Goal: Register for event/course

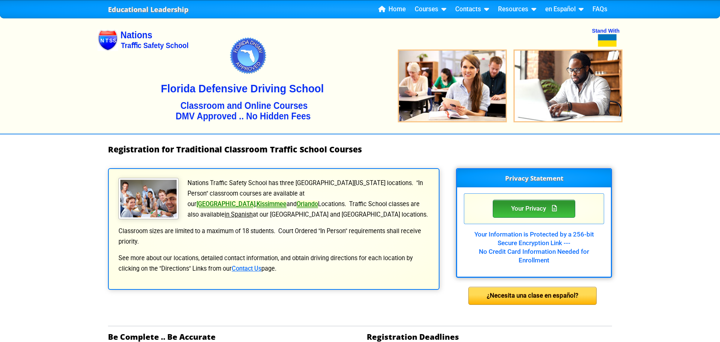
click at [524, 210] on div "Your Privacy" at bounding box center [534, 209] width 83 height 18
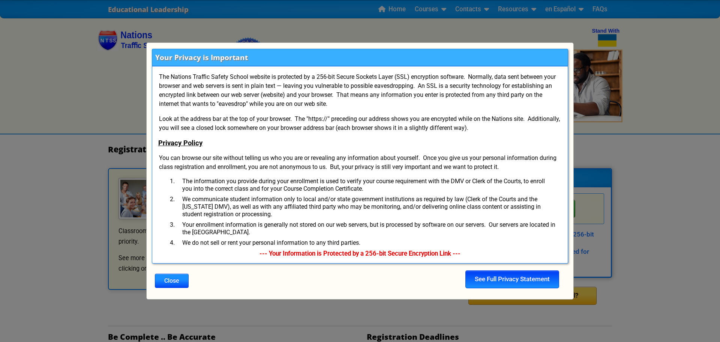
click at [499, 282] on div "See Full Privacy Statement" at bounding box center [513, 279] width 94 height 18
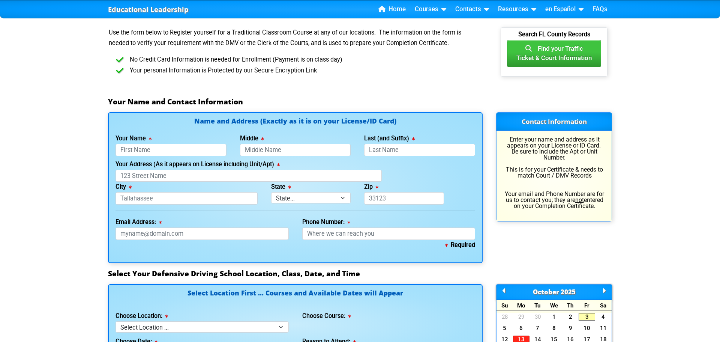
scroll to position [431, 0]
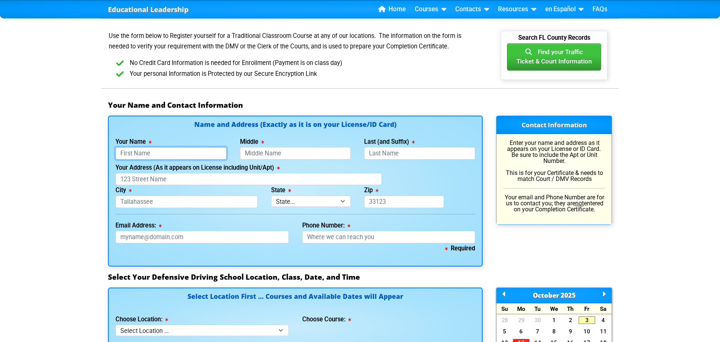
click at [173, 150] on input "Your Name" at bounding box center [171, 153] width 111 height 12
click at [65, 205] on div "Educational Leadership Home Courses Certified Defensive Driving Courses 4-Hour …" at bounding box center [360, 261] width 720 height 1385
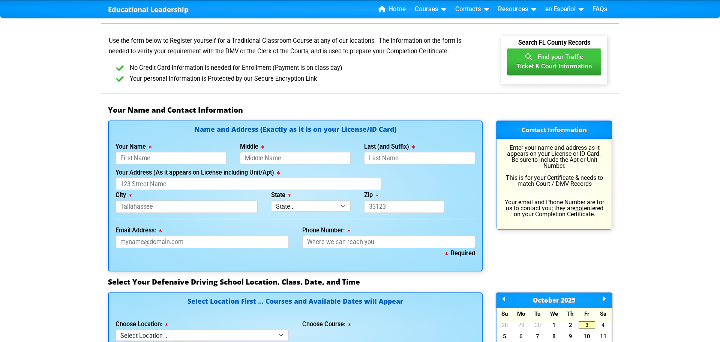
scroll to position [437, 0]
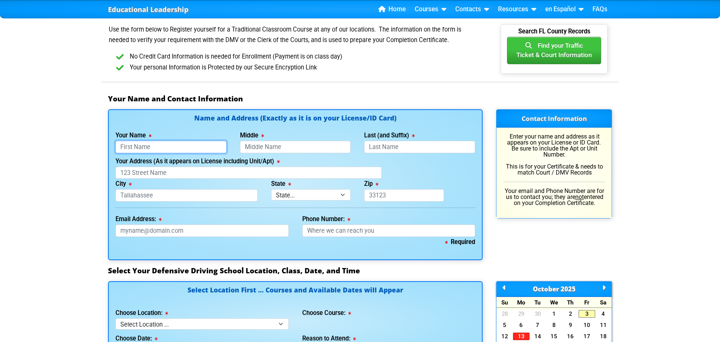
click at [166, 146] on input "Your Name" at bounding box center [171, 147] width 111 height 12
click at [175, 149] on input "cesae" at bounding box center [171, 147] width 111 height 12
type input "Cesar"
click at [277, 147] on input "Middle" at bounding box center [295, 147] width 111 height 12
type input "Vasconcelos"
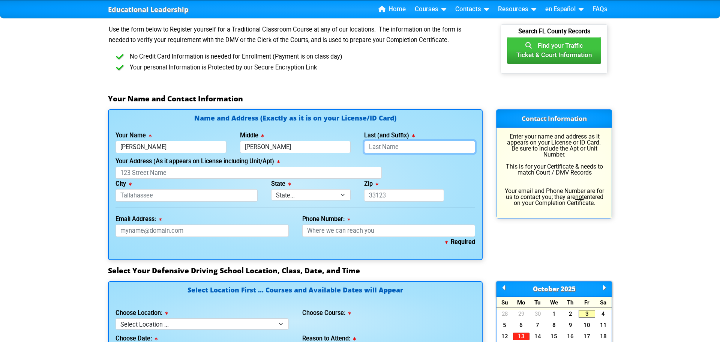
click at [395, 143] on input "Last (and Suffix)" at bounding box center [419, 147] width 111 height 12
type input "[PERSON_NAME]"
click at [554, 247] on div "Contact Information Enter your name and address as it appears on your License o…" at bounding box center [554, 184] width 129 height 150
click at [182, 173] on input "Your Address (As it appears on License including Unit/Apt)" at bounding box center [249, 173] width 266 height 12
type input "[STREET_ADDRESS]"
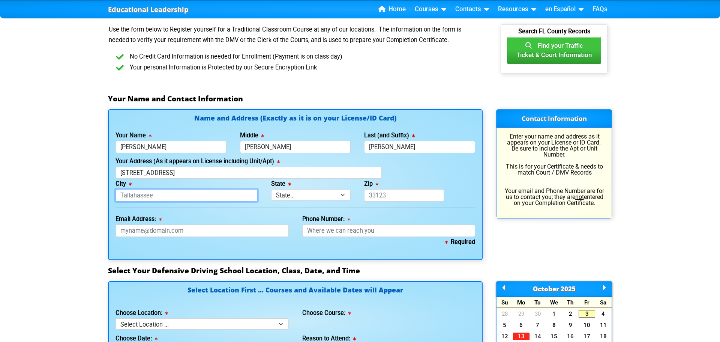
type input "kissimmee"
select select "{"fullName":"Florida","abbreviation":"FL","uniqueId":"1d559909-6cf0-4a4d-848e-a…"
type input "34746"
type input "[EMAIL_ADDRESS][DOMAIN_NAME]"
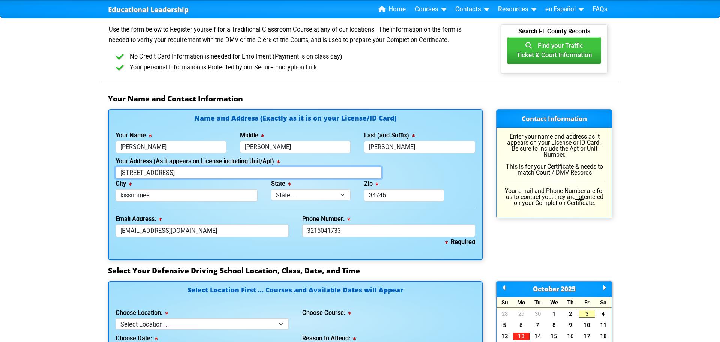
type input "[PHONE_NUMBER]"
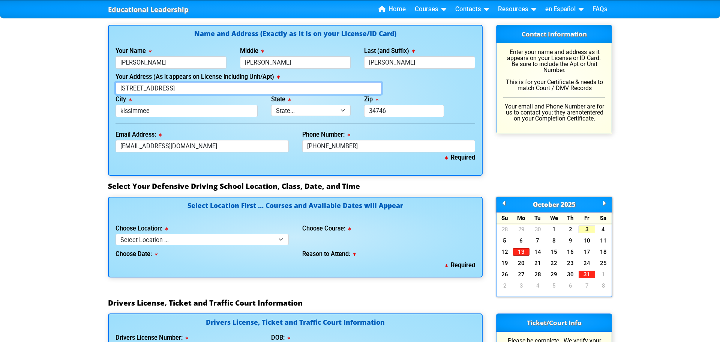
scroll to position [523, 0]
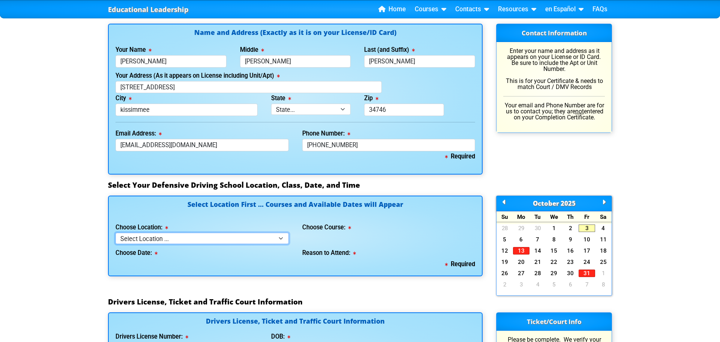
click at [282, 239] on select "Select Location ... Tampa Orlando Kissimmee [GEOGRAPHIC_DATA] - en español [GEO…" at bounding box center [202, 238] width 173 height 11
select select "4"
click at [116, 233] on select "Select Location ... Tampa Orlando Kissimmee [GEOGRAPHIC_DATA] - en español [GEO…" at bounding box center [202, 238] width 173 height 11
click at [443, 239] on select "Select Course ... 4 Hour BDI Class (Basic Course & TCAC) 4 Hour Under 25 Class …" at bounding box center [388, 238] width 173 height 11
select select "5"
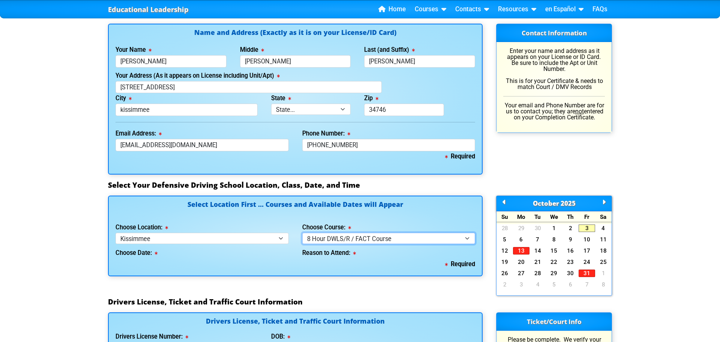
click at [302, 233] on select "Select Course ... 4 Hour BDI Class (Basic Course & TCAC) 4 Hour Under 25 Class …" at bounding box center [388, 238] width 173 height 11
select select
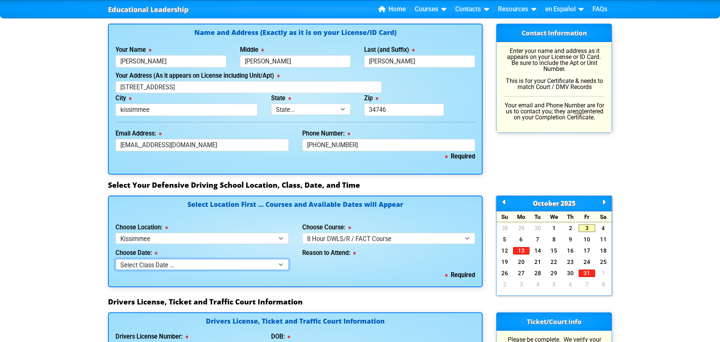
click at [281, 264] on select "Select Class Date ... Sep 10 -- (Closed - Class Full)" at bounding box center [202, 264] width 173 height 11
click at [116, 259] on select "Select Class Date ... Sep 10 -- (Closed - Class Full)" at bounding box center [202, 264] width 173 height 11
click at [281, 264] on select "Select Class Date ... Sep 10 -- (Closed - Class Full)" at bounding box center [202, 264] width 173 height 11
click at [319, 273] on div "Required" at bounding box center [296, 275] width 360 height 11
click at [589, 227] on link "3" at bounding box center [587, 228] width 17 height 8
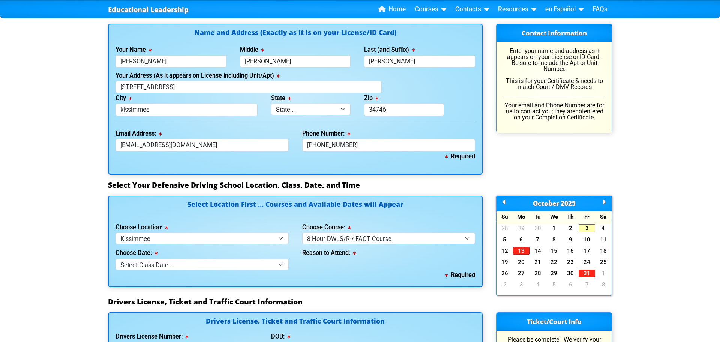
click at [412, 263] on div "Reason to Attend:" at bounding box center [389, 257] width 187 height 26
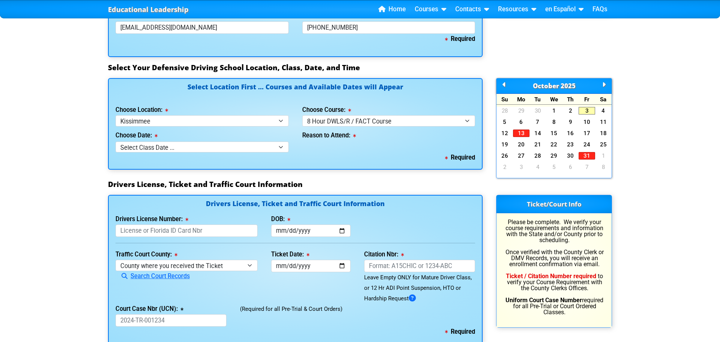
scroll to position [649, 0]
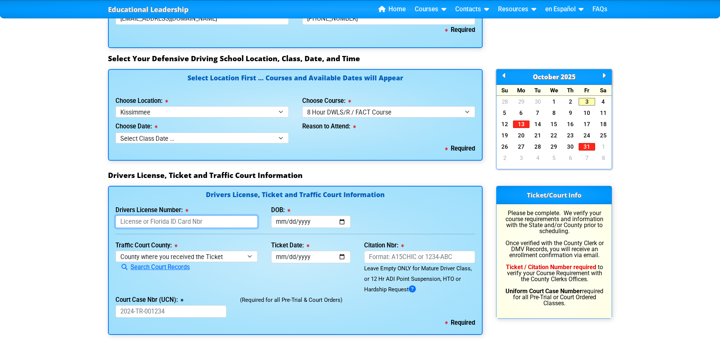
click at [236, 219] on input "Drivers License Number:" at bounding box center [187, 221] width 142 height 12
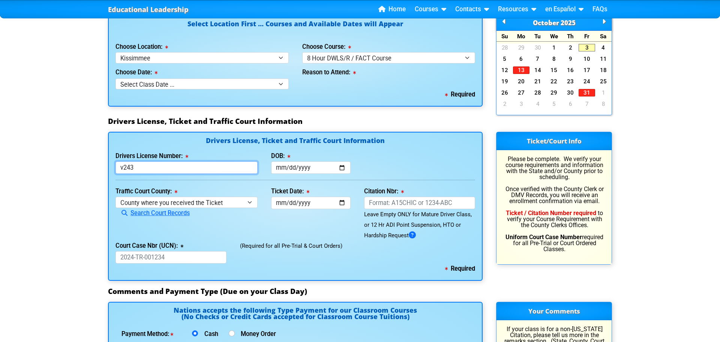
scroll to position [703, 0]
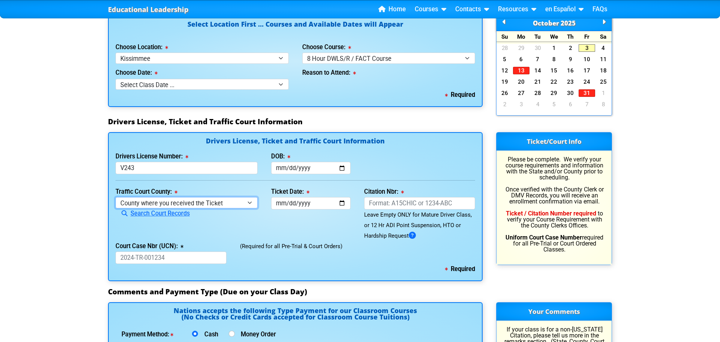
click at [252, 204] on select "County where you received the Ticket Out of State Out of State - Georgia Out of…" at bounding box center [187, 202] width 142 height 11
click at [153, 171] on input "V243" at bounding box center [187, 168] width 142 height 12
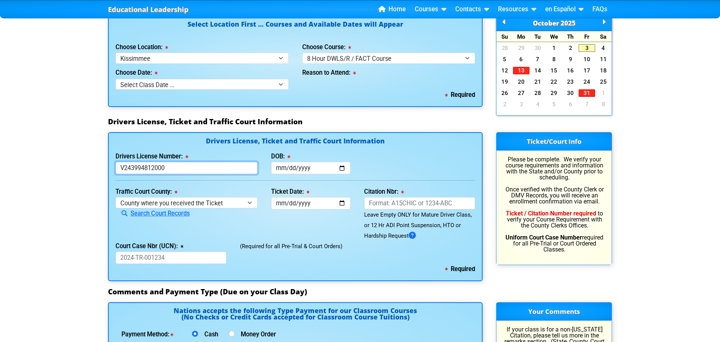
type input "V243994812000"
click at [308, 169] on input "DOB:" at bounding box center [311, 168] width 80 height 12
click at [341, 170] on input "DOB:" at bounding box center [311, 168] width 80 height 12
drag, startPoint x: 321, startPoint y: 168, endPoint x: 302, endPoint y: 170, distance: 18.8
click at [320, 168] on input "DOB:" at bounding box center [311, 168] width 80 height 12
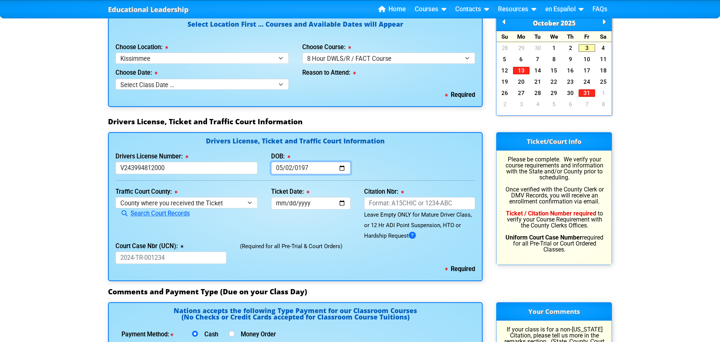
type input "1979-05-02"
click at [421, 161] on div "Drivers License Number: V243994812000 DOB: 1979-05-02" at bounding box center [295, 162] width 373 height 23
click at [248, 201] on select "County where you received the Ticket Out of State Out of State - Georgia Out of…" at bounding box center [187, 202] width 142 height 11
select select "{"countyName":"Orange","state":"FL","uniqueId":"72cd9516-2a86-4b1d-9e65-12a0ae9…"
click at [116, 197] on select "County where you received the Ticket Out of State Out of State - Georgia Out of…" at bounding box center [187, 202] width 142 height 11
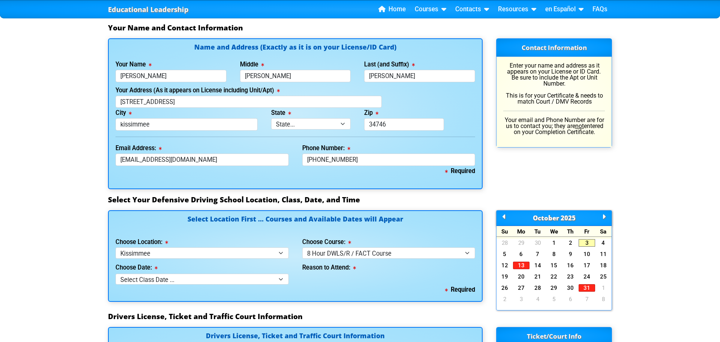
scroll to position [383, 0]
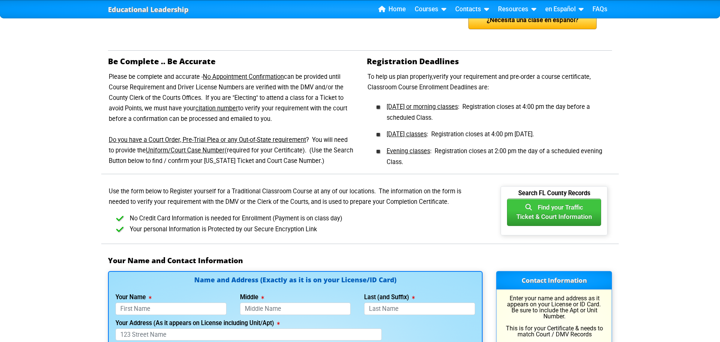
scroll to position [276, 0]
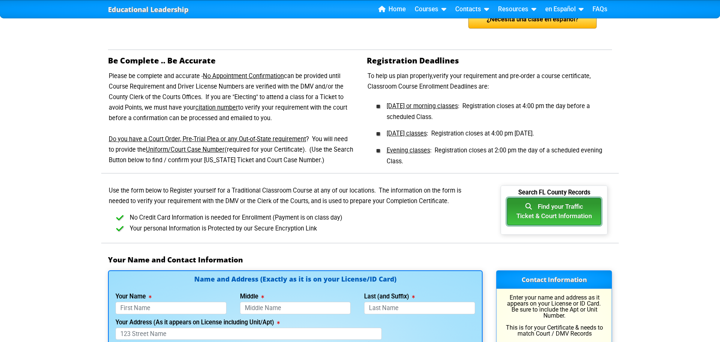
click at [562, 215] on button "Find your Traffic Ticket & Court Information" at bounding box center [554, 211] width 94 height 27
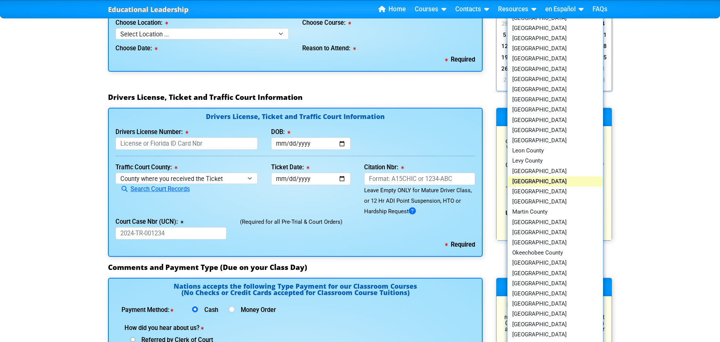
scroll to position [737, 0]
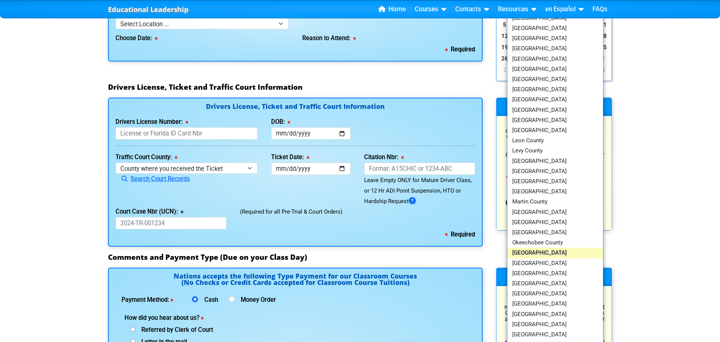
drag, startPoint x: 532, startPoint y: 253, endPoint x: 529, endPoint y: 249, distance: 4.8
click at [531, 253] on link "[GEOGRAPHIC_DATA]" at bounding box center [556, 253] width 96 height 10
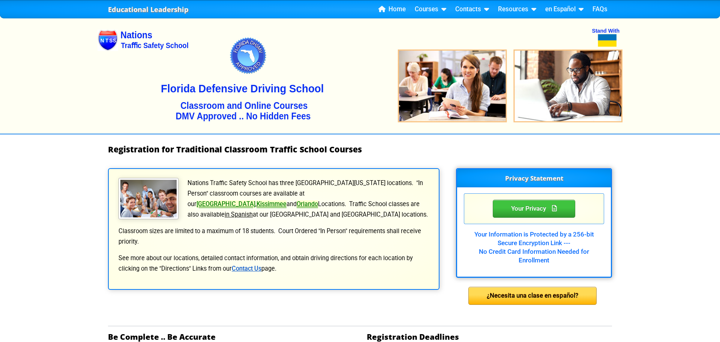
click at [240, 266] on link "Contact Us" at bounding box center [247, 268] width 30 height 7
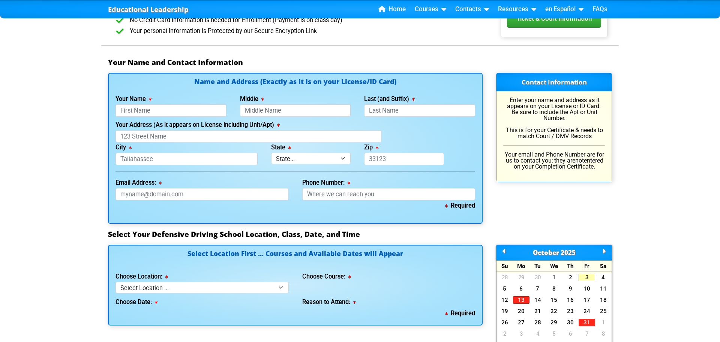
scroll to position [481, 0]
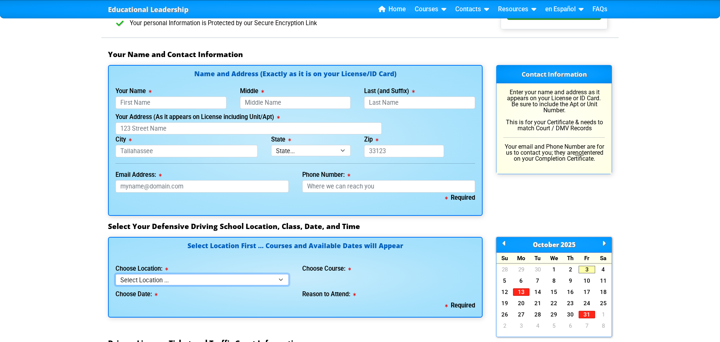
click at [284, 279] on select "Select Location ... Tampa Orlando Kissimmee [GEOGRAPHIC_DATA] - en español [GEO…" at bounding box center [202, 279] width 173 height 11
click at [224, 290] on div "Choose Date:" at bounding box center [202, 292] width 173 height 15
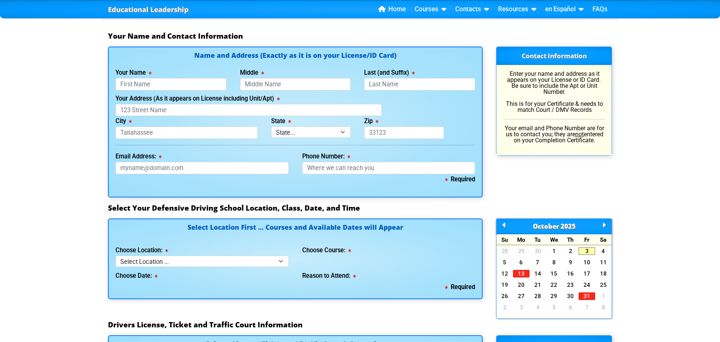
scroll to position [507, 0]
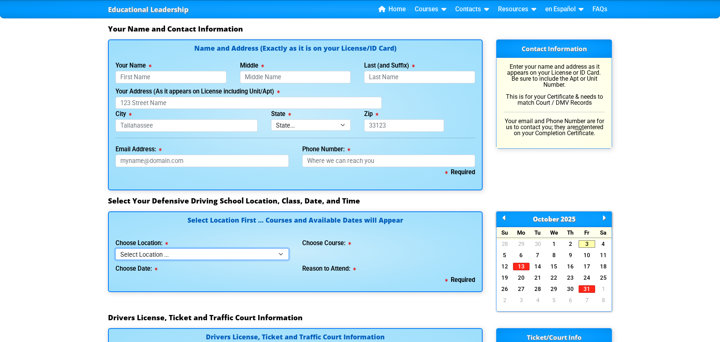
click at [159, 258] on select "Select Location ... Tampa Orlando Kissimmee [GEOGRAPHIC_DATA] - en español [GEO…" at bounding box center [202, 253] width 173 height 11
click at [346, 295] on div "Select Location First ... Courses and Available Dates will Appear Choose Locati…" at bounding box center [295, 262] width 388 height 102
click at [164, 80] on input "Your Name" at bounding box center [171, 77] width 111 height 12
type input "[PERSON_NAME]"
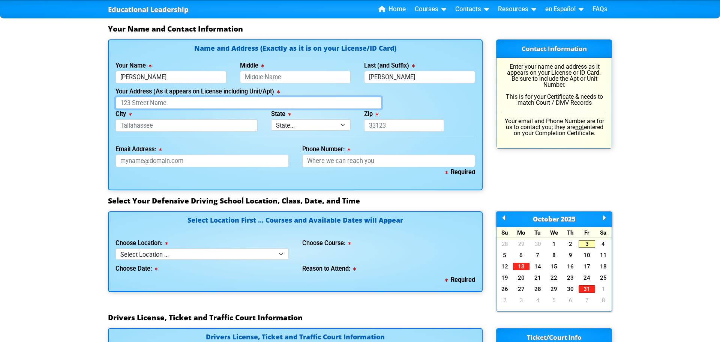
type input "[STREET_ADDRESS]"
type input "kissimmee"
select select "{"fullName":"Florida","abbreviation":"FL","uniqueId":"1d559909-6cf0-4a4d-848e-a…"
type input "34746"
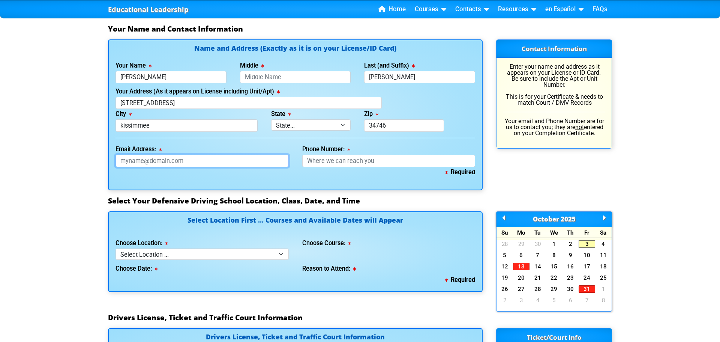
type input "[EMAIL_ADDRESS][DOMAIN_NAME]"
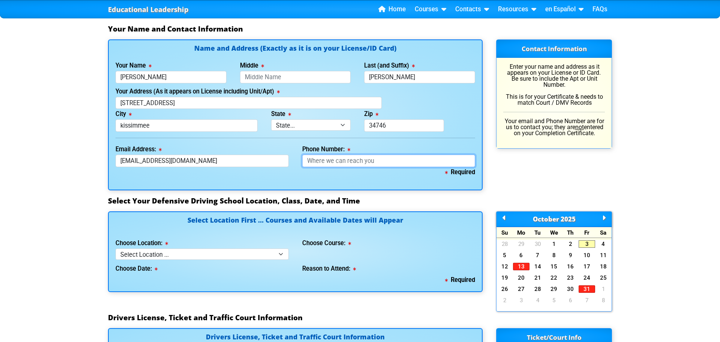
type input "3215041733"
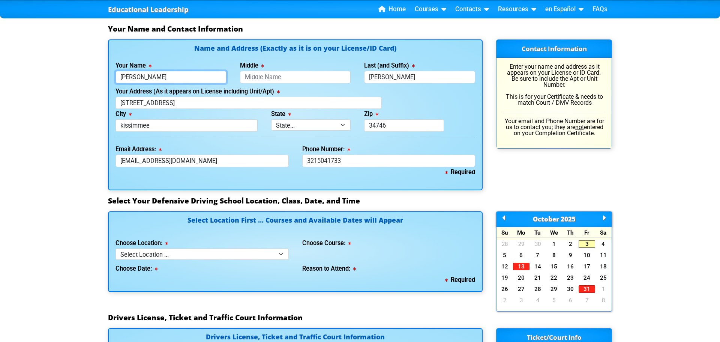
type input "[PERSON_NAME]"
type input "[PHONE_NUMBER]"
click at [257, 77] on input "Middle" at bounding box center [295, 77] width 111 height 12
type input "[PERSON_NAME]"
click at [446, 99] on div "Your Address (As it appears on License including Unit/Apt) [STREET_ADDRESS]" at bounding box center [295, 97] width 373 height 23
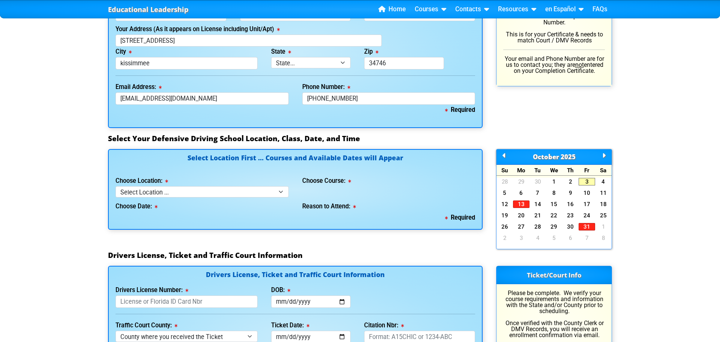
scroll to position [570, 0]
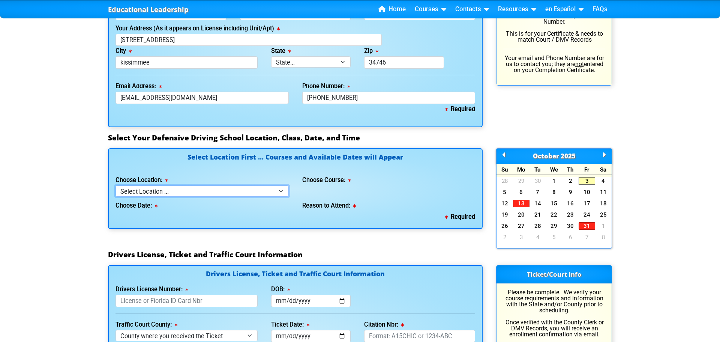
click at [281, 191] on select "Select Location ... Tampa Orlando Kissimmee [GEOGRAPHIC_DATA] - en español [GEO…" at bounding box center [202, 190] width 173 height 11
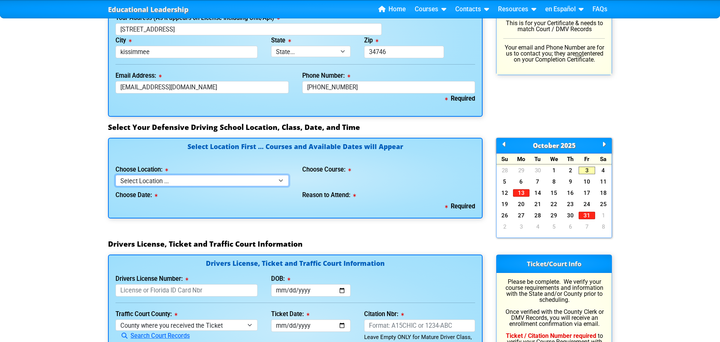
scroll to position [593, 0]
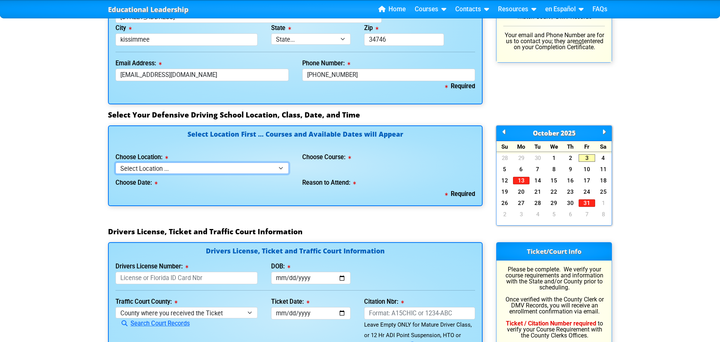
click at [212, 167] on select "Select Location ... Tampa Orlando Kissimmee [GEOGRAPHIC_DATA] - en español [GEO…" at bounding box center [202, 167] width 173 height 11
select select "6"
click at [116, 162] on select "Select Location ... Tampa Orlando Kissimmee [GEOGRAPHIC_DATA] - en español [GEO…" at bounding box center [202, 167] width 173 height 11
select select
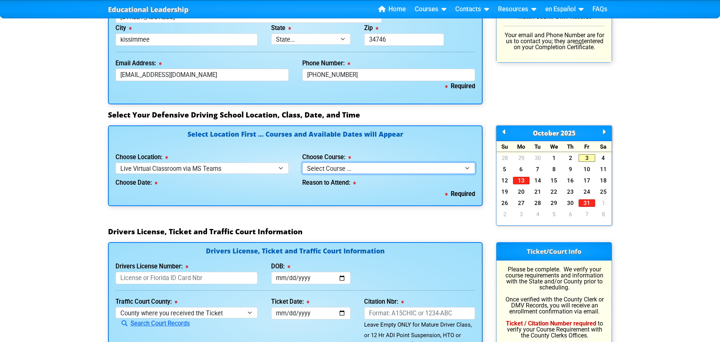
click at [337, 168] on select "Select Course ... 4 Hour Under 25 Class (STOP or Youthful Offender)" at bounding box center [388, 167] width 173 height 11
click at [285, 192] on div "Required" at bounding box center [296, 194] width 360 height 11
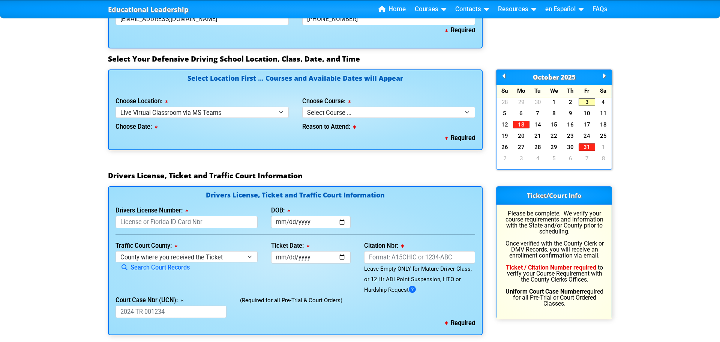
scroll to position [650, 0]
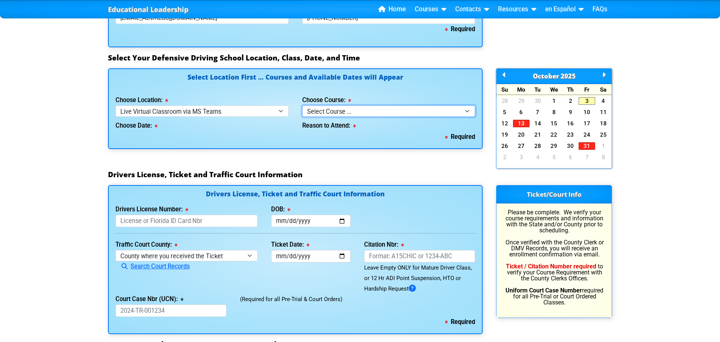
click at [464, 112] on select "Select Course ... 4 Hour Under 25 Class (STOP or Youthful Offender)" at bounding box center [388, 110] width 173 height 11
click at [430, 152] on div "Select Location First ... Courses and Available Dates will Appear Choose Locati…" at bounding box center [295, 119] width 388 height 102
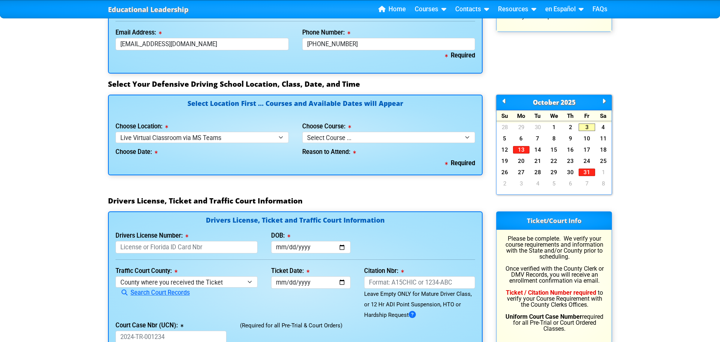
scroll to position [632, 0]
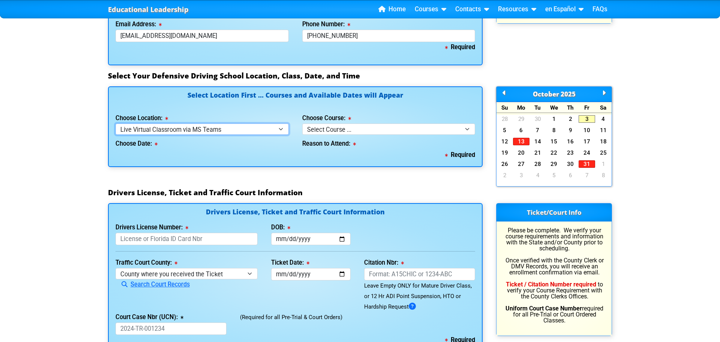
click at [284, 130] on select "Select Location ... Tampa Orlando Kissimmee [GEOGRAPHIC_DATA] - en español [GEO…" at bounding box center [202, 128] width 173 height 11
select select "4"
click at [116, 123] on select "Select Location ... Tampa Orlando Kissimmee [GEOGRAPHIC_DATA] - en español [GEO…" at bounding box center [202, 128] width 173 height 11
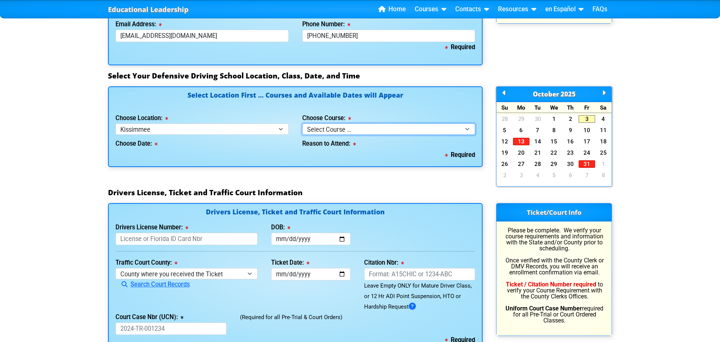
click at [379, 129] on select "Select Course ... 4 Hour BDI Class (Basic Course & TCAC) 4 Hour Under 25 Class …" at bounding box center [388, 128] width 173 height 11
select select "5"
click at [302, 123] on select "Select Course ... 4 Hour BDI Class (Basic Course & TCAC) 4 Hour Under 25 Class …" at bounding box center [388, 128] width 173 height 11
select select
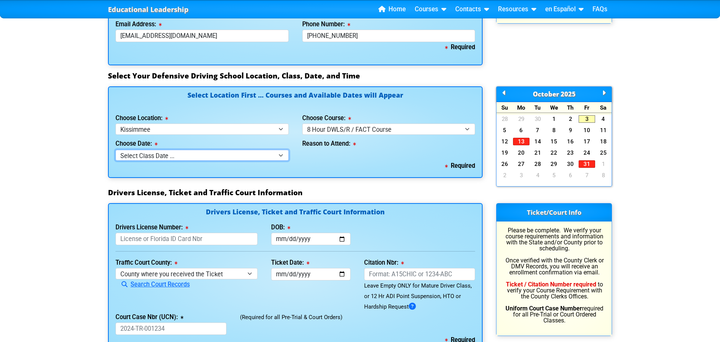
click at [281, 156] on select "Select Class Date ... Sep 10 -- (Closed - Class Full)" at bounding box center [202, 155] width 173 height 11
click at [317, 160] on div "Reason to Attend:" at bounding box center [389, 148] width 187 height 26
click at [282, 129] on select "Select Location ... Tampa Orlando Kissimmee [GEOGRAPHIC_DATA] - en español [GEO…" at bounding box center [202, 128] width 173 height 11
select select "3"
click at [116, 123] on select "Select Location ... Tampa Orlando Kissimmee [GEOGRAPHIC_DATA] - en español [GEO…" at bounding box center [202, 128] width 173 height 11
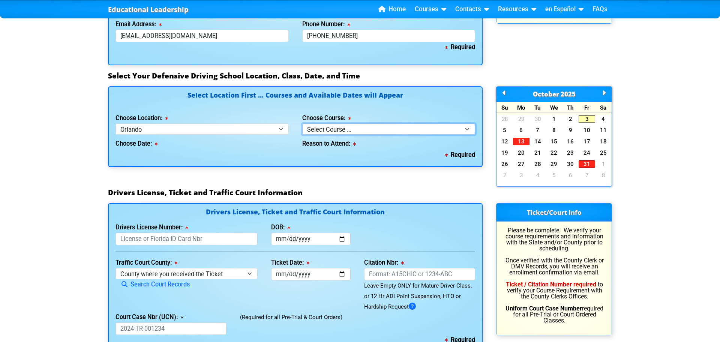
click at [367, 131] on select "Select Course ... 4 Hour Under 25 Class (STOP or Youthful Offender) 8 Hour Aggr…" at bounding box center [388, 128] width 173 height 11
select select "5"
click at [302, 123] on select "Select Course ... 4 Hour Under 25 Class (STOP or Youthful Offender) 8 Hour Aggr…" at bounding box center [388, 128] width 173 height 11
select select
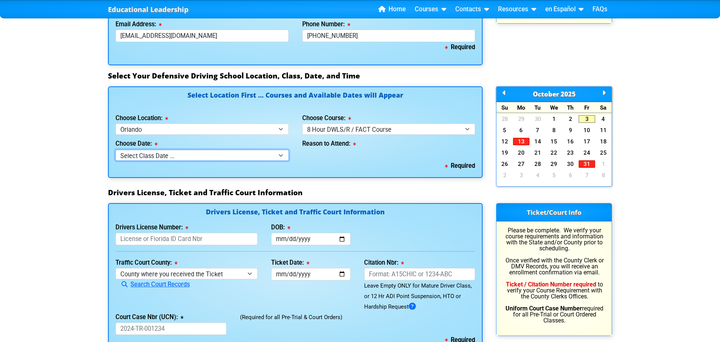
click at [240, 155] on select "Select Class Date ... [DATE] -- (Closed - Class Full)" at bounding box center [202, 155] width 173 height 11
click at [312, 166] on div "Required" at bounding box center [296, 166] width 360 height 11
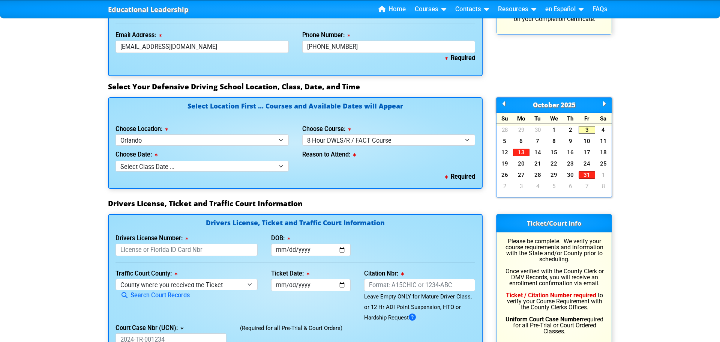
scroll to position [620, 0]
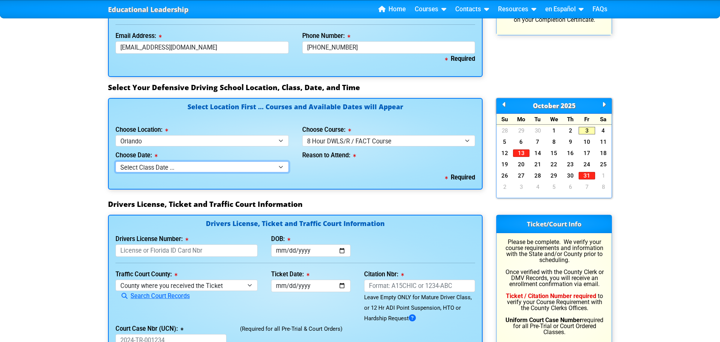
click at [279, 166] on select "Select Class Date ... [DATE] -- (Closed - Class Full)" at bounding box center [202, 166] width 173 height 11
click at [388, 209] on div "Drivers License, Ticket and Traffic Court Information" at bounding box center [360, 207] width 518 height 15
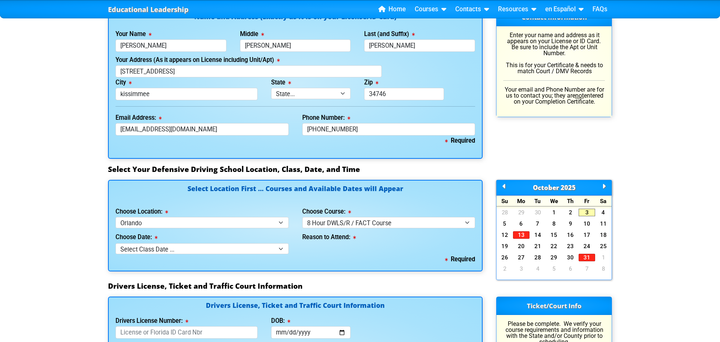
scroll to position [542, 0]
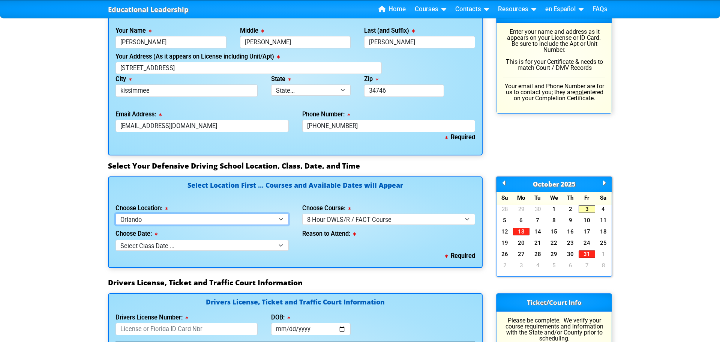
click at [281, 218] on select "Select Location ... Tampa Orlando Kissimmee [GEOGRAPHIC_DATA] - en español [GEO…" at bounding box center [202, 218] width 173 height 11
select select "6"
click at [116, 213] on select "Select Location ... Tampa Orlando Kissimmee [GEOGRAPHIC_DATA] - en español [GEO…" at bounding box center [202, 218] width 173 height 11
select select
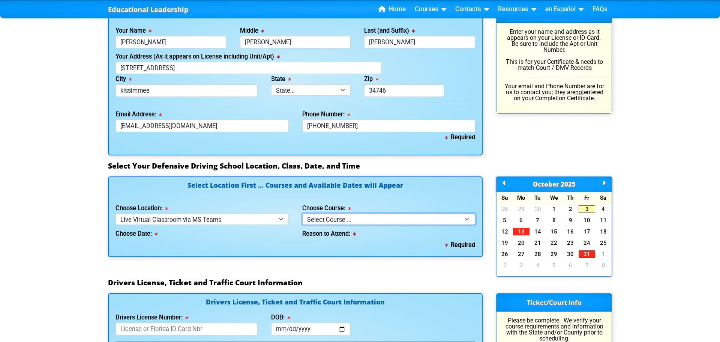
click at [352, 222] on select "Select Course ... 4 Hour Under 25 Class (STOP or Youthful Offender)" at bounding box center [388, 218] width 173 height 11
click at [266, 238] on div "Choose Date: This field is required" at bounding box center [202, 232] width 173 height 15
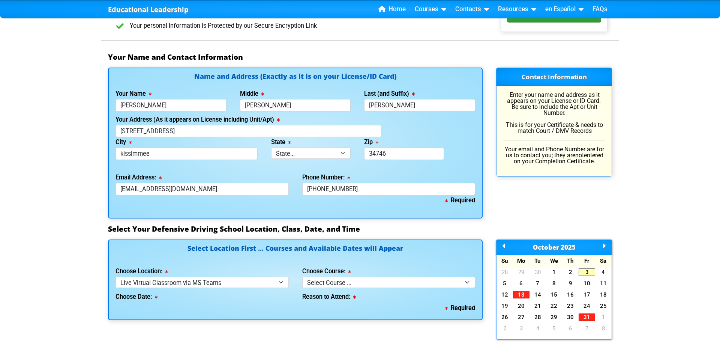
scroll to position [478, 0]
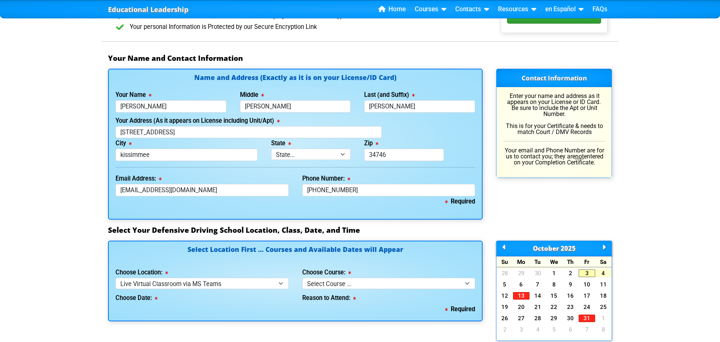
click at [602, 273] on link "4" at bounding box center [603, 273] width 17 height 8
click at [603, 273] on link "4" at bounding box center [603, 273] width 17 height 8
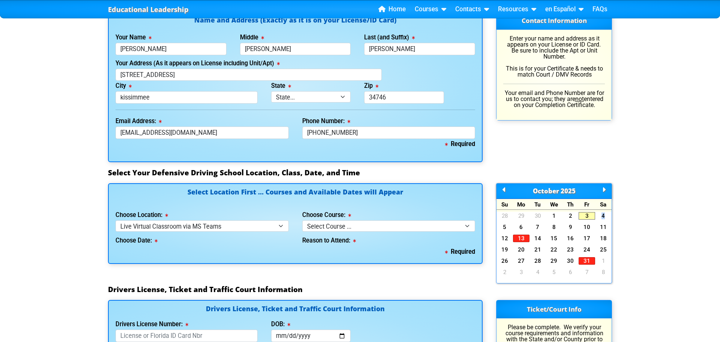
scroll to position [541, 0]
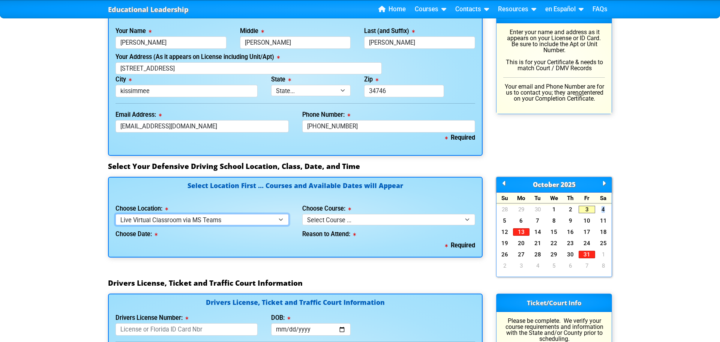
click at [281, 220] on select "Select Location ... Tampa Orlando Kissimmee [GEOGRAPHIC_DATA] - en español [GEO…" at bounding box center [202, 219] width 173 height 11
select select "7"
click at [116, 214] on select "Select Location ... Tampa Orlando Kissimmee [GEOGRAPHIC_DATA] - en español [GEO…" at bounding box center [202, 219] width 173 height 11
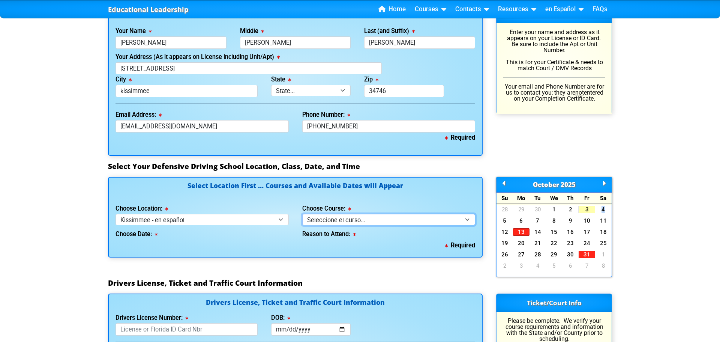
click at [332, 222] on select "Seleccione el curso... Clase de BDI de 4 horas (Curso básico y TCAC) Clase de 4…" at bounding box center [388, 219] width 173 height 11
select select "5"
click at [302, 214] on select "Seleccione el curso... Clase de BDI de 4 horas (Curso básico y TCAC) Clase de 4…" at bounding box center [388, 219] width 173 height 11
select select
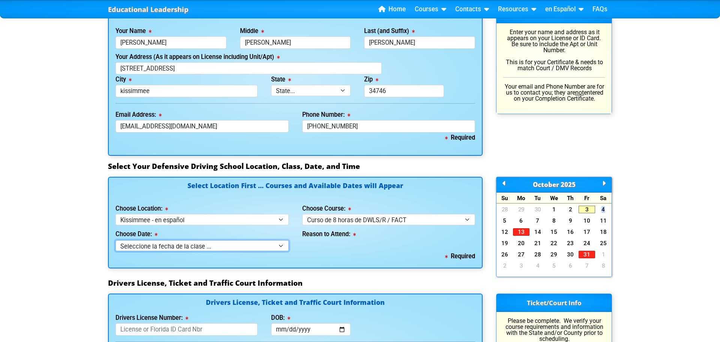
click at [243, 247] on select "Seleccione la fecha de la clase ... 22 de octubre -- (Miércoles de 9:30am-6:30p…" at bounding box center [202, 245] width 173 height 11
click at [326, 261] on div "Required" at bounding box center [296, 256] width 360 height 11
click at [281, 222] on select "Select Location ... Tampa Orlando Kissimmee [GEOGRAPHIC_DATA] - en español [GEO…" at bounding box center [202, 219] width 173 height 11
select select "6"
click at [116, 214] on select "Select Location ... Tampa Orlando Kissimmee [GEOGRAPHIC_DATA] - en español [GEO…" at bounding box center [202, 219] width 173 height 11
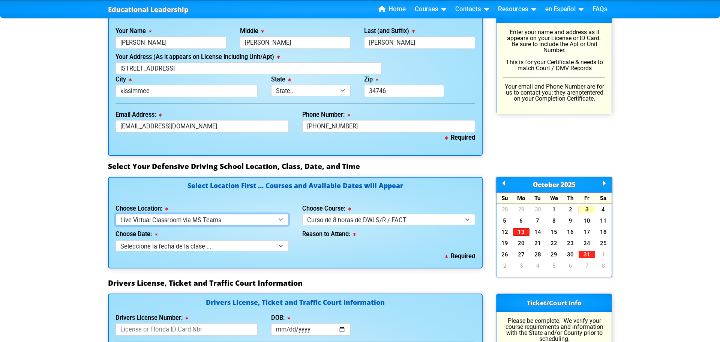
select select
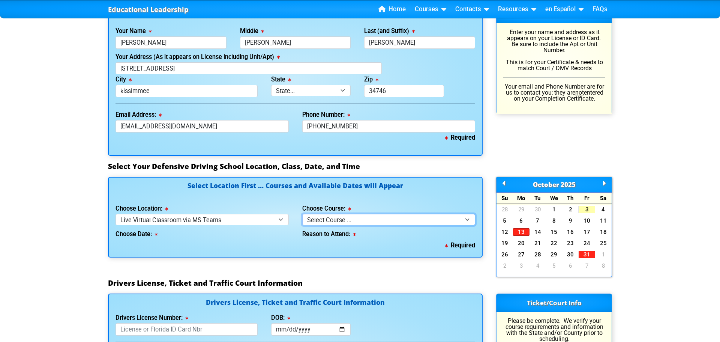
click at [382, 221] on select "Select Course ... 4 Hour Under 25 Class (STOP or Youthful Offender)" at bounding box center [388, 219] width 173 height 11
click at [263, 242] on div "Required" at bounding box center [296, 245] width 360 height 11
click at [281, 219] on select "Select Location ... Tampa Orlando Kissimmee [GEOGRAPHIC_DATA] - en español [GEO…" at bounding box center [202, 219] width 173 height 11
click at [5, 180] on div "Educational Leadership Home Courses Certified Defensive Driving Courses 4-Hour …" at bounding box center [360, 151] width 720 height 1385
click at [182, 220] on select "Select Location ... Tampa Orlando Kissimmee [GEOGRAPHIC_DATA] - en español [GEO…" at bounding box center [202, 219] width 173 height 11
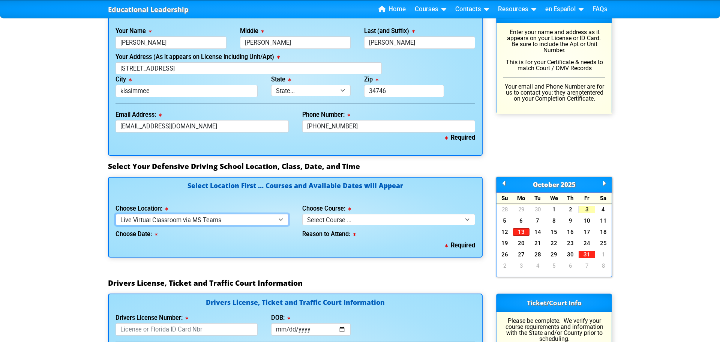
click at [116, 214] on select "Select Location ... Tampa Orlando Kissimmee [GEOGRAPHIC_DATA] - en español [GEO…" at bounding box center [202, 219] width 173 height 11
click at [330, 224] on select "Select Course ... 4 Hour Under 25 Class (STOP or Youthful Offender)" at bounding box center [388, 219] width 173 height 11
click at [221, 221] on select "Select Location ... Tampa Orlando Kissimmee [GEOGRAPHIC_DATA] - en español [GEO…" at bounding box center [202, 219] width 173 height 11
select select "4"
click at [116, 214] on select "Select Location ... Tampa Orlando Kissimmee [GEOGRAPHIC_DATA] - en español [GEO…" at bounding box center [202, 219] width 173 height 11
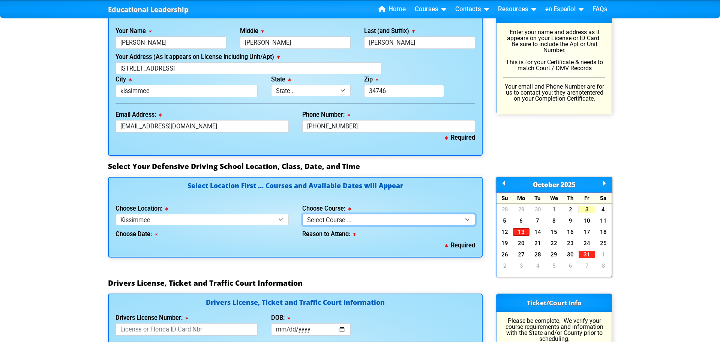
click at [343, 224] on select "Select Course ... 4 Hour BDI Class (Basic Course & TCAC) 4 Hour Under 25 Class …" at bounding box center [388, 219] width 173 height 11
select select "5"
click at [302, 214] on select "Select Course ... 4 Hour BDI Class (Basic Course & TCAC) 4 Hour Under 25 Class …" at bounding box center [388, 219] width 173 height 11
select select
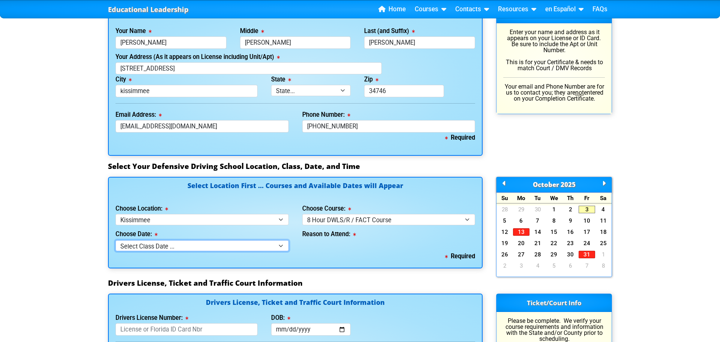
click at [246, 243] on select "Select Class Date ... Sep 10 -- (Closed - Class Full)" at bounding box center [202, 245] width 173 height 11
click at [116, 240] on select "Select Class Date ... Sep 10 -- (Closed - Class Full)" at bounding box center [202, 245] width 173 height 11
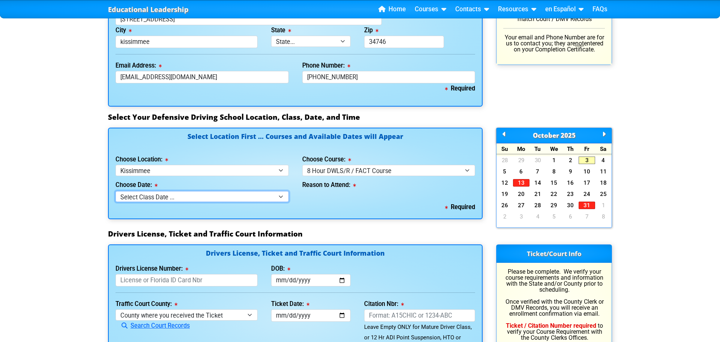
scroll to position [590, 0]
click at [213, 172] on select "Select Location ... Tampa Orlando Kissimmee [GEOGRAPHIC_DATA] - en español [GEO…" at bounding box center [202, 170] width 173 height 11
select select "3"
click at [116, 165] on select "Select Location ... Tampa Orlando Kissimmee [GEOGRAPHIC_DATA] - en español [GEO…" at bounding box center [202, 170] width 173 height 11
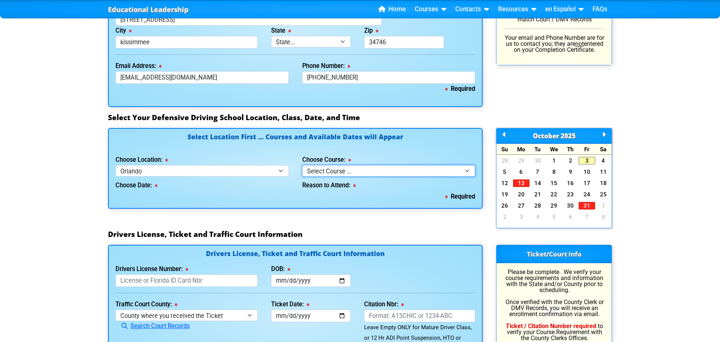
click at [385, 170] on select "Select Course ... 4 Hour Under 25 Class (STOP or Youthful Offender) 8 Hour Aggr…" at bounding box center [388, 170] width 173 height 11
select select "5"
click at [302, 165] on select "Select Course ... 4 Hour Under 25 Class (STOP or Youthful Offender) 8 Hour Aggr…" at bounding box center [388, 170] width 173 height 11
select select
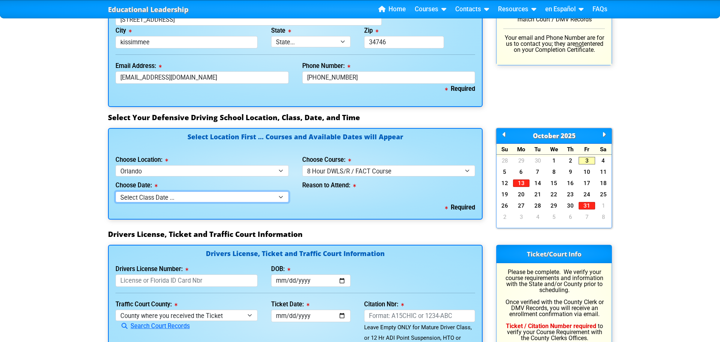
click at [215, 196] on select "Select Class Date ... [DATE] -- (Closed - Class Full)" at bounding box center [202, 196] width 173 height 11
click at [357, 203] on div "Required" at bounding box center [296, 207] width 360 height 11
click at [243, 173] on select "Select Location ... Tampa Orlando Kissimmee [GEOGRAPHIC_DATA] - en español [GEO…" at bounding box center [202, 170] width 173 height 11
select select "8"
click at [116, 165] on select "Select Location ... Tampa Orlando Kissimmee [GEOGRAPHIC_DATA] - en español [GEO…" at bounding box center [202, 170] width 173 height 11
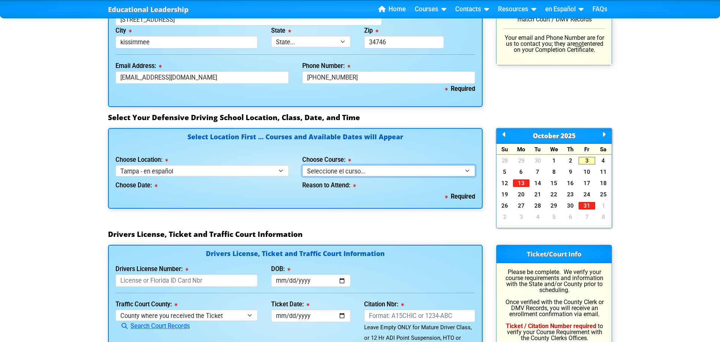
click at [336, 170] on select "Seleccione el curso... Clase de BDI de 4 horas (Curso básico y TCAC) Clase de 4…" at bounding box center [388, 170] width 173 height 11
select select "5"
click at [302, 165] on select "Seleccione el curso... Clase de BDI de 4 horas (Curso básico y TCAC) Clase de 4…" at bounding box center [388, 170] width 173 height 11
select select
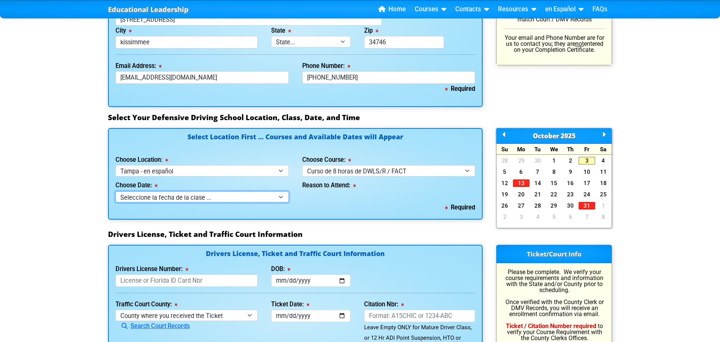
click at [231, 197] on select "Seleccione la fecha de la clase ... 12 de octubre -- ([PERSON_NAME] de 9:30am-6…" at bounding box center [202, 196] width 173 height 11
click at [328, 205] on div "Required" at bounding box center [296, 207] width 360 height 11
click at [279, 171] on select "Select Location ... Tampa Orlando Kissimmee [GEOGRAPHIC_DATA] - en español [GEO…" at bounding box center [202, 170] width 173 height 11
select select "2"
click at [116, 165] on select "Select Location ... Tampa Orlando Kissimmee [GEOGRAPHIC_DATA] - en español [GEO…" at bounding box center [202, 170] width 173 height 11
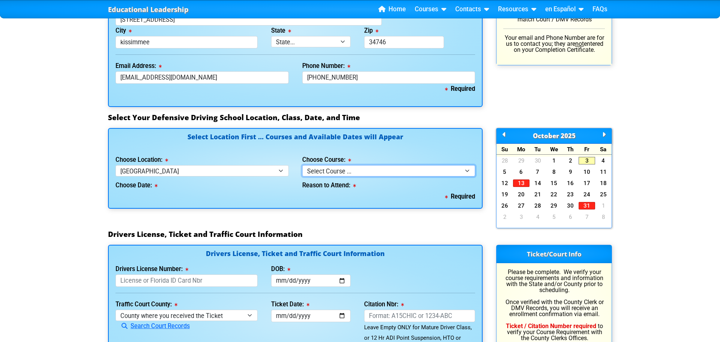
click at [339, 173] on select "Select Course ... 4 Hour BDI Class (Basic Course & TCAC) 4 Hour Under 25 Class …" at bounding box center [388, 170] width 173 height 11
select select "5"
click at [302, 165] on select "Select Course ... 4 Hour BDI Class (Basic Course & TCAC) 4 Hour Under 25 Class …" at bounding box center [388, 170] width 173 height 11
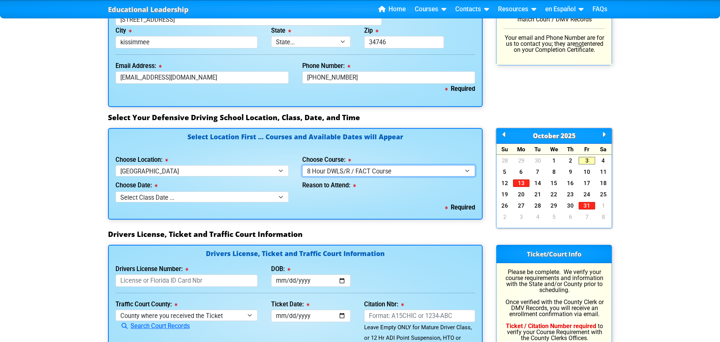
click at [336, 174] on select "Select Course ... 4 Hour BDI Class (Basic Course & TCAC) 4 Hour Under 25 Class …" at bounding box center [388, 170] width 173 height 11
click at [302, 165] on select "Select Course ... 4 Hour BDI Class (Basic Course & TCAC) 4 Hour Under 25 Class …" at bounding box center [388, 170] width 173 height 11
click at [165, 197] on select "Select Class Date ... [DATE] -- (Closed - Class Full) [DATE] -- ([DATE] from 9:…" at bounding box center [202, 196] width 173 height 11
select select "10/04/2025, 6"
click at [116, 191] on select "Select Class Date ... [DATE] -- (Closed - Class Full) [DATE] -- ([DATE] from 9:…" at bounding box center [202, 196] width 173 height 11
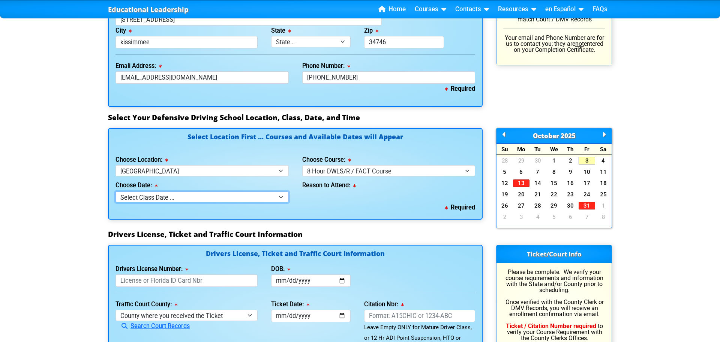
select select
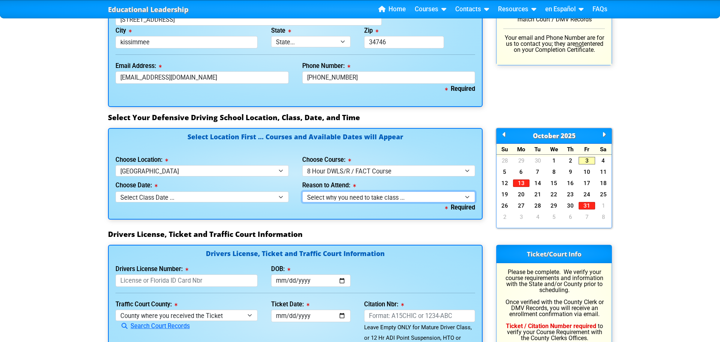
click at [327, 197] on select "Select why you need to take class ... Class Full - Please select another date o…" at bounding box center [388, 196] width 173 height 11
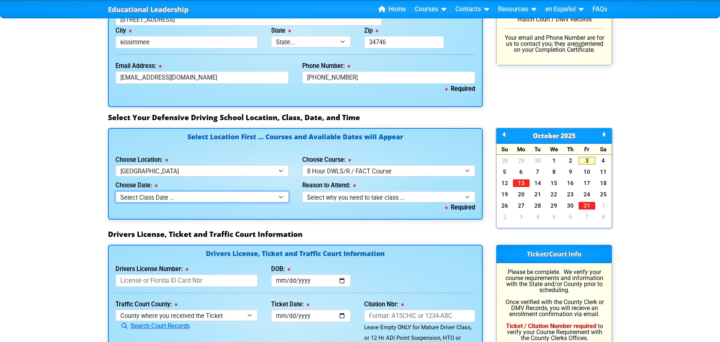
click at [240, 197] on select "Select Class Date ... [DATE] -- (Closed - Class Full) [DATE] -- ([DATE] from 9:…" at bounding box center [202, 196] width 173 height 11
select select "10/11/2025, 9"
click at [116, 191] on select "Select Class Date ... [DATE] -- (Closed - Class Full) [DATE] -- ([DATE] from 9:…" at bounding box center [202, 196] width 173 height 11
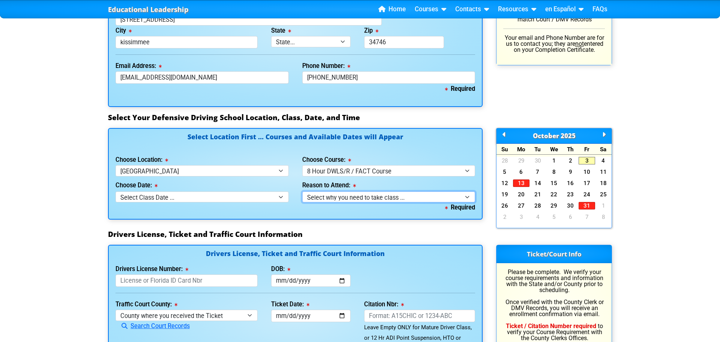
click at [321, 198] on select "Select why you need to take class ... Court Order for Driving on Suspended Lice…" at bounding box center [388, 196] width 173 height 11
select select "8 Hour DWLS/R - Court Ordered"
click at [302, 191] on select "Select why you need to take class ... Court Order for Driving on Suspended Lice…" at bounding box center [388, 196] width 173 height 11
click at [198, 170] on select "Select Location ... Tampa Orlando Kissimmee [GEOGRAPHIC_DATA] - en español [GEO…" at bounding box center [202, 170] width 173 height 11
select select "7"
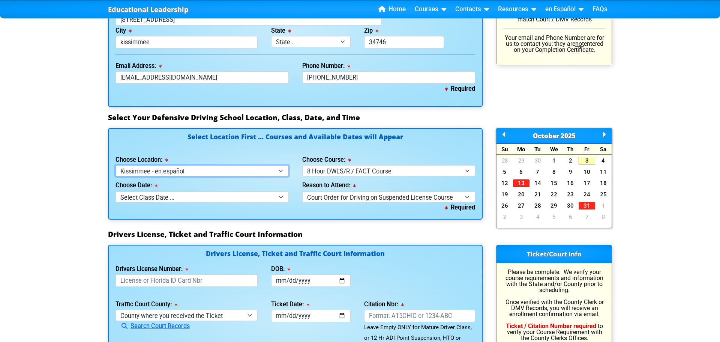
click at [116, 165] on select "Select Location ... Tampa Orlando Kissimmee [GEOGRAPHIC_DATA] - en español [GEO…" at bounding box center [202, 170] width 173 height 11
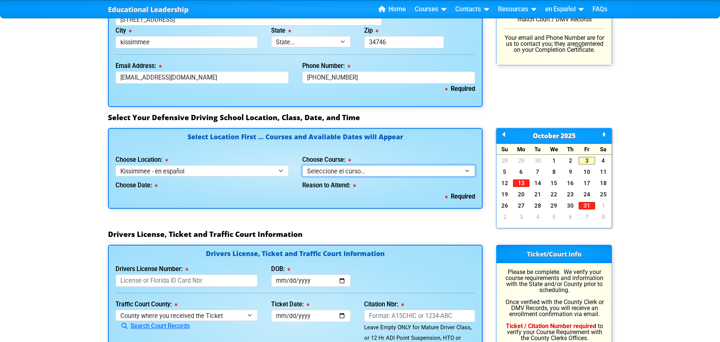
click at [327, 173] on select "Seleccione el curso... Clase de BDI de 4 horas (Curso básico y TCAC) Clase de 4…" at bounding box center [388, 170] width 173 height 11
select select "5"
click at [302, 165] on select "Seleccione el curso... Clase de BDI de 4 horas (Curso básico y TCAC) Clase de 4…" at bounding box center [388, 170] width 173 height 11
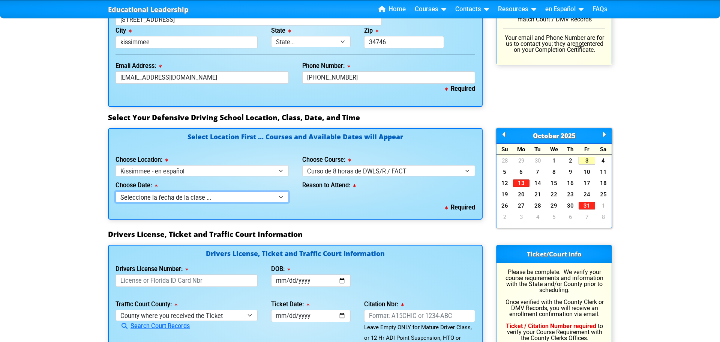
click at [205, 198] on select "Seleccione la fecha de la clase ... 22 de octubre -- (Miércoles de 9:30am-6:30p…" at bounding box center [202, 196] width 173 height 11
select select "10/22/2025, 11"
click at [116, 191] on select "Seleccione la fecha de la clase ... 22 de octubre -- (Miércoles de 9:30am-6:30p…" at bounding box center [202, 196] width 173 height 11
select select
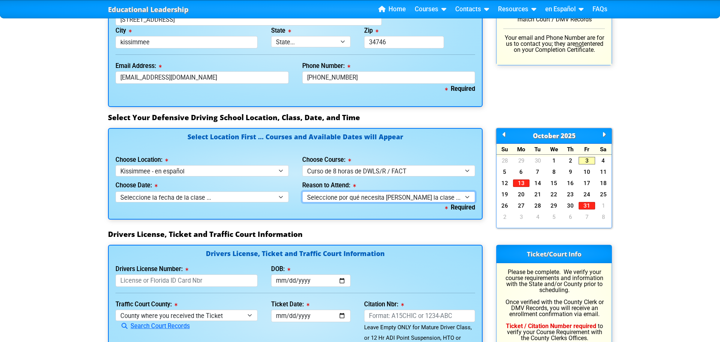
click at [348, 199] on select "Seleccione por qué necesita tomar la clase ... Orden judicial para curso por co…" at bounding box center [388, 196] width 173 height 11
click at [297, 180] on div "Reason to Attend: Seleccione por qué necesita tomar la clase ... Orden judicial…" at bounding box center [389, 189] width 187 height 26
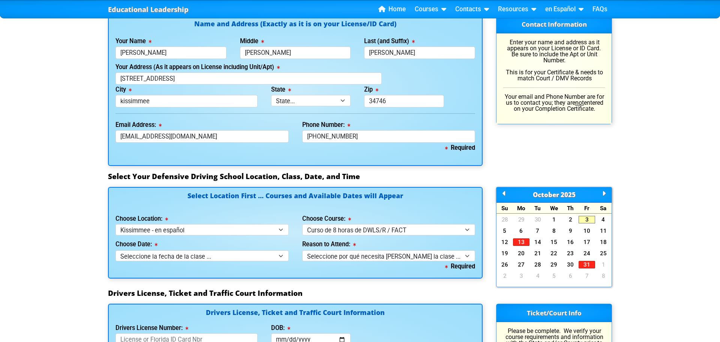
scroll to position [532, 0]
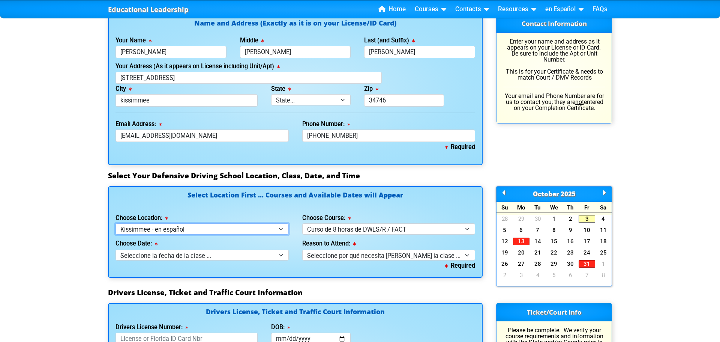
click at [251, 230] on select "Select Location ... Tampa Orlando Kissimmee [GEOGRAPHIC_DATA] - en español [GEO…" at bounding box center [202, 228] width 173 height 11
select select "4"
click at [116, 223] on select "Select Location ... Tampa Orlando Kissimmee [GEOGRAPHIC_DATA] - en español [GEO…" at bounding box center [202, 228] width 173 height 11
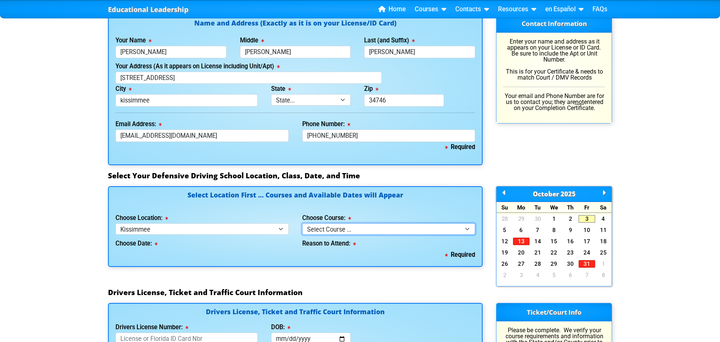
click at [312, 233] on select "Select Course ... 4 Hour BDI Class (Basic Course & TCAC) 4 Hour Under 25 Class …" at bounding box center [388, 228] width 173 height 11
select select "5"
click at [302, 223] on select "Select Course ... 4 Hour BDI Class (Basic Course & TCAC) 4 Hour Under 25 Class …" at bounding box center [388, 228] width 173 height 11
select select
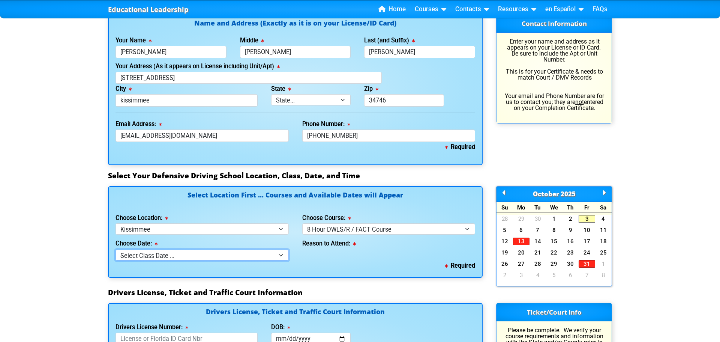
click at [212, 255] on select "Select Class Date ... Sep 10 -- (Closed - Class Full)" at bounding box center [202, 254] width 173 height 11
click at [328, 261] on div "Required" at bounding box center [296, 265] width 360 height 11
click at [281, 255] on select "Select Class Date ... Sep 10 -- (Closed - Class Full)" at bounding box center [202, 254] width 173 height 11
click at [354, 251] on div "Reason to Attend:" at bounding box center [389, 247] width 187 height 26
click at [282, 230] on select "Select Location ... Tampa Orlando Kissimmee [GEOGRAPHIC_DATA] - en español [GEO…" at bounding box center [202, 228] width 173 height 11
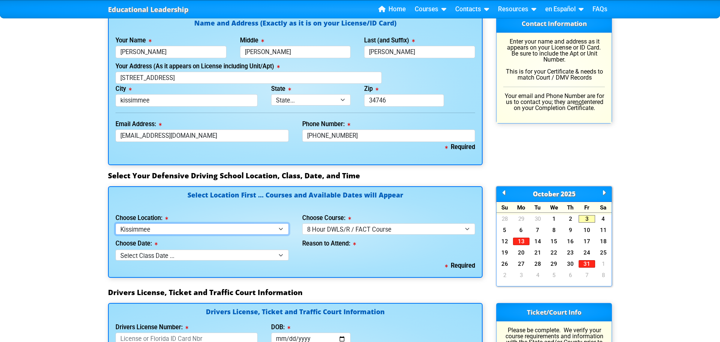
select select "6"
click at [116, 223] on select "Select Location ... Tampa Orlando Kissimmee [GEOGRAPHIC_DATA] - en español [GEO…" at bounding box center [202, 228] width 173 height 11
select select
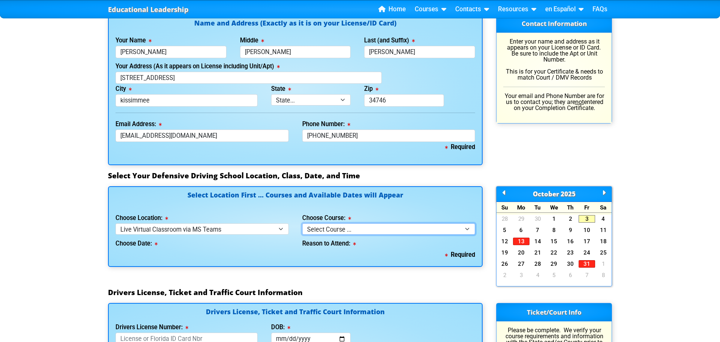
click at [373, 231] on select "Select Course ... 4 Hour Under 25 Class (STOP or Youthful Offender)" at bounding box center [388, 228] width 173 height 11
click at [272, 253] on div "Required" at bounding box center [296, 254] width 360 height 11
click at [252, 224] on select "Select Location ... Tampa Orlando Kissimmee [GEOGRAPHIC_DATA] - en español [GEO…" at bounding box center [202, 228] width 173 height 11
click at [442, 285] on div "Select Location First ... Courses and Available Dates will Appear Choose Locati…" at bounding box center [295, 237] width 388 height 102
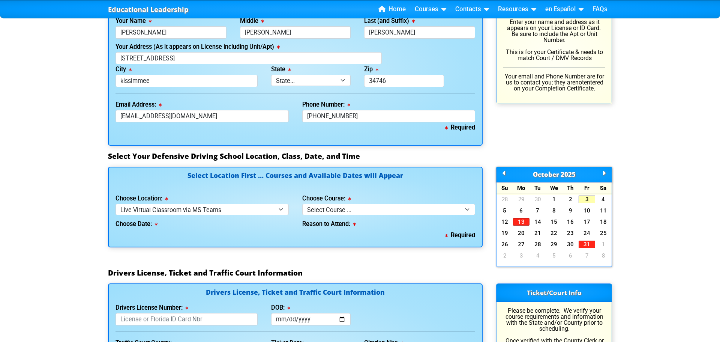
scroll to position [553, 0]
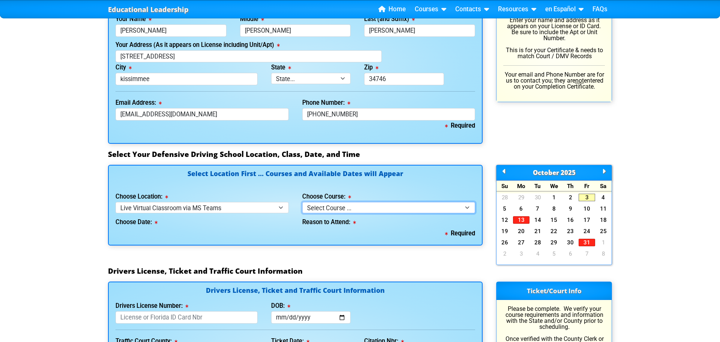
click at [365, 212] on select "Select Course ... 4 Hour Under 25 Class (STOP or Youthful Offender)" at bounding box center [388, 207] width 173 height 11
click at [366, 209] on select "Select Course ... 4 Hour Under 25 Class (STOP or Youthful Offender)" at bounding box center [388, 207] width 173 height 11
click at [247, 204] on select "Select Location ... Tampa Orlando Kissimmee [GEOGRAPHIC_DATA] - en español [GEO…" at bounding box center [202, 207] width 173 height 11
select select "8"
click at [116, 202] on select "Select Location ... Tampa Orlando Kissimmee [GEOGRAPHIC_DATA] - en español [GEO…" at bounding box center [202, 207] width 173 height 11
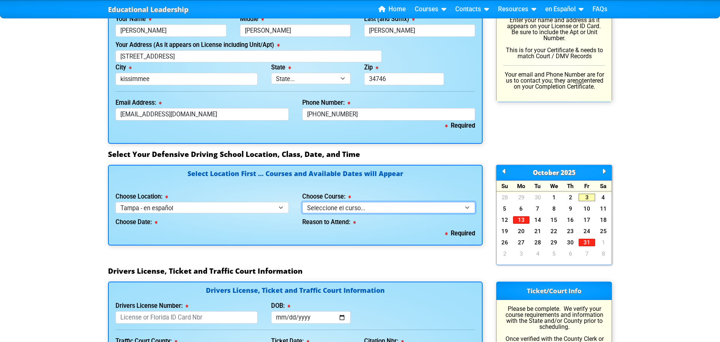
click at [342, 207] on select "Seleccione el curso... Clase de BDI de 4 horas (Curso básico y TCAC) Clase de 4…" at bounding box center [388, 207] width 173 height 11
select select "5"
click at [302, 202] on select "Seleccione el curso... Clase de BDI de 4 horas (Curso básico y TCAC) Clase de 4…" at bounding box center [388, 207] width 173 height 11
select select
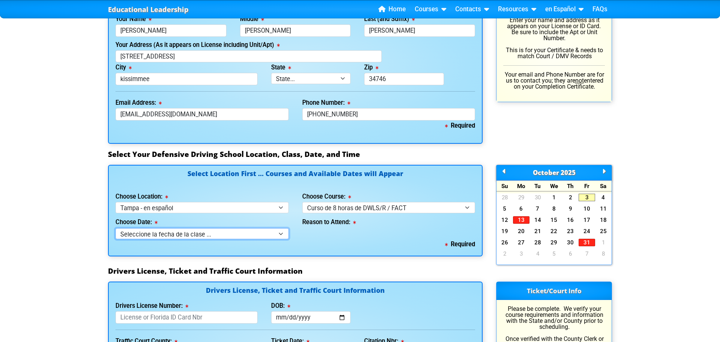
click at [181, 233] on select "Seleccione la fecha de la clase ... 12 de octubre -- ([PERSON_NAME] de 9:30am-6…" at bounding box center [202, 233] width 173 height 11
click at [213, 207] on select "Select Location ... Tampa Orlando Kissimmee [GEOGRAPHIC_DATA] - en español [GEO…" at bounding box center [202, 207] width 173 height 11
select select "2"
click at [116, 202] on select "Select Location ... Tampa Orlando Kissimmee [GEOGRAPHIC_DATA] - en español [GEO…" at bounding box center [202, 207] width 173 height 11
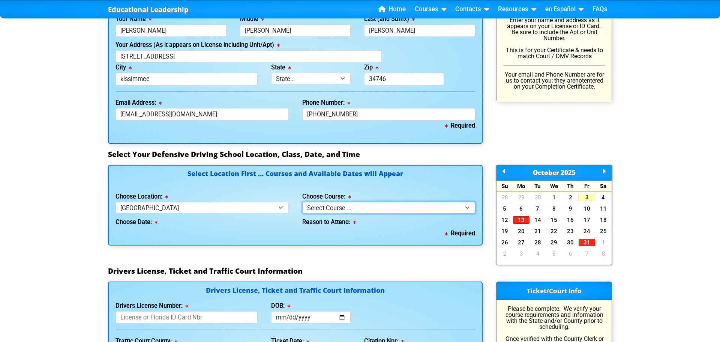
click at [344, 206] on select "Select Course ... 4 Hour BDI Class (Basic Course & TCAC) 4 Hour Under 25 Class …" at bounding box center [388, 207] width 173 height 11
select select "5"
click at [302, 202] on select "Select Course ... 4 Hour BDI Class (Basic Course & TCAC) 4 Hour Under 25 Class …" at bounding box center [388, 207] width 173 height 11
select select
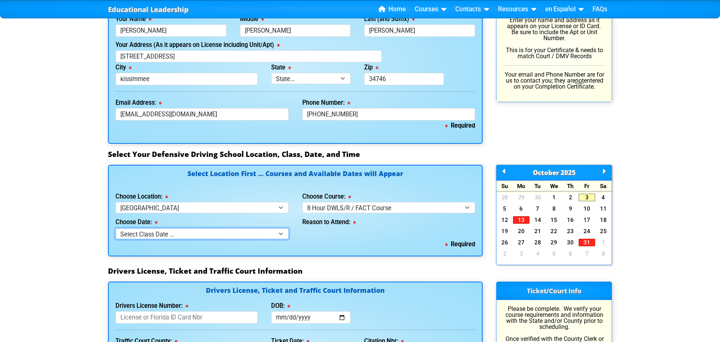
click at [205, 232] on select "Select Class Date ... [DATE] -- (Closed - Class Full) [DATE] -- ([DATE] from 9:…" at bounding box center [202, 233] width 173 height 11
click at [300, 230] on div "Reason to Attend:" at bounding box center [389, 226] width 187 height 26
click at [237, 233] on select "Select Class Date ... [DATE] -- (Closed - Class Full) [DATE] -- ([DATE] from 9:…" at bounding box center [202, 233] width 173 height 11
click at [195, 206] on select "Select Location ... Tampa Orlando Kissimmee [GEOGRAPHIC_DATA] - en español [GEO…" at bounding box center [202, 207] width 173 height 11
select select "7"
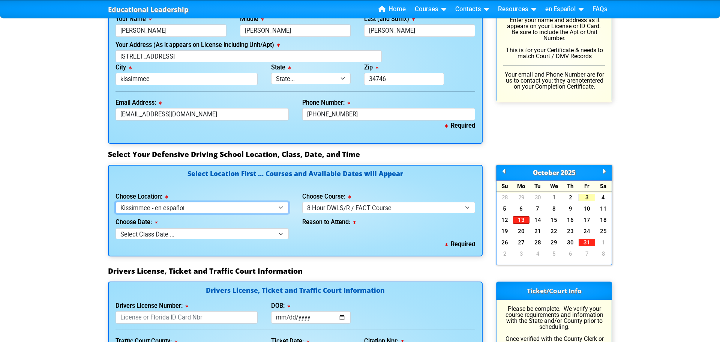
click at [116, 202] on select "Select Location ... Tampa Orlando Kissimmee [GEOGRAPHIC_DATA] - en español [GEO…" at bounding box center [202, 207] width 173 height 11
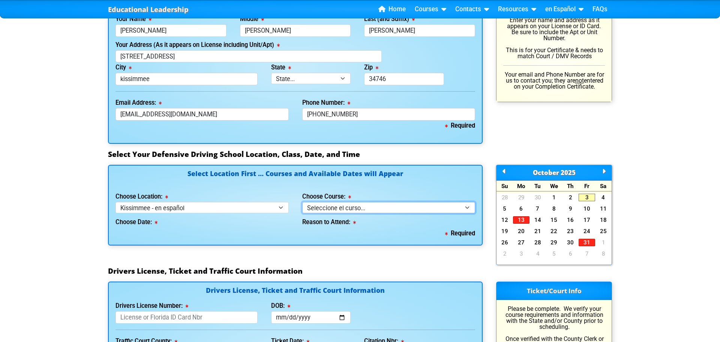
click at [325, 208] on select "Seleccione el curso... Clase de BDI de 4 horas (Curso básico y TCAC) Clase de 4…" at bounding box center [388, 207] width 173 height 11
select select "5"
click at [302, 202] on select "Seleccione el curso... Clase de BDI de 4 horas (Curso básico y TCAC) Clase de 4…" at bounding box center [388, 207] width 173 height 11
select select
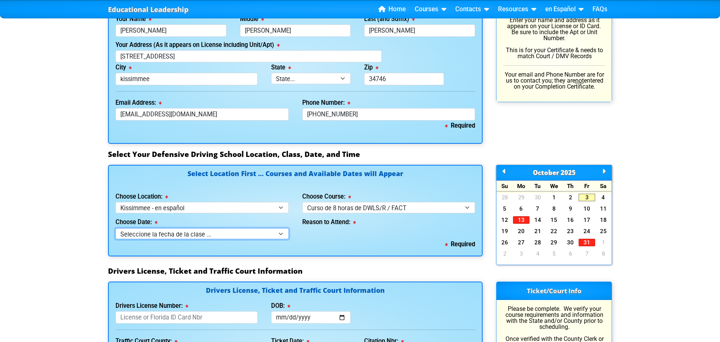
click at [211, 237] on select "Seleccione la fecha de la clase ... 22 de octubre -- (Miércoles de 9:30am-6:30p…" at bounding box center [202, 233] width 173 height 11
click at [354, 237] on div "Reason to Attend:" at bounding box center [389, 226] width 187 height 26
click at [245, 233] on select "Seleccione la fecha de la clase ... 22 de octubre -- (Miércoles de 9:30am-6:30p…" at bounding box center [202, 233] width 173 height 11
click at [246, 207] on select "Select Location ... Tampa Orlando Kissimmee [GEOGRAPHIC_DATA] - en español [GEO…" at bounding box center [202, 207] width 173 height 11
select select "3"
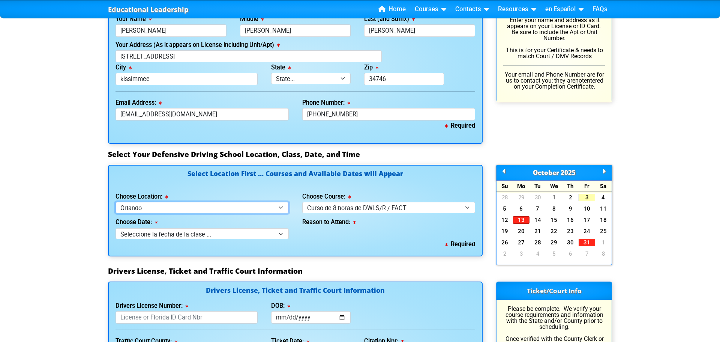
click at [116, 202] on select "Select Location ... Tampa Orlando Kissimmee [GEOGRAPHIC_DATA] - en español [GEO…" at bounding box center [202, 207] width 173 height 11
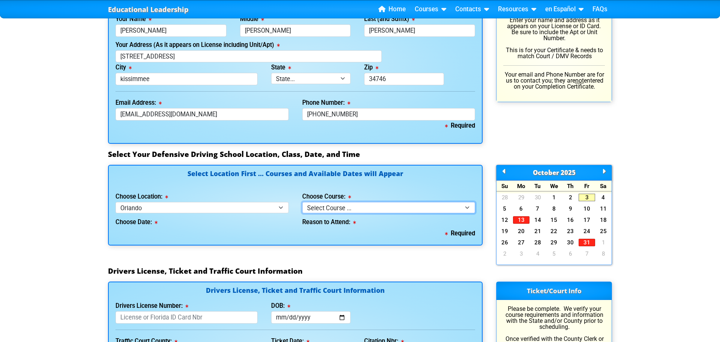
click at [393, 208] on select "Select Course ... 4 Hour Under 25 Class (STOP or Youthful Offender) 8 Hour Aggr…" at bounding box center [388, 207] width 173 height 11
select select "5"
click at [302, 202] on select "Select Course ... 4 Hour Under 25 Class (STOP or Youthful Offender) 8 Hour Aggr…" at bounding box center [388, 207] width 173 height 11
select select
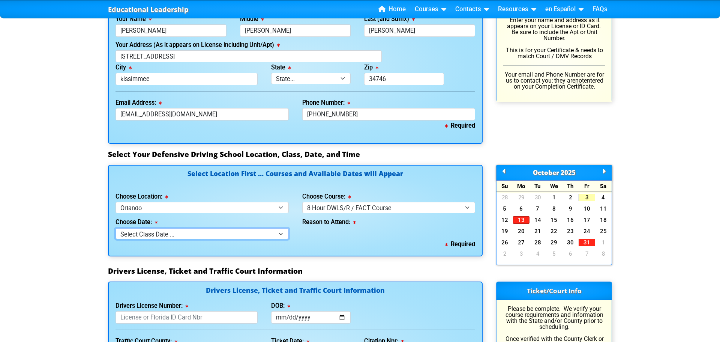
click at [224, 236] on select "Select Class Date ... [DATE] -- (Closed - Class Full)" at bounding box center [202, 233] width 173 height 11
click at [351, 247] on div "Required" at bounding box center [296, 244] width 360 height 11
click at [260, 209] on select "Select Location ... Tampa Orlando Kissimmee [GEOGRAPHIC_DATA] - en español [GEO…" at bounding box center [202, 207] width 173 height 11
select select "7"
click at [116, 202] on select "Select Location ... Tampa Orlando Kissimmee [GEOGRAPHIC_DATA] - en español [GEO…" at bounding box center [202, 207] width 173 height 11
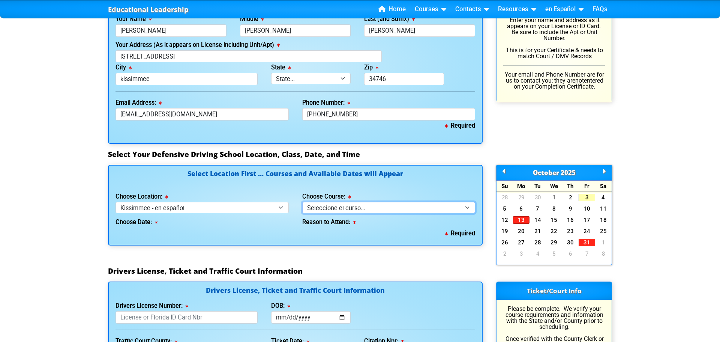
click at [410, 204] on select "Seleccione el curso... Clase de BDI de 4 horas (Curso básico y TCAC) Clase de 4…" at bounding box center [388, 207] width 173 height 11
select select "5"
click at [302, 202] on select "Seleccione el curso... Clase de BDI de 4 horas (Curso básico y TCAC) Clase de 4…" at bounding box center [388, 207] width 173 height 11
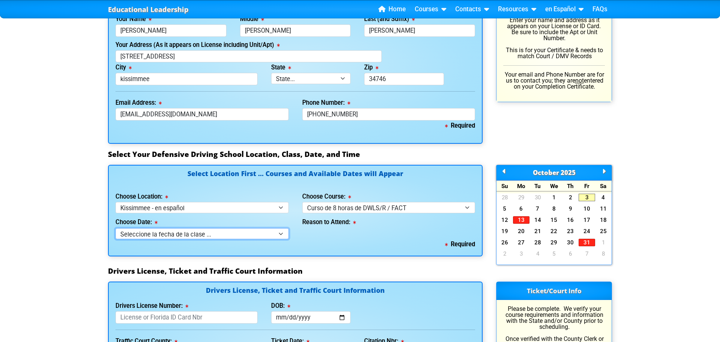
click at [234, 235] on select "Seleccione la fecha de la clase ... 22 de octubre -- (Miércoles de 9:30am-6:30p…" at bounding box center [202, 233] width 173 height 11
select select "10/22/2025, 11"
click at [116, 228] on select "Seleccione la fecha de la clase ... 22 de octubre -- (Miércoles de 9:30am-6:30p…" at bounding box center [202, 233] width 173 height 11
select select
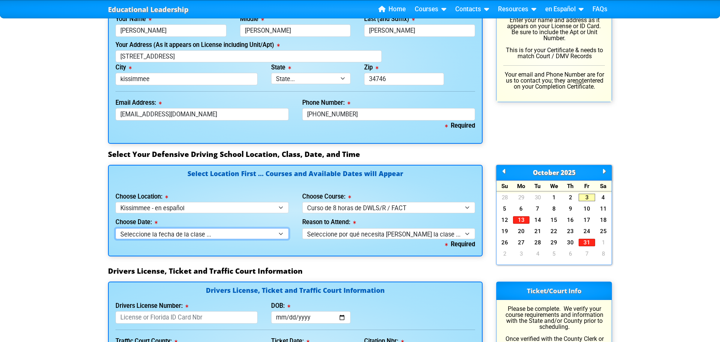
click at [248, 234] on select "Seleccione la fecha de la clase ... 22 de octubre -- (Miércoles de 9:30am-6:30p…" at bounding box center [202, 233] width 173 height 11
click at [270, 207] on select "Select Location ... Tampa Orlando Kissimmee [GEOGRAPHIC_DATA] - en español [GEO…" at bounding box center [202, 207] width 173 height 11
select select "6"
click at [116, 202] on select "Select Location ... Tampa Orlando Kissimmee [GEOGRAPHIC_DATA] - en español [GEO…" at bounding box center [202, 207] width 173 height 11
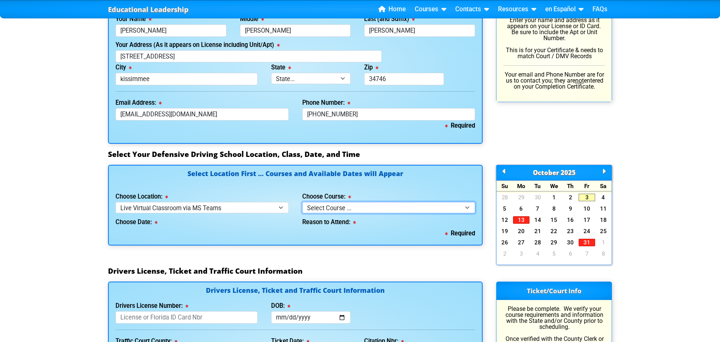
click at [331, 209] on select "Select Course ... 4 Hour Under 25 Class (STOP or Youthful Offender)" at bounding box center [388, 207] width 173 height 11
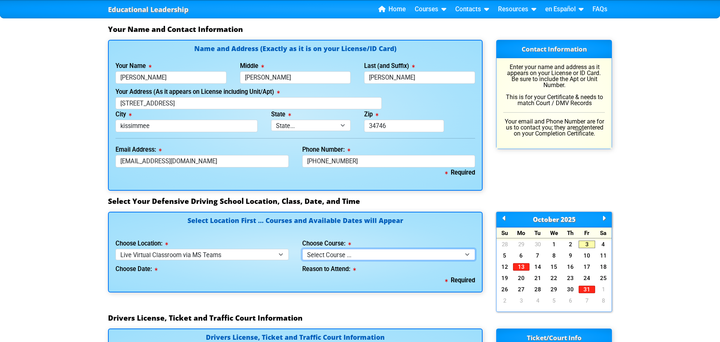
scroll to position [507, 0]
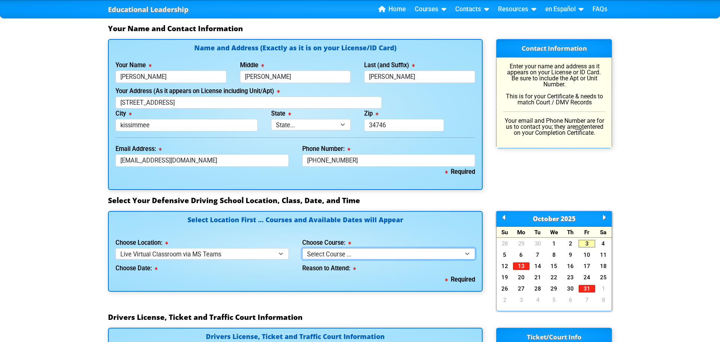
click at [332, 256] on select "Select Course ... 4 Hour Under 25 Class (STOP or Youthful Offender)" at bounding box center [388, 253] width 173 height 11
select select "2"
click at [302, 248] on select "Select Course ... 4 Hour Under 25 Class (STOP or Youthful Offender)" at bounding box center [388, 253] width 173 height 11
select select
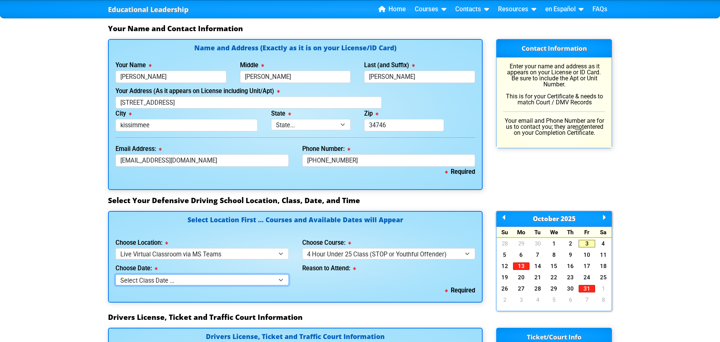
click at [279, 278] on select "Select Class Date ... [DATE] -- ([DATE] from 1:00pm-5:00pm)" at bounding box center [202, 279] width 173 height 11
click at [320, 287] on div "Required" at bounding box center [296, 290] width 360 height 11
click at [364, 256] on select "Select Course ... 4 Hour Under 25 Class (STOP or Youthful Offender)" at bounding box center [388, 253] width 173 height 11
select select
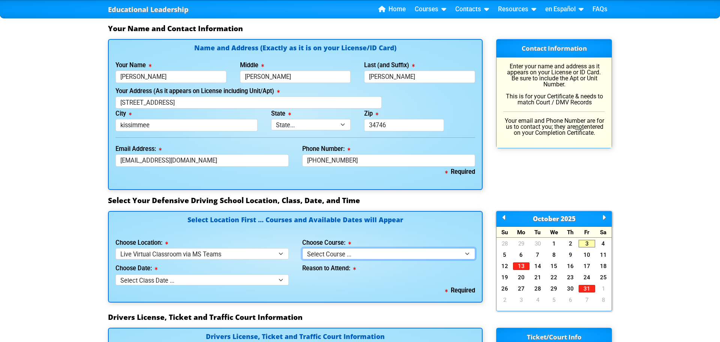
click at [302, 248] on select "Select Course ... 4 Hour Under 25 Class (STOP or Youthful Offender)" at bounding box center [388, 253] width 173 height 11
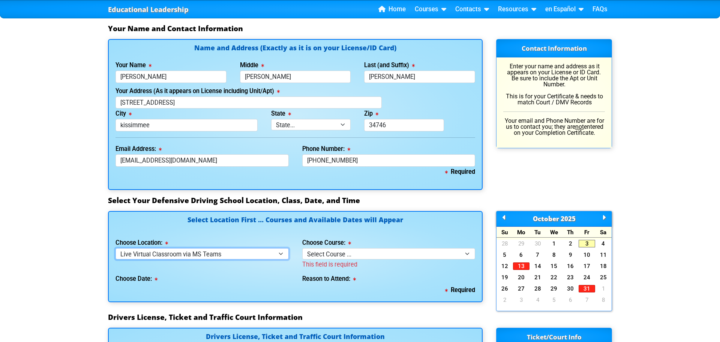
click at [218, 256] on select "Select Location ... Tampa Orlando Kissimmee [GEOGRAPHIC_DATA] - en español [GEO…" at bounding box center [202, 253] width 173 height 11
select select "2"
click at [116, 248] on select "Select Location ... Tampa Orlando Kissimmee [GEOGRAPHIC_DATA] - en español [GEO…" at bounding box center [202, 253] width 173 height 11
click at [314, 256] on select "Select Course ... 4 Hour BDI Class (Basic Course & TCAC) 4 Hour Under 25 Class …" at bounding box center [388, 253] width 173 height 11
select select "5"
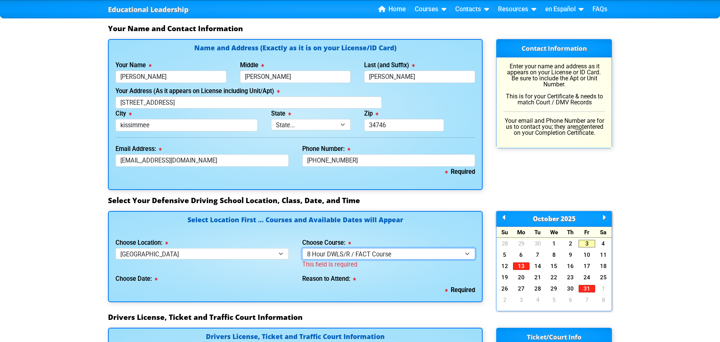
click at [302, 248] on select "Select Course ... 4 Hour BDI Class (Basic Course & TCAC) 4 Hour Under 25 Class …" at bounding box center [388, 253] width 173 height 11
select select
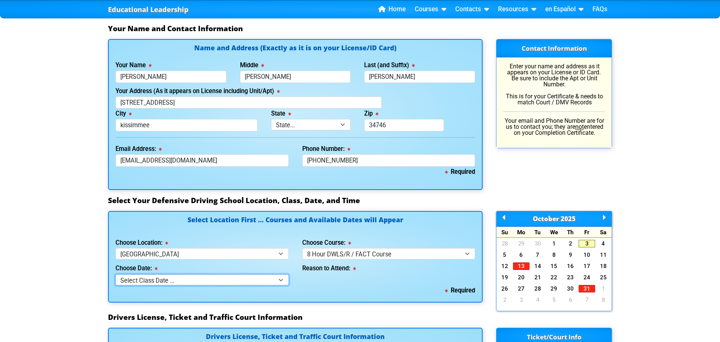
click at [213, 280] on select "Select Class Date ... [DATE] -- (Closed - Class Full) [DATE] -- ([DATE] from 9:…" at bounding box center [202, 279] width 173 height 11
click at [312, 294] on div "Required" at bounding box center [296, 290] width 360 height 11
click at [214, 257] on select "Select Location ... Tampa Orlando Kissimmee [GEOGRAPHIC_DATA] - en español [GEO…" at bounding box center [202, 253] width 173 height 11
select select "3"
click at [116, 248] on select "Select Location ... Tampa Orlando Kissimmee [GEOGRAPHIC_DATA] - en español [GEO…" at bounding box center [202, 253] width 173 height 11
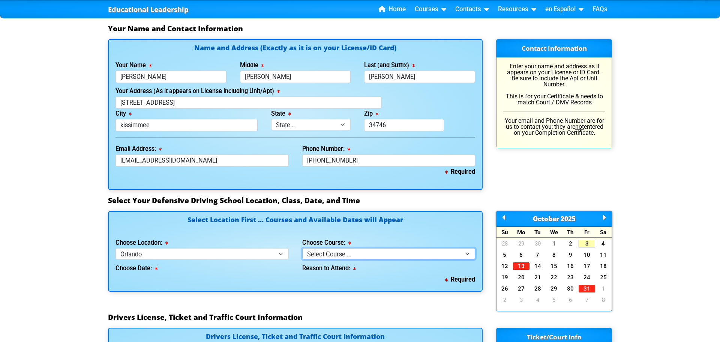
click at [335, 258] on select "Select Course ... 4 Hour Under 25 Class (STOP or Youthful Offender) 8 Hour Aggr…" at bounding box center [388, 253] width 173 height 11
select select "5"
click at [302, 248] on select "Select Course ... 4 Hour Under 25 Class (STOP or Youthful Offender) 8 Hour Aggr…" at bounding box center [388, 253] width 173 height 11
select select
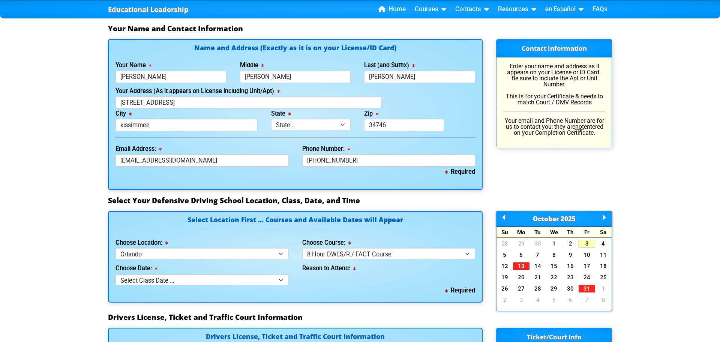
click at [234, 285] on div "Required" at bounding box center [296, 290] width 360 height 11
click at [234, 283] on select "Select Class Date ... [DATE] -- (Closed - Class Full)" at bounding box center [202, 279] width 173 height 11
click at [310, 287] on div "Required" at bounding box center [296, 290] width 360 height 11
click at [187, 255] on select "Select Location ... Tampa Orlando Kissimmee [GEOGRAPHIC_DATA] - en español [GEO…" at bounding box center [202, 253] width 173 height 11
select select "4"
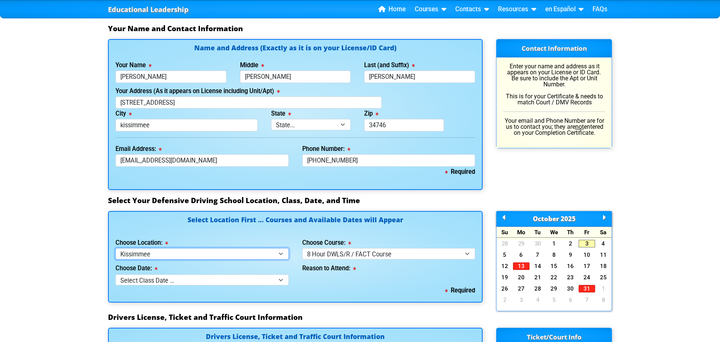
click at [116, 248] on select "Select Location ... Tampa Orlando Kissimmee [GEOGRAPHIC_DATA] - en español [GEO…" at bounding box center [202, 253] width 173 height 11
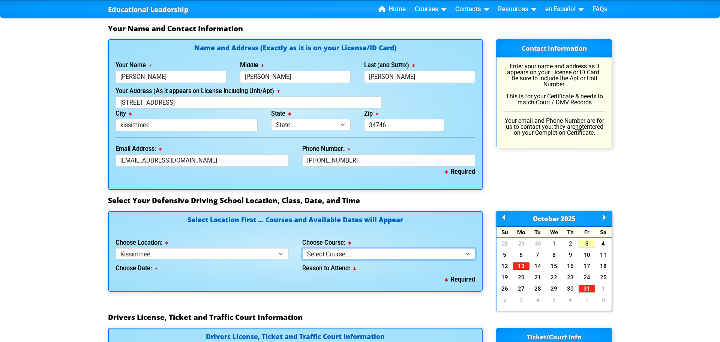
click at [331, 255] on select "Select Course ... 4 Hour BDI Class (Basic Course & TCAC) 4 Hour Under 25 Class …" at bounding box center [388, 253] width 173 height 11
select select "5"
click at [302, 248] on select "Select Course ... 4 Hour BDI Class (Basic Course & TCAC) 4 Hour Under 25 Class …" at bounding box center [388, 253] width 173 height 11
select select
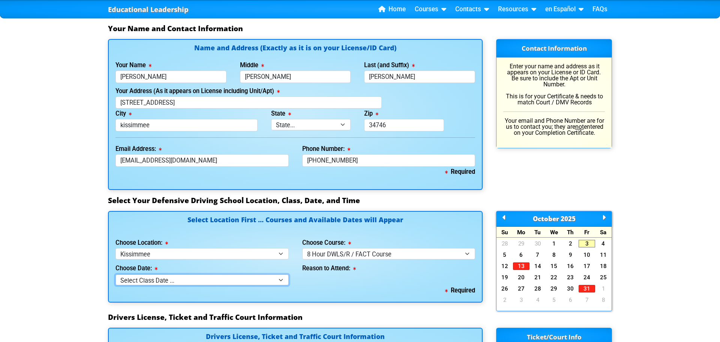
click at [180, 279] on select "Select Class Date ... Sep 10 -- (Closed - Class Full)" at bounding box center [202, 279] width 173 height 11
click at [324, 283] on div "Reason to Attend:" at bounding box center [389, 272] width 187 height 26
click at [216, 255] on select "Select Location ... Tampa Orlando Kissimmee [GEOGRAPHIC_DATA] - en español [GEO…" at bounding box center [202, 253] width 173 height 11
select select "8"
click at [116, 248] on select "Select Location ... Tampa Orlando Kissimmee [GEOGRAPHIC_DATA] - en español [GEO…" at bounding box center [202, 253] width 173 height 11
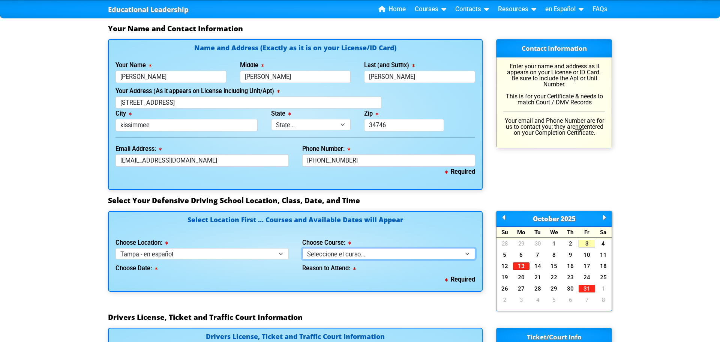
click at [332, 256] on select "Seleccione el curso... Clase de BDI de 4 horas (Curso básico y TCAC) Clase de 4…" at bounding box center [388, 253] width 173 height 11
select select "5"
click at [302, 248] on select "Seleccione el curso... Clase de BDI de 4 horas (Curso básico y TCAC) Clase de 4…" at bounding box center [388, 253] width 173 height 11
select select
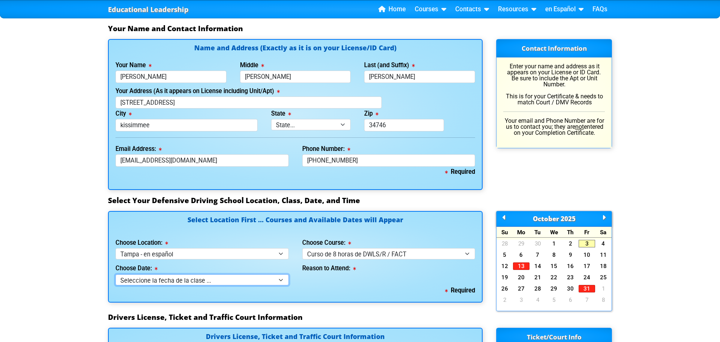
click at [230, 280] on select "Seleccione la fecha de la clase ... 12 de octubre -- ([PERSON_NAME] de 9:30am-6…" at bounding box center [202, 279] width 173 height 11
click at [299, 276] on div "Reason to Attend:" at bounding box center [389, 272] width 187 height 26
click at [200, 254] on select "Select Location ... Tampa Orlando Kissimmee [GEOGRAPHIC_DATA] - en español [GEO…" at bounding box center [202, 253] width 173 height 11
select select "7"
click at [116, 248] on select "Select Location ... Tampa Orlando Kissimmee [GEOGRAPHIC_DATA] - en español [GEO…" at bounding box center [202, 253] width 173 height 11
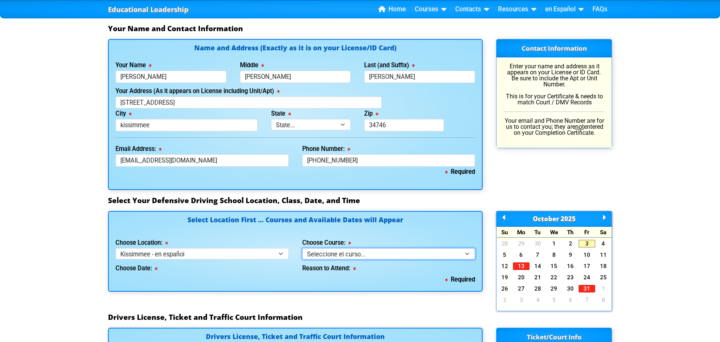
click at [323, 256] on select "Seleccione el curso... Clase de BDI de 4 horas (Curso básico y TCAC) Clase de 4…" at bounding box center [388, 253] width 173 height 11
select select "5"
click at [302, 248] on select "Seleccione el curso... Clase de BDI de 4 horas (Curso básico y TCAC) Clase de 4…" at bounding box center [388, 253] width 173 height 11
select select
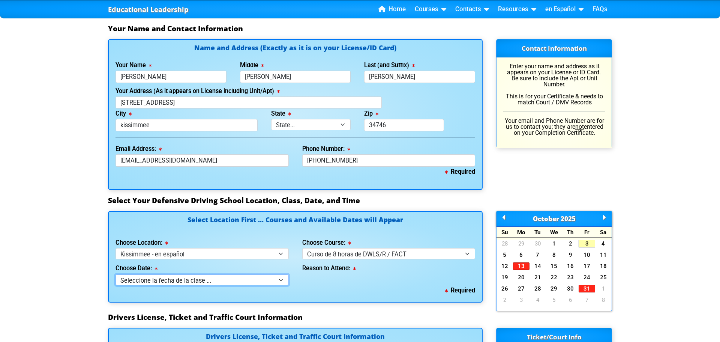
click at [217, 279] on select "Seleccione la fecha de la clase ... 22 de octubre -- (Miércoles de 9:30am-6:30p…" at bounding box center [202, 279] width 173 height 11
click at [345, 279] on div "Reason to Attend:" at bounding box center [389, 272] width 187 height 26
click at [196, 253] on select "Select Location ... Tampa Orlando Kissimmee [GEOGRAPHIC_DATA] - en español [GEO…" at bounding box center [202, 253] width 173 height 11
click at [358, 296] on div "Required" at bounding box center [296, 290] width 360 height 11
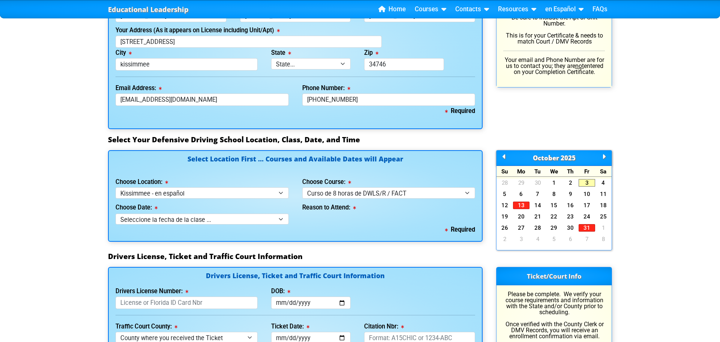
scroll to position [515, 0]
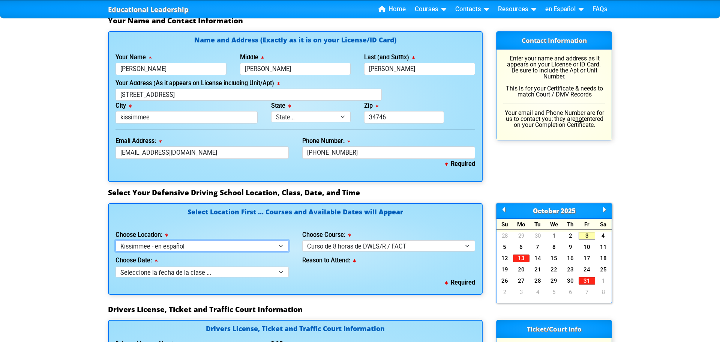
click at [237, 243] on select "Select Location ... Tampa Orlando Kissimmee [GEOGRAPHIC_DATA] - en español [GEO…" at bounding box center [202, 245] width 173 height 11
select select "3"
click at [116, 240] on select "Select Location ... Tampa Orlando Kissimmee [GEOGRAPHIC_DATA] - en español [GEO…" at bounding box center [202, 245] width 173 height 11
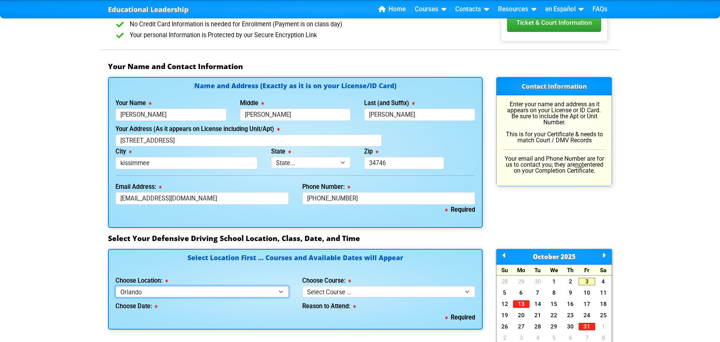
scroll to position [498, 0]
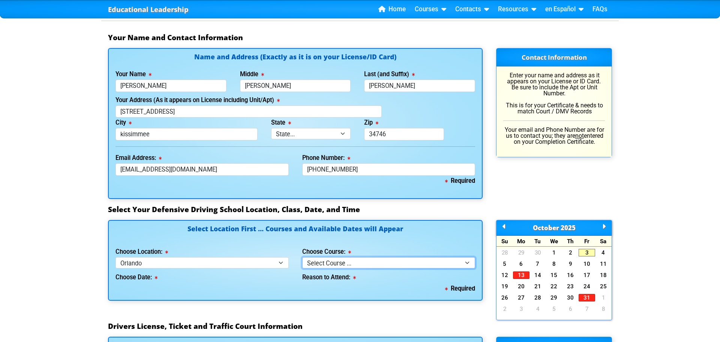
click at [344, 261] on select "Select Course ... 4 Hour Under 25 Class (STOP or Youthful Offender) 8 Hour Aggr…" at bounding box center [388, 262] width 173 height 11
select select "5"
click at [302, 257] on select "Select Course ... 4 Hour Under 25 Class (STOP or Youthful Offender) 8 Hour Aggr…" at bounding box center [388, 262] width 173 height 11
select select
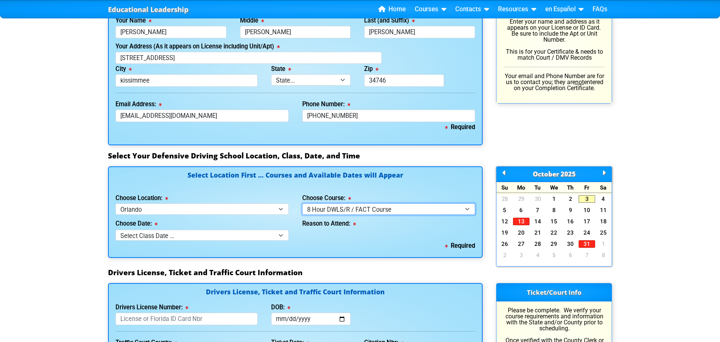
scroll to position [569, 0]
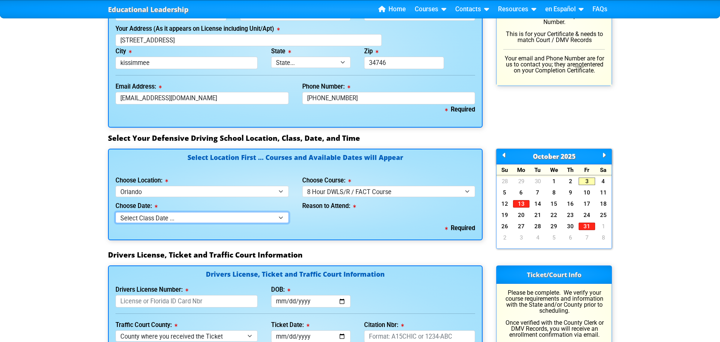
click at [242, 221] on select "Select Class Date ... [DATE] -- (Closed - Class Full)" at bounding box center [202, 217] width 173 height 11
click at [332, 220] on div "Reason to Attend:" at bounding box center [389, 210] width 187 height 26
click at [229, 188] on select "Select Location ... Tampa Orlando Kissimmee [GEOGRAPHIC_DATA] - en español [GEO…" at bounding box center [202, 191] width 173 height 11
click at [345, 227] on div "Required" at bounding box center [296, 228] width 360 height 11
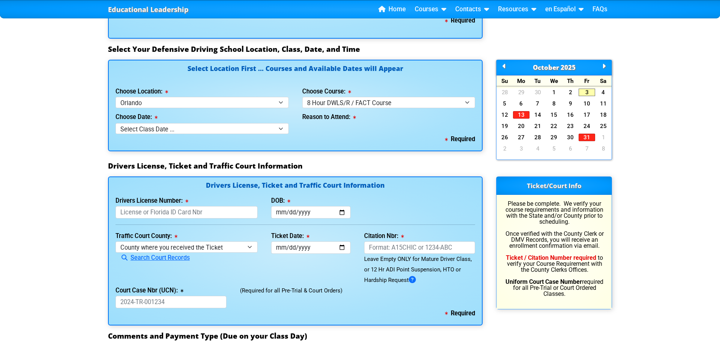
scroll to position [668, 0]
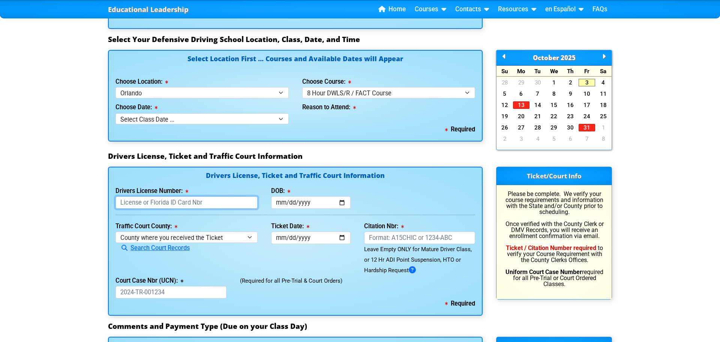
click at [188, 203] on input "Drivers License Number:" at bounding box center [187, 202] width 142 height 12
type input "V243994812000"
click at [281, 203] on input "DOB:" at bounding box center [311, 202] width 80 height 12
click at [290, 202] on input "DOB:" at bounding box center [311, 202] width 80 height 12
type input "1979-05-02"
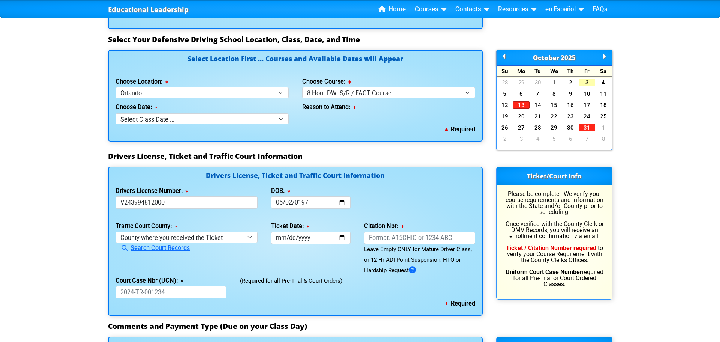
click at [286, 256] on div "Ticket Date: This field is required" at bounding box center [310, 248] width 93 height 54
click at [212, 239] on select "County where you received the Ticket Out of State Out of State - Georgia Out of…" at bounding box center [187, 236] width 142 height 11
select select "{"countyName":"Orange","state":"FL","uniqueId":"72cd9516-2a86-4b1d-9e65-12a0ae9…"
click at [116, 231] on select "County where you received the Ticket Out of State Out of State - Georgia Out of…" at bounding box center [187, 236] width 142 height 11
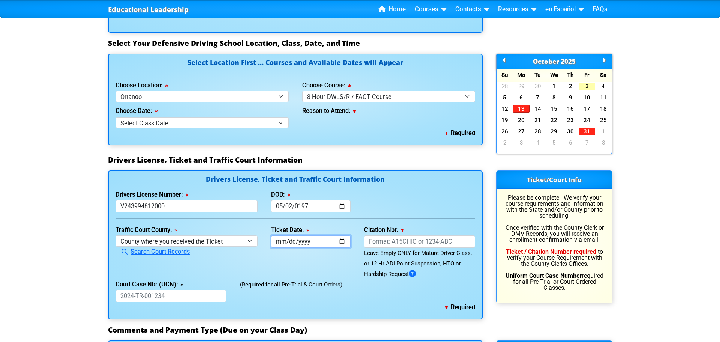
click at [281, 243] on input "Ticket Date:" at bounding box center [311, 241] width 80 height 12
type input "2025-07-28"
click at [288, 258] on div "Ticket Date: 2025-07-28" at bounding box center [310, 252] width 93 height 54
click at [403, 245] on input "Citation Nbr:" at bounding box center [419, 241] width 111 height 12
type input "a"
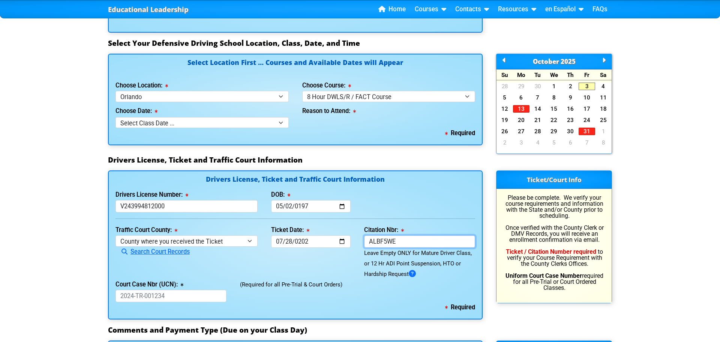
type input "ALBF5WE"
click at [392, 291] on div "(Required for all Pre-Trial & Court Orders)" at bounding box center [357, 290] width 249 height 23
click at [201, 297] on input "Court Case Nbr (UCN):" at bounding box center [171, 296] width 111 height 12
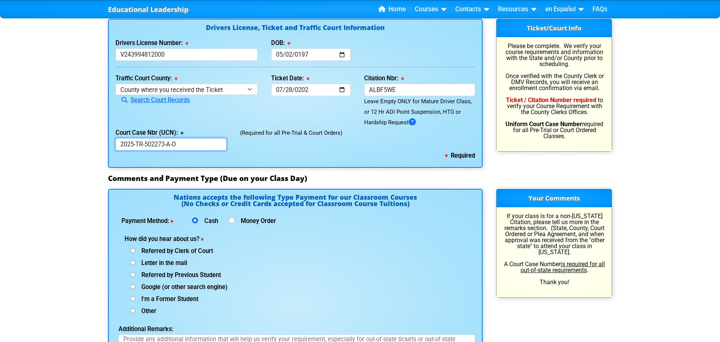
scroll to position [817, 0]
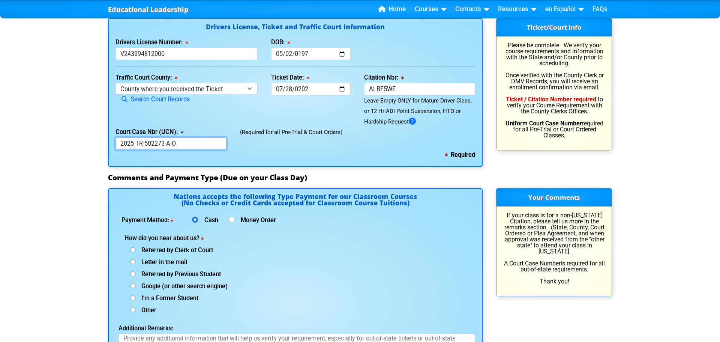
type input "2025-TR-502273-A-O"
click at [133, 309] on input "Other (specify below)" at bounding box center [133, 309] width 5 height 5
radio input "true"
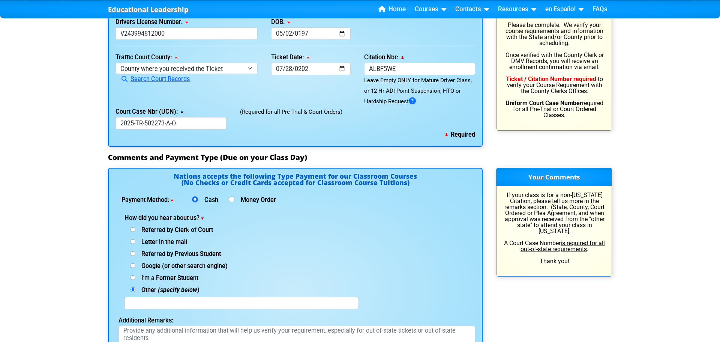
scroll to position [841, 0]
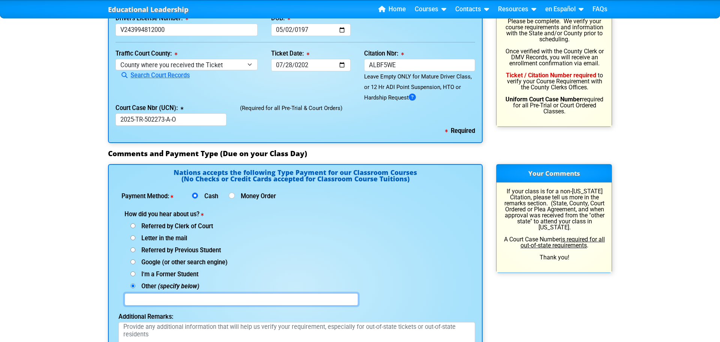
click at [197, 302] on input "text" at bounding box center [242, 299] width 234 height 12
type input "l"
type input "attorney"
click at [428, 284] on div "How did you hear about us? Referred by Clerk of Court Letter in the mail Referr…" at bounding box center [300, 257] width 351 height 96
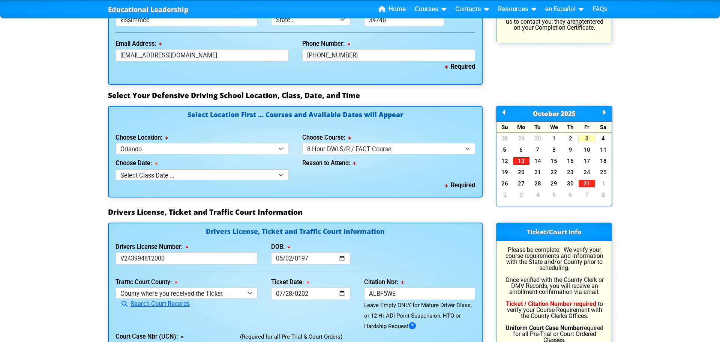
scroll to position [609, 0]
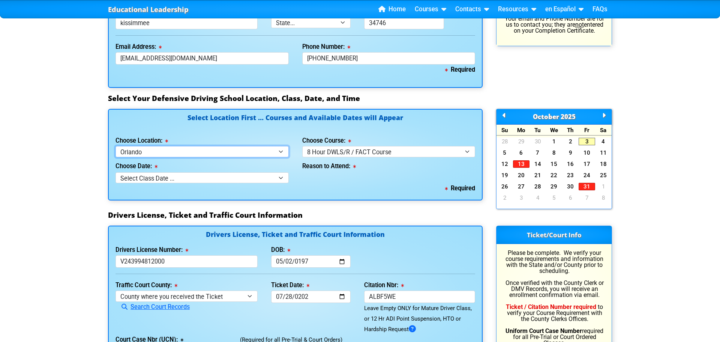
click at [168, 153] on select "Select Location ... Tampa Orlando Kissimmee [GEOGRAPHIC_DATA] - en español [GEO…" at bounding box center [202, 151] width 173 height 11
select select "4"
click at [116, 146] on select "Select Location ... Tampa Orlando Kissimmee [GEOGRAPHIC_DATA] - en español [GEO…" at bounding box center [202, 151] width 173 height 11
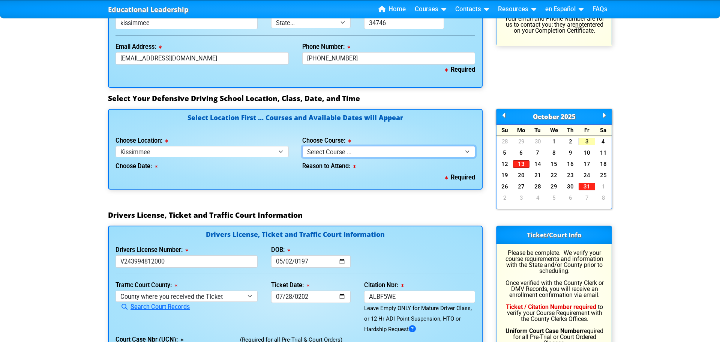
click at [318, 152] on select "Select Course ... 4 Hour BDI Class (Basic Course & TCAC) 4 Hour Under 25 Class …" at bounding box center [388, 151] width 173 height 11
select select "5"
click at [302, 146] on select "Select Course ... 4 Hour BDI Class (Basic Course & TCAC) 4 Hour Under 25 Class …" at bounding box center [388, 151] width 173 height 11
select select
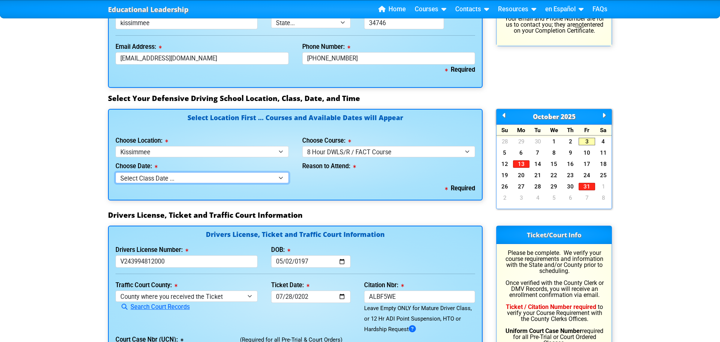
click at [206, 178] on select "Select Class Date ... Sep 10 -- (Closed - Class Full)" at bounding box center [202, 177] width 173 height 11
click at [116, 172] on select "Select Class Date ... Sep 10 -- (Closed - Class Full)" at bounding box center [202, 177] width 173 height 11
click at [211, 154] on select "Select Location ... Tampa Orlando Kissimmee [GEOGRAPHIC_DATA] - en español [GEO…" at bounding box center [202, 151] width 173 height 11
select select "6"
click at [116, 146] on select "Select Location ... Tampa Orlando Kissimmee [GEOGRAPHIC_DATA] - en español [GEO…" at bounding box center [202, 151] width 173 height 11
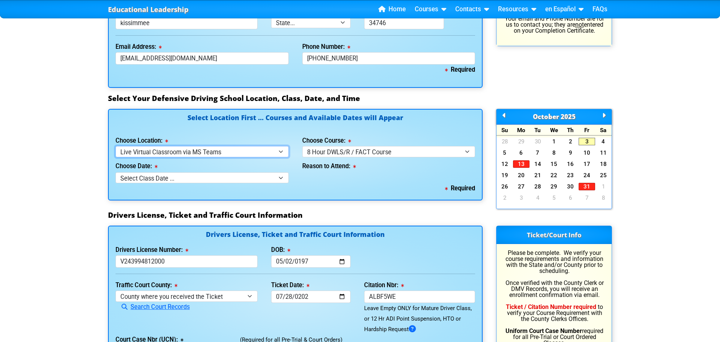
select select
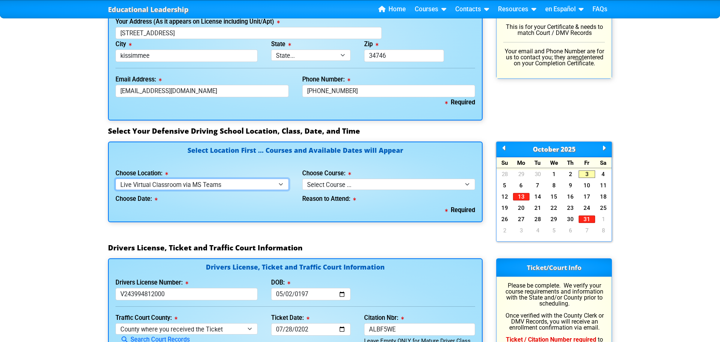
scroll to position [548, 0]
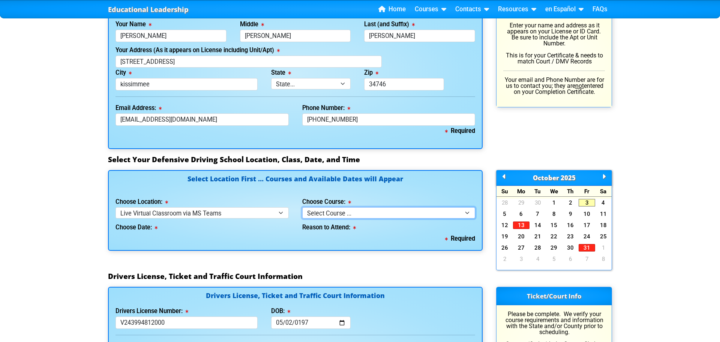
click at [306, 216] on select "Select Course ... 4 Hour Under 25 Class (STOP or Youthful Offender)" at bounding box center [388, 212] width 173 height 11
click at [225, 215] on select "Select Location ... Tampa Orlando Kissimmee [GEOGRAPHIC_DATA] - en español [GEO…" at bounding box center [202, 212] width 173 height 11
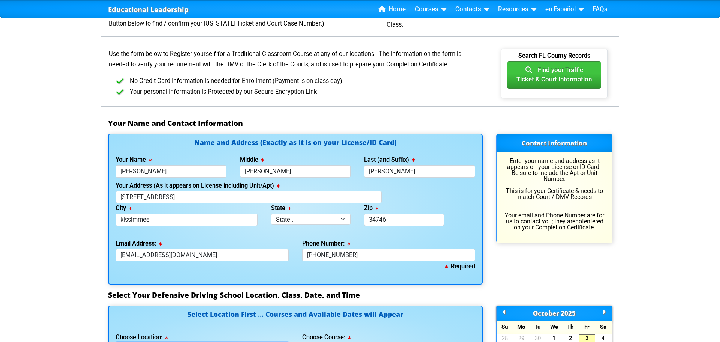
scroll to position [407, 0]
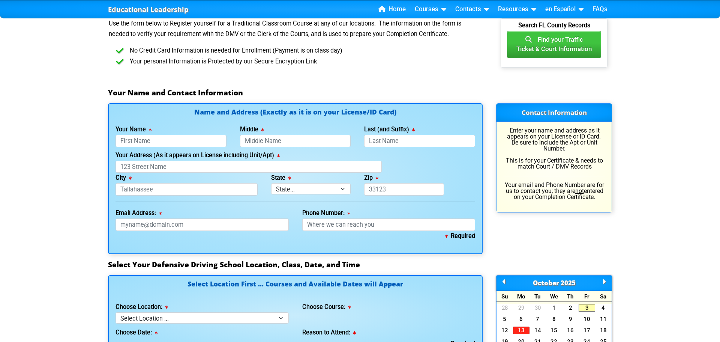
scroll to position [445, 0]
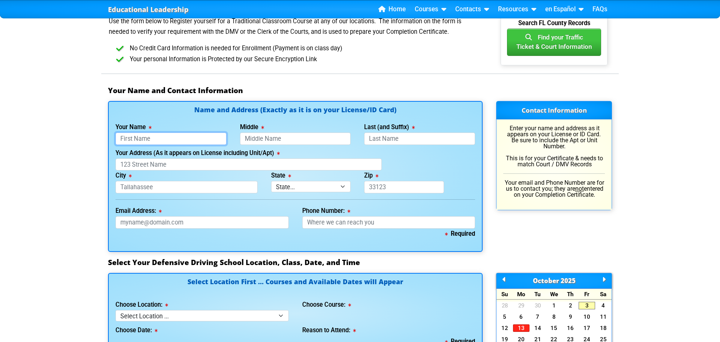
click at [187, 133] on input "Your Name" at bounding box center [171, 138] width 111 height 12
type input "[PERSON_NAME]"
type input "[STREET_ADDRESS]"
type input "kissimmee"
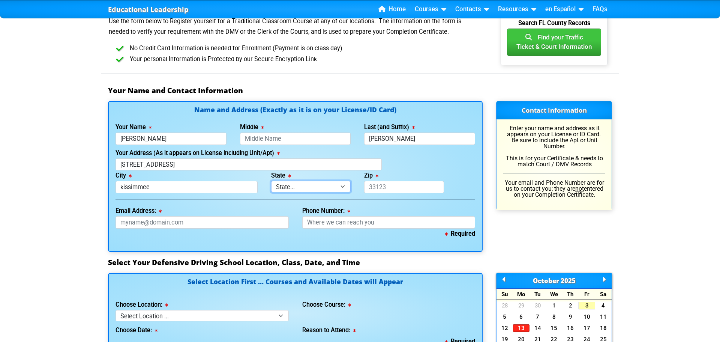
select select "{"fullName":"Florida","abbreviation":"FL","uniqueId":"1d559909-6cf0-4a4d-848e-a…"
type input "34746"
type input "[EMAIL_ADDRESS][DOMAIN_NAME]"
type input "3215041733"
type input "[PERSON_NAME]"
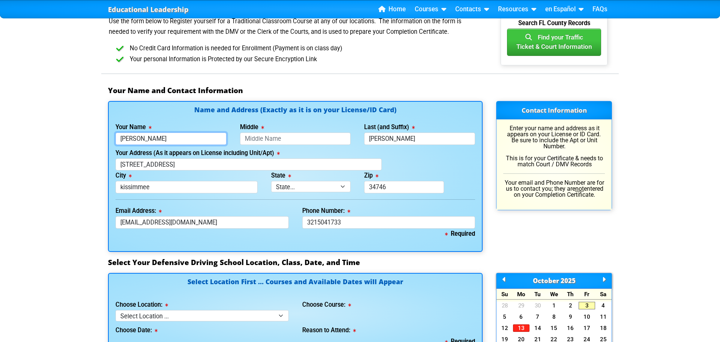
type input "[PHONE_NUMBER]"
click at [286, 140] on input "Middle" at bounding box center [295, 138] width 111 height 12
type input "[PERSON_NAME]"
click at [456, 164] on div "Your Address (As it appears on License including Unit/Apt) 3925 carrick bend dr" at bounding box center [295, 159] width 373 height 23
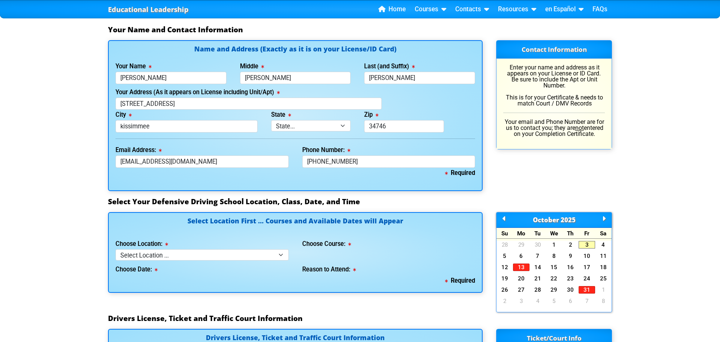
scroll to position [511, 0]
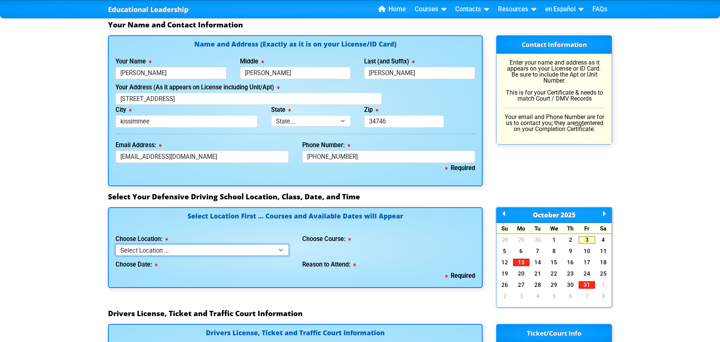
click at [239, 248] on select "Select Location ... Tampa Orlando Kissimmee [GEOGRAPHIC_DATA] - en español [GEO…" at bounding box center [202, 249] width 173 height 11
click at [423, 269] on div "Reason to Attend:" at bounding box center [388, 262] width 173 height 15
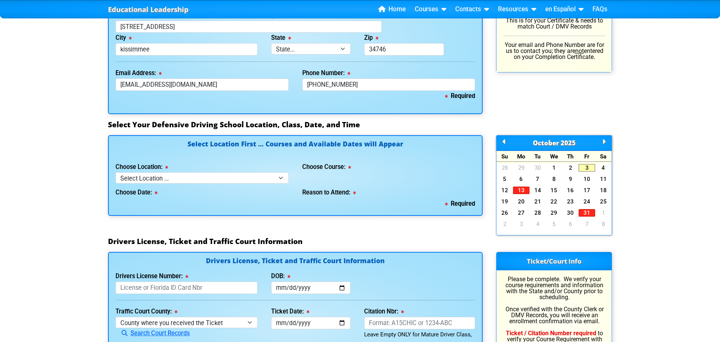
scroll to position [583, 0]
click at [218, 180] on select "Select Location ... Tampa Orlando Kissimmee [GEOGRAPHIC_DATA] - en español [GEO…" at bounding box center [202, 177] width 173 height 11
select select "4"
click at [116, 172] on select "Select Location ... Tampa Orlando Kissimmee [GEOGRAPHIC_DATA] - en español [GEO…" at bounding box center [202, 177] width 173 height 11
click at [354, 176] on select "Select Course ... 4 Hour BDI Class (Basic Course & TCAC) 4 Hour Under 25 Class …" at bounding box center [388, 177] width 173 height 11
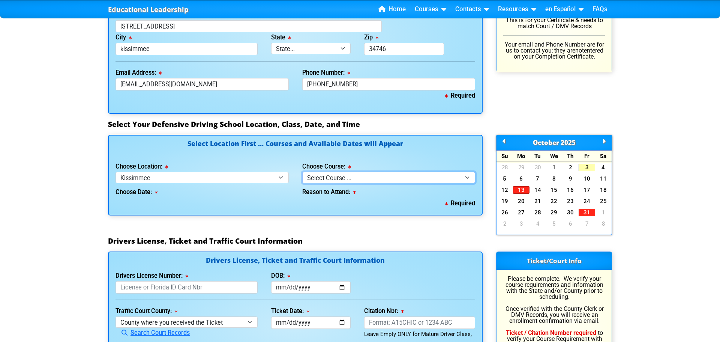
select select "5"
click at [302, 172] on select "Select Course ... 4 Hour BDI Class (Basic Course & TCAC) 4 Hour Under 25 Class …" at bounding box center [388, 177] width 173 height 11
select select
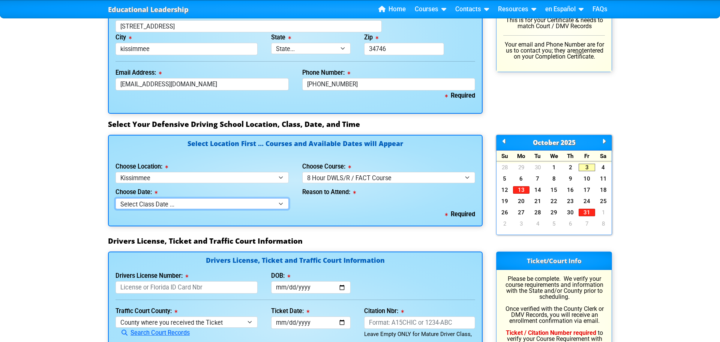
click at [272, 203] on select "Select Class Date ... Sep 10 -- (Closed - Class Full)" at bounding box center [202, 203] width 173 height 11
click at [283, 177] on select "Select Location ... Tampa Orlando Kissimmee [GEOGRAPHIC_DATA] - en español [GEO…" at bounding box center [202, 177] width 173 height 11
select select "6"
click at [116, 172] on select "Select Location ... Tampa Orlando Kissimmee [GEOGRAPHIC_DATA] - en español [GEO…" at bounding box center [202, 177] width 173 height 11
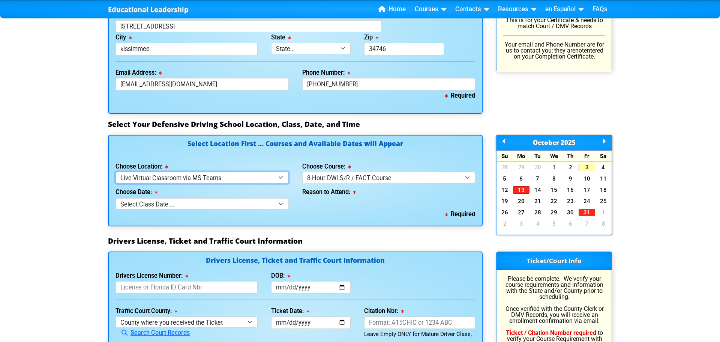
select select
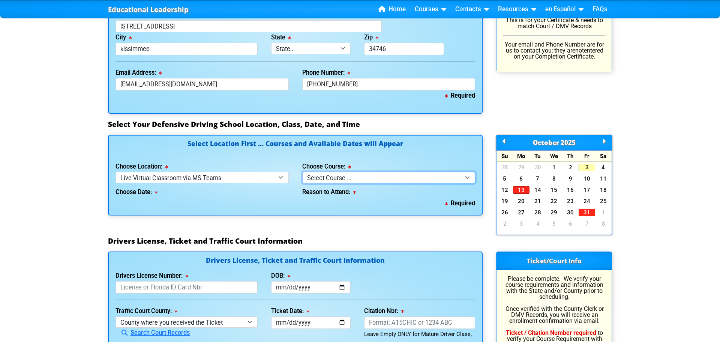
click at [330, 179] on select "Select Course ... 4 Hour Under 25 Class (STOP or Youthful Offender)" at bounding box center [388, 177] width 173 height 11
click at [248, 206] on div "Required" at bounding box center [296, 203] width 360 height 11
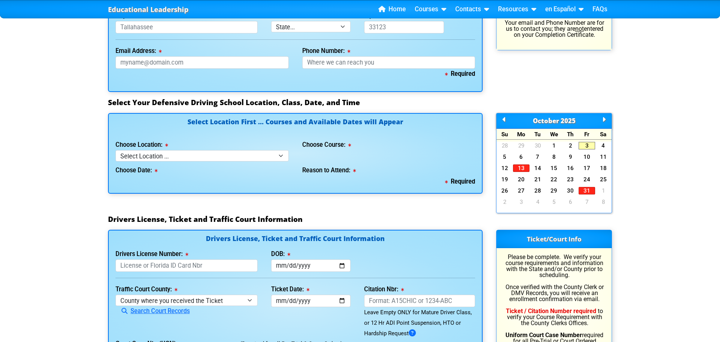
scroll to position [606, 0]
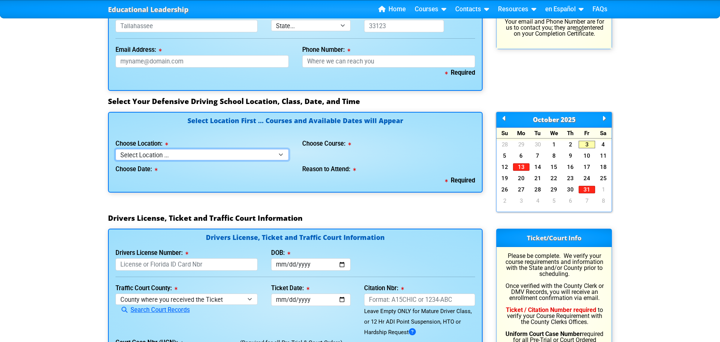
click at [215, 152] on select "Select Location ... Tampa Orlando Kissimmee [GEOGRAPHIC_DATA] - en español [GEO…" at bounding box center [202, 154] width 173 height 11
select select "6"
click at [116, 149] on select "Select Location ... Tampa Orlando Kissimmee [GEOGRAPHIC_DATA] - en español [GEO…" at bounding box center [202, 154] width 173 height 11
select select
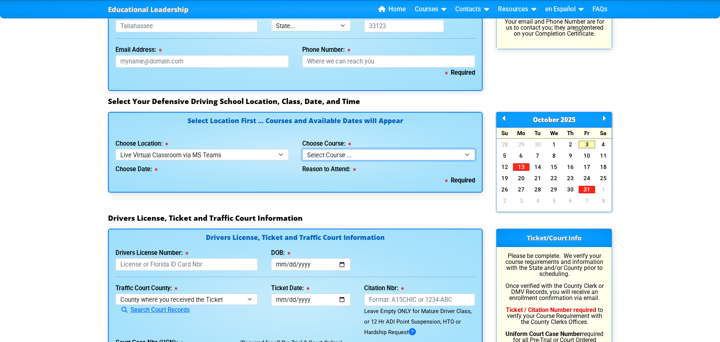
click at [353, 153] on select "Select Course ... 4 Hour Under 25 Class (STOP or Youthful Offender)" at bounding box center [388, 154] width 173 height 11
click at [350, 153] on select "Select Course ... 4 Hour Under 25 Class (STOP or Youthful Offender)" at bounding box center [388, 154] width 173 height 11
click at [588, 146] on link "3" at bounding box center [587, 145] width 17 height 8
click at [505, 157] on link "5" at bounding box center [505, 156] width 17 height 8
click at [524, 156] on link "6" at bounding box center [521, 156] width 17 height 8
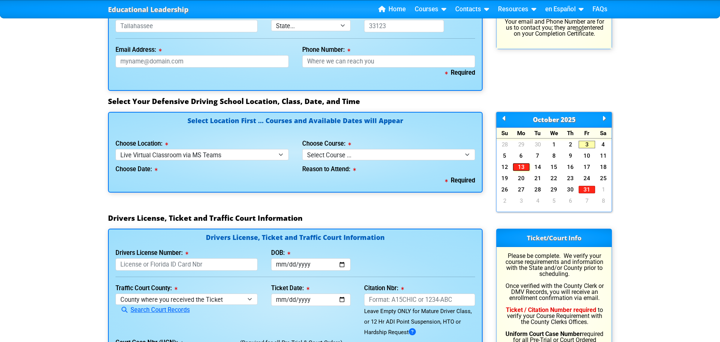
click at [522, 168] on link "13" at bounding box center [521, 167] width 17 height 8
drag, startPoint x: 688, startPoint y: 160, endPoint x: 673, endPoint y: 157, distance: 15.3
click at [688, 160] on div "Educational Leadership Home Courses Certified Defensive Driving Courses 4-Hour …" at bounding box center [360, 86] width 720 height 1385
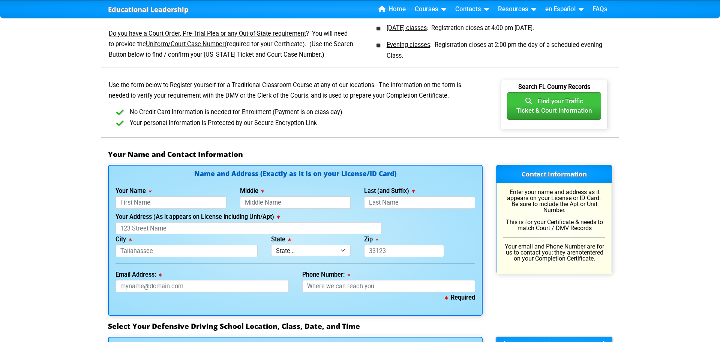
scroll to position [389, 0]
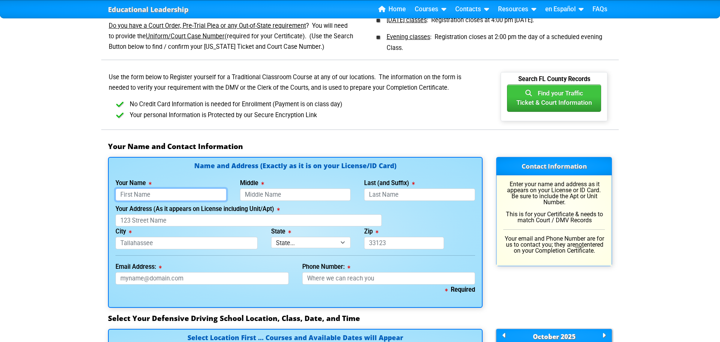
click at [163, 194] on input "Your Name" at bounding box center [171, 194] width 111 height 12
type input "[PERSON_NAME]"
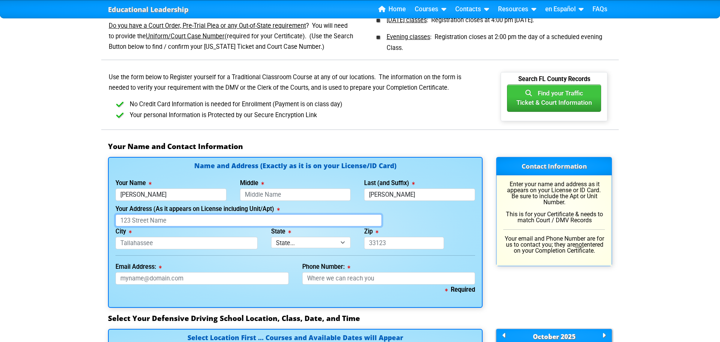
type input "[STREET_ADDRESS]"
type input "kissimmee"
select select "{"fullName":"Florida","abbreviation":"FL","uniqueId":"1d559909-6cf0-4a4d-848e-a…"
type input "34746"
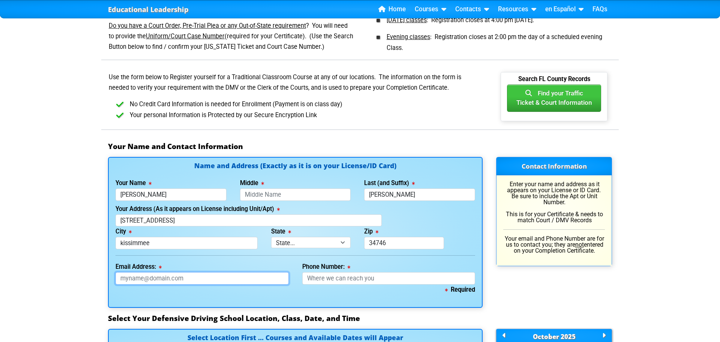
type input "[EMAIL_ADDRESS][DOMAIN_NAME]"
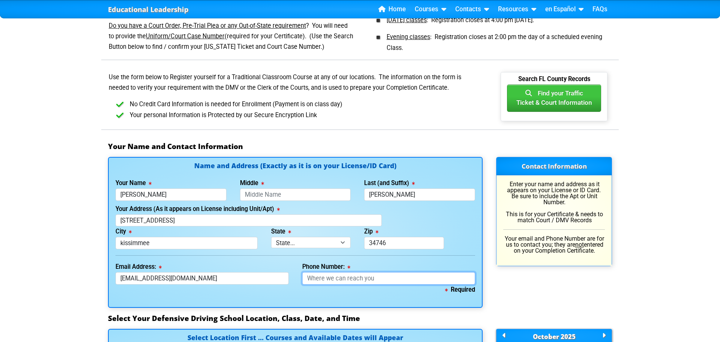
type input "3215041733"
type input "[PERSON_NAME]"
type input "[PHONE_NUMBER]"
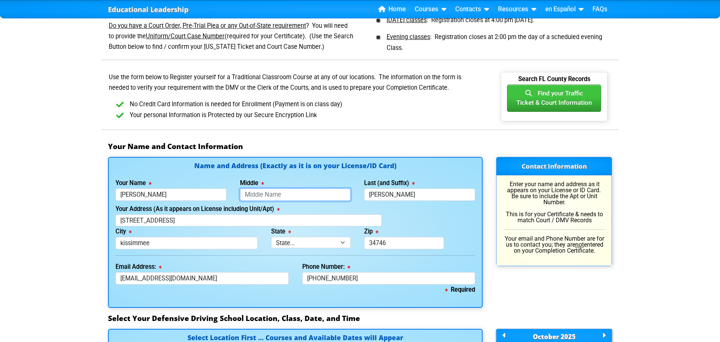
click at [254, 195] on input "Middle" at bounding box center [295, 194] width 111 height 12
type input "[PERSON_NAME]"
click at [417, 229] on div "Zip 34746" at bounding box center [403, 237] width 93 height 23
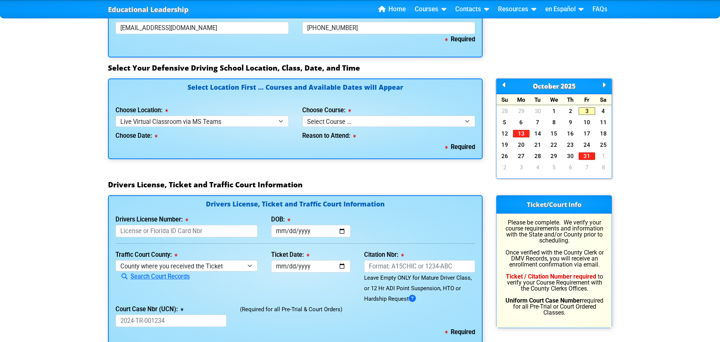
scroll to position [644, 0]
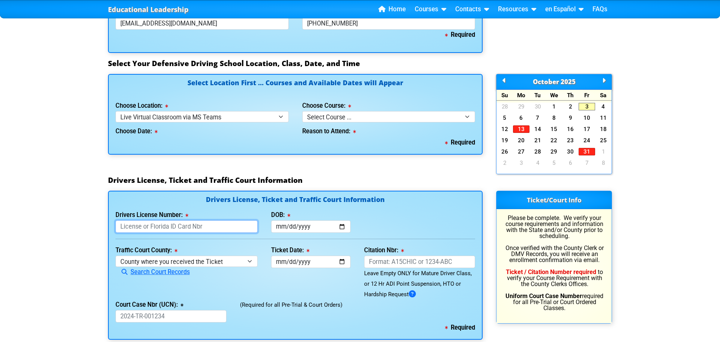
click at [230, 227] on input "Drivers License Number:" at bounding box center [187, 226] width 142 height 12
click at [231, 227] on input "Drivers License Number:" at bounding box center [187, 226] width 142 height 12
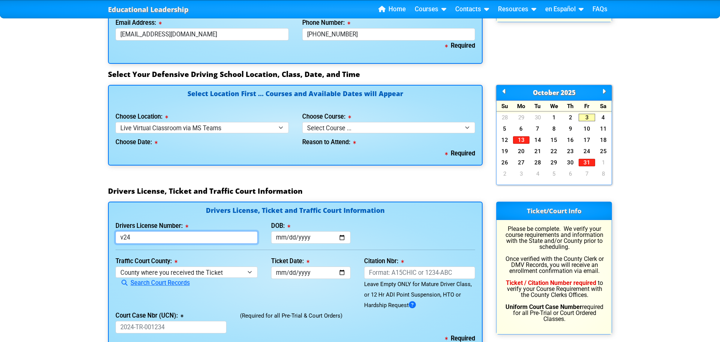
scroll to position [624, 0]
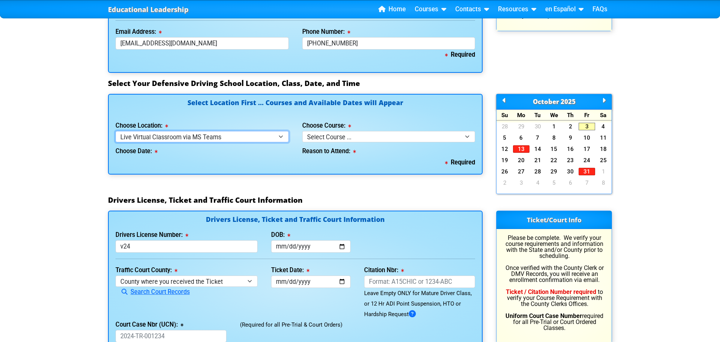
type input "V24"
click at [226, 137] on select "Select Location ... Tampa Orlando Kissimmee [GEOGRAPHIC_DATA] - en español [GEO…" at bounding box center [202, 136] width 173 height 11
select select "3"
click at [116, 131] on select "Select Location ... Tampa Orlando Kissimmee [GEOGRAPHIC_DATA] - en español [GEO…" at bounding box center [202, 136] width 173 height 11
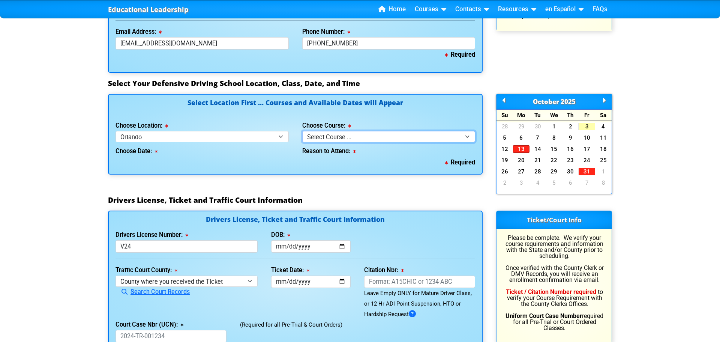
click at [323, 137] on select "Select Course ... 4 Hour Under 25 Class (STOP or Youthful Offender) 8 Hour Aggr…" at bounding box center [388, 136] width 173 height 11
select select "5"
click at [302, 131] on select "Select Course ... 4 Hour Under 25 Class (STOP or Youthful Offender) 8 Hour Aggr…" at bounding box center [388, 136] width 173 height 11
select select
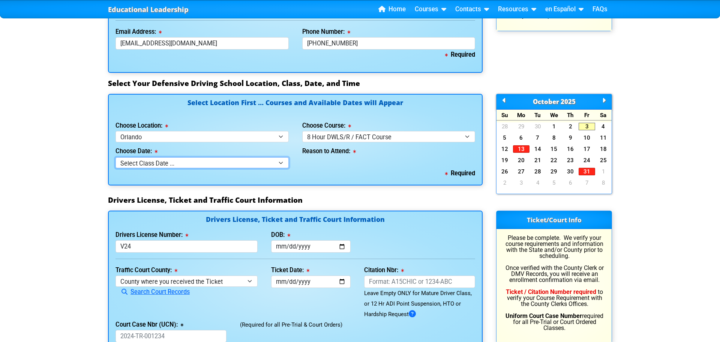
click at [161, 163] on select "Select Class Date ... [DATE] -- (Closed - Class Full)" at bounding box center [202, 162] width 173 height 11
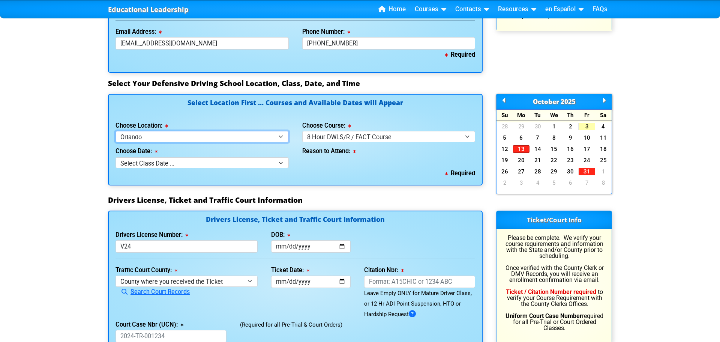
click at [190, 134] on select "Select Location ... Tampa Orlando Kissimmee [GEOGRAPHIC_DATA] - en español [GEO…" at bounding box center [202, 136] width 173 height 11
select select "6"
click at [116, 131] on select "Select Location ... Tampa Orlando Kissimmee [GEOGRAPHIC_DATA] - en español [GEO…" at bounding box center [202, 136] width 173 height 11
select select
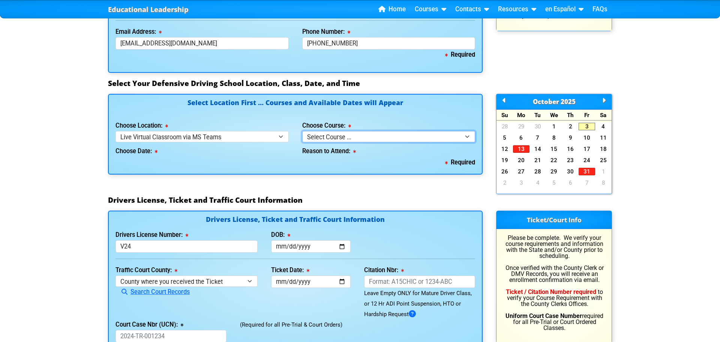
click at [348, 136] on select "Select Course ... 4 Hour Under 25 Class (STOP or Youthful Offender)" at bounding box center [388, 136] width 173 height 11
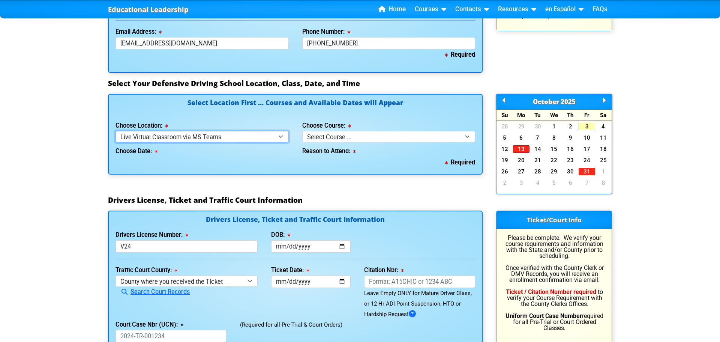
click at [247, 138] on select "Select Location ... Tampa Orlando Kissimmee [GEOGRAPHIC_DATA] - en español [GEO…" at bounding box center [202, 136] width 173 height 11
select select "2"
click at [116, 131] on select "Select Location ... Tampa Orlando Kissimmee [GEOGRAPHIC_DATA] - en español [GEO…" at bounding box center [202, 136] width 173 height 11
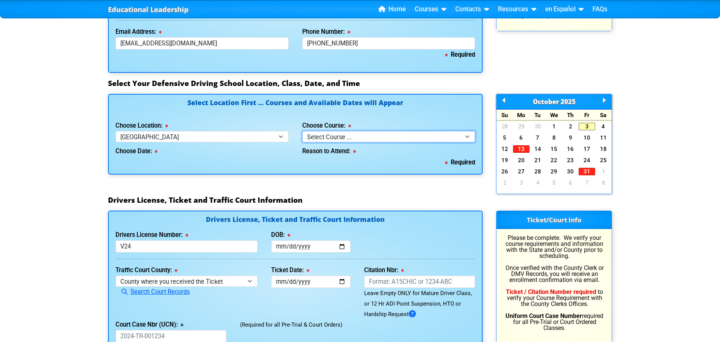
click at [338, 139] on select "Select Course ... 4 Hour BDI Class (Basic Course & TCAC) 4 Hour Under 25 Class …" at bounding box center [388, 136] width 173 height 11
select select "5"
click at [302, 131] on select "Select Course ... 4 Hour BDI Class (Basic Course & TCAC) 4 Hour Under 25 Class …" at bounding box center [388, 136] width 173 height 11
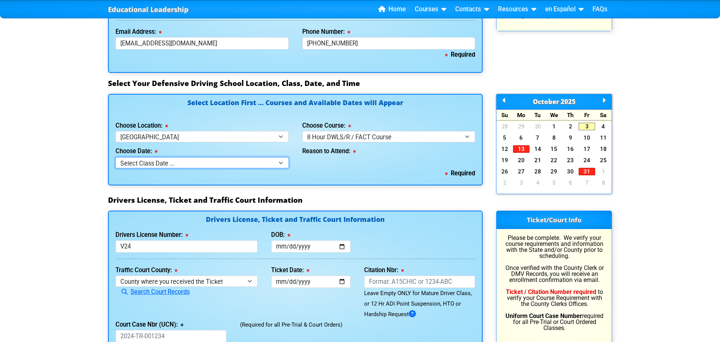
click at [219, 162] on select "Select Class Date ... [DATE] -- (Closed - Class Full) [DATE] -- ([DATE] from 9:…" at bounding box center [202, 162] width 173 height 11
select select "10/11/2025, 9"
click at [116, 157] on select "Select Class Date ... [DATE] -- (Closed - Class Full) [DATE] -- ([DATE] from 9:…" at bounding box center [202, 162] width 173 height 11
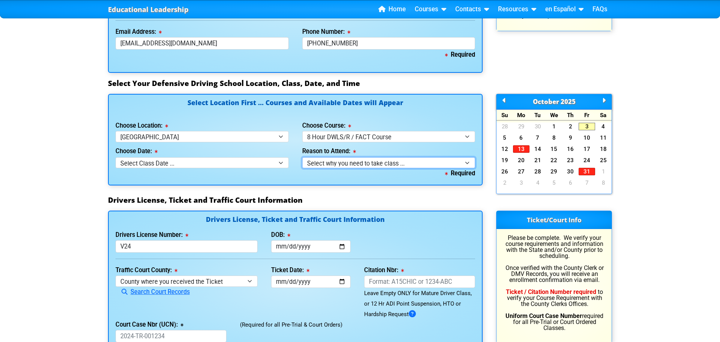
click at [334, 165] on select "Select why you need to take class ... Court Order for Driving on Suspended Lice…" at bounding box center [388, 162] width 173 height 11
select select "8 Hour DWLS/R - Court Ordered"
click at [302, 157] on select "Select why you need to take class ... Court Order for Driving on Suspended Lice…" at bounding box center [388, 162] width 173 height 11
click at [344, 183] on div "Select Location First ... Courses and Available Dates will Appear Choose Locati…" at bounding box center [295, 140] width 375 height 92
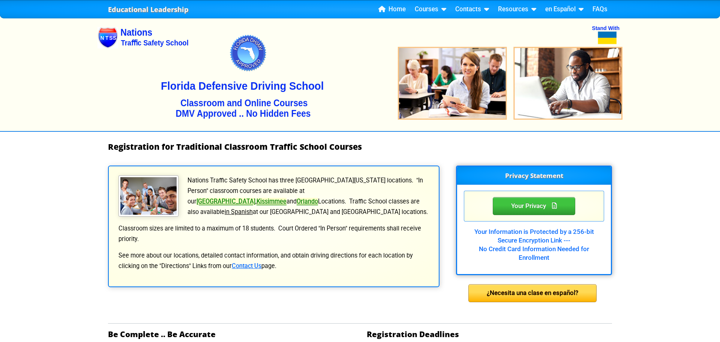
scroll to position [0, 0]
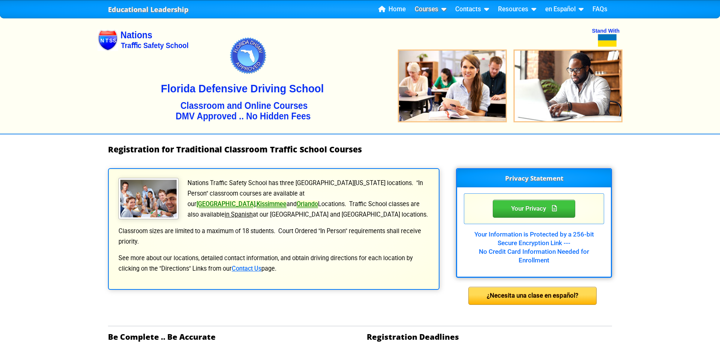
click at [433, 8] on link "Courses" at bounding box center [431, 9] width 38 height 11
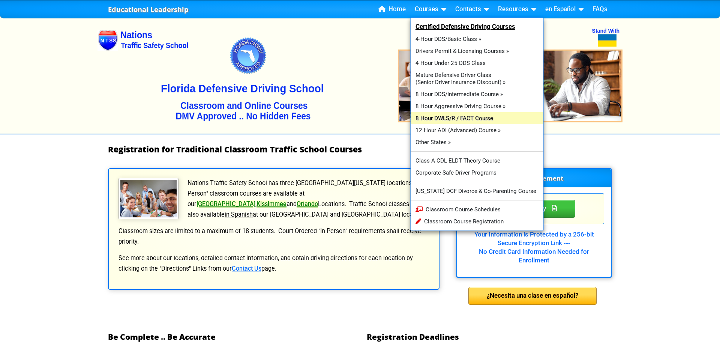
click at [433, 119] on link "8 Hour DWLS/R / FACT Course" at bounding box center [477, 118] width 133 height 12
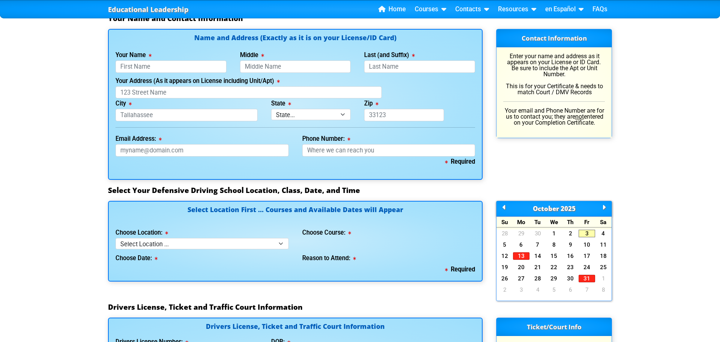
scroll to position [562, 0]
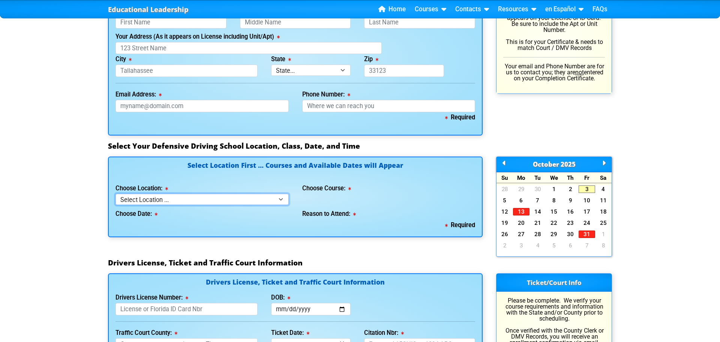
click at [166, 198] on select "Select Location ... Tampa Orlando Kissimmee [GEOGRAPHIC_DATA] - en español [GEO…" at bounding box center [202, 199] width 173 height 11
select select "6"
click at [116, 194] on select "Select Location ... Tampa Orlando Kissimmee [GEOGRAPHIC_DATA] - en español [GEO…" at bounding box center [202, 199] width 173 height 11
select select
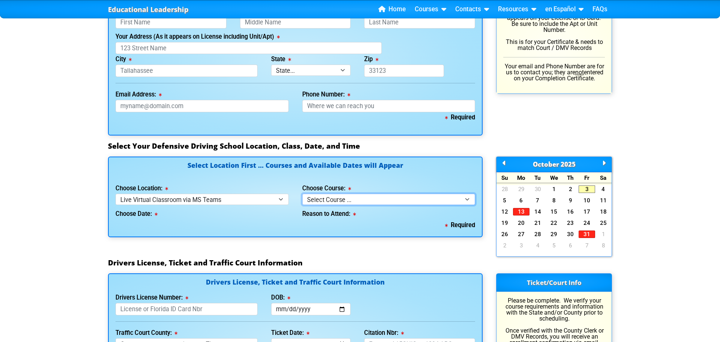
click at [350, 203] on select "Select Course ... 4 Hour Under 25 Class (STOP or Youthful Offender)" at bounding box center [388, 199] width 173 height 11
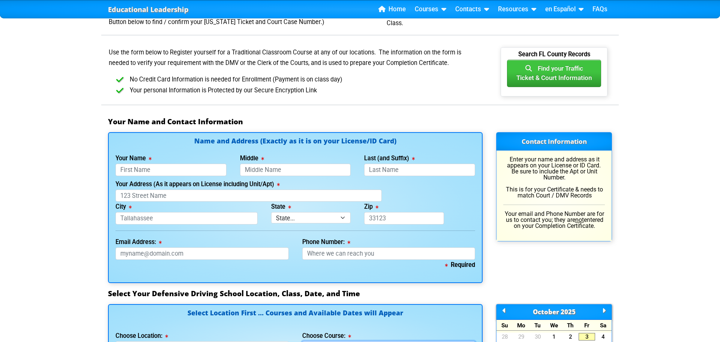
scroll to position [413, 0]
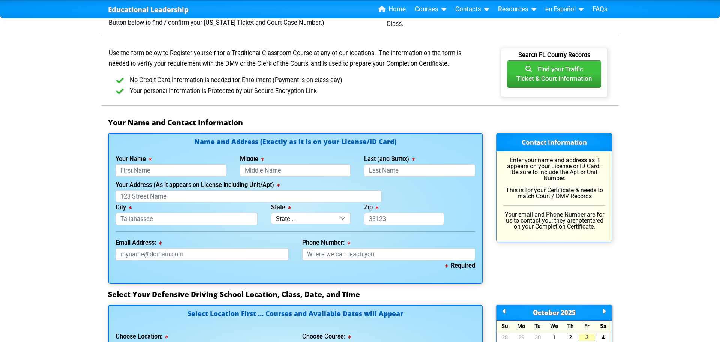
click at [170, 177] on div "Name and Address (Exactly as it is on your License/ID Card) Your Name This fiel…" at bounding box center [295, 208] width 375 height 150
click at [175, 169] on input "Your Name" at bounding box center [171, 170] width 111 height 12
type input "[PERSON_NAME]"
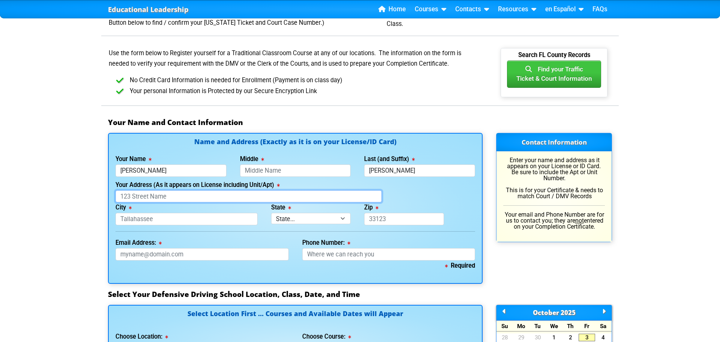
type input "[STREET_ADDRESS]"
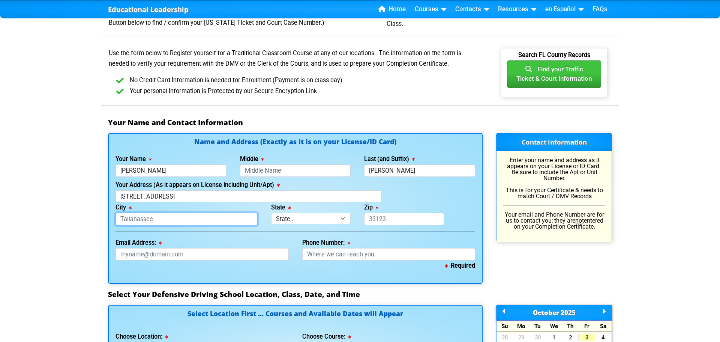
type input "kissimmee"
select select "{"fullName":"[US_STATE]","abbreviation":"FL","uniqueId":"1d559909-6cf0-4a4d-848…"
type input "34746"
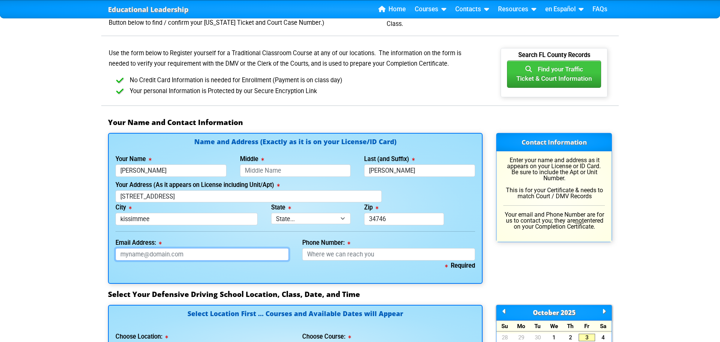
type input "[EMAIL_ADDRESS][DOMAIN_NAME]"
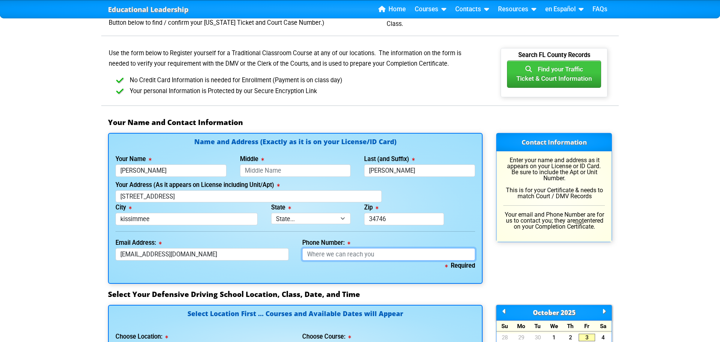
type input "3215041733"
type input "[PERSON_NAME]"
type input "[PHONE_NUMBER]"
click at [263, 168] on input "Middle" at bounding box center [295, 170] width 111 height 12
type input "[PERSON_NAME]"
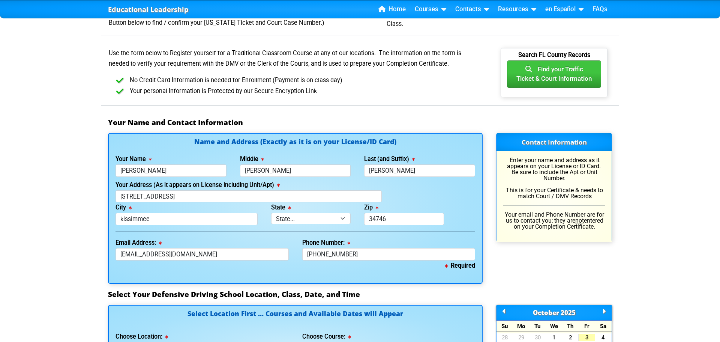
click at [421, 186] on div "Your Address (As it appears on License including Unit/Apt) [STREET_ADDRESS]" at bounding box center [295, 191] width 373 height 23
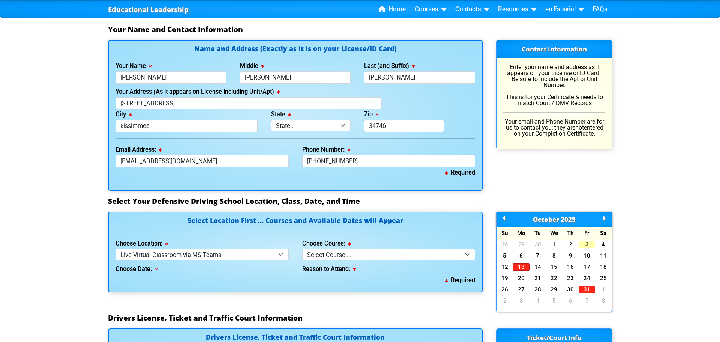
scroll to position [512, 0]
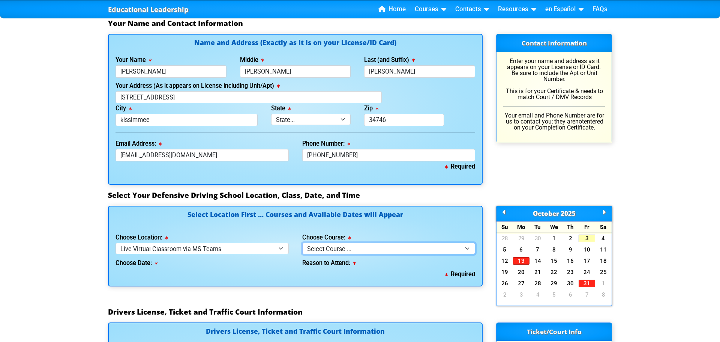
click at [326, 249] on select "Select Course ... 4 Hour Under 25 Class (STOP or Youthful Offender)" at bounding box center [388, 248] width 173 height 11
click at [252, 242] on div "Choose Location: Select Location ... Tampa Orlando Kissimmee [GEOGRAPHIC_DATA] …" at bounding box center [202, 242] width 173 height 21
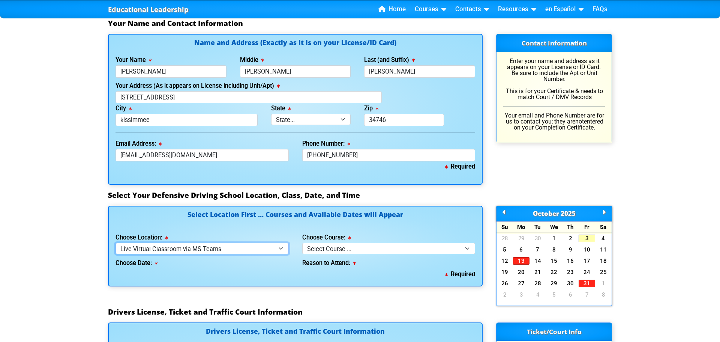
click at [246, 249] on select "Select Location ... Tampa Orlando Kissimmee [GEOGRAPHIC_DATA] - en español [GEO…" at bounding box center [202, 248] width 173 height 11
select select "7"
click at [116, 243] on select "Select Location ... Tampa Orlando Kissimmee [GEOGRAPHIC_DATA] - en español [GEO…" at bounding box center [202, 248] width 173 height 11
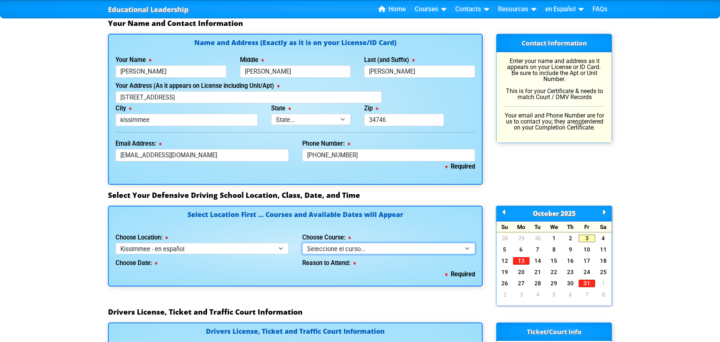
click at [319, 252] on select "Seleccione el curso... Clase de BDI de 4 horas (Curso básico y TCAC) Clase de 4…" at bounding box center [388, 248] width 173 height 11
select select "5"
click at [302, 243] on select "Seleccione el curso... Clase de BDI de 4 horas (Curso básico y TCAC) Clase de 4…" at bounding box center [388, 248] width 173 height 11
select select
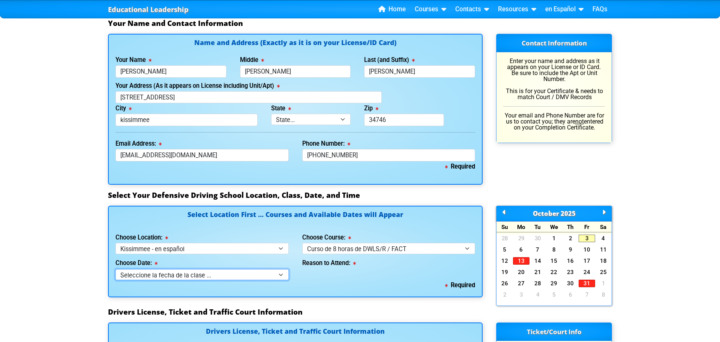
click at [216, 276] on select "Seleccione la fecha de la clase ... 22 de octubre -- (Miércoles de 9:30am-6:30p…" at bounding box center [202, 274] width 173 height 11
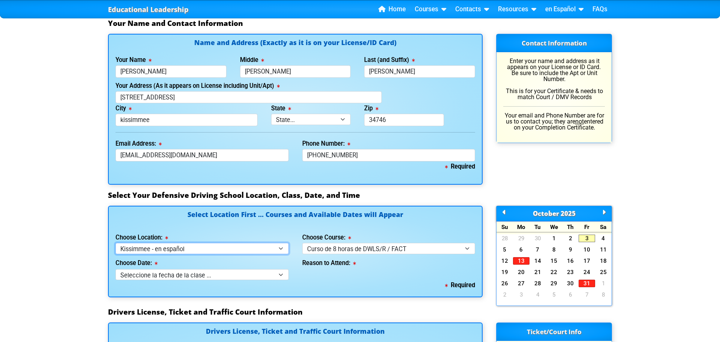
click at [201, 251] on select "Select Location ... Tampa Orlando Kissimmee [GEOGRAPHIC_DATA] - en español [GEO…" at bounding box center [202, 248] width 173 height 11
select select "8"
click at [116, 243] on select "Select Location ... Tampa Orlando Kissimmee [GEOGRAPHIC_DATA] - en español [GEO…" at bounding box center [202, 248] width 173 height 11
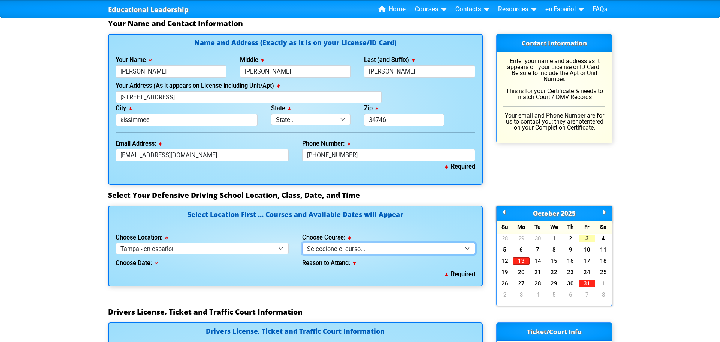
click at [372, 252] on select "Seleccione el curso... Clase de BDI de 4 horas (Curso básico y TCAC) Clase de 4…" at bounding box center [388, 248] width 173 height 11
select select "5"
click at [302, 243] on select "Seleccione el curso... Clase de BDI de 4 horas (Curso básico y TCAC) Clase de 4…" at bounding box center [388, 248] width 173 height 11
select select
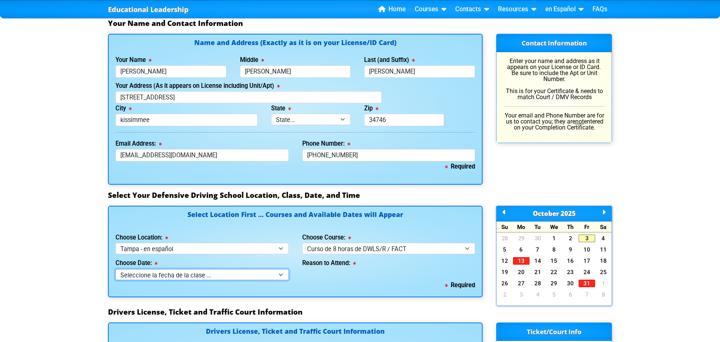
click at [220, 275] on select "Seleccione la fecha de la clase ... 12 de octubre -- ([PERSON_NAME] de 9:30am-6…" at bounding box center [202, 274] width 173 height 11
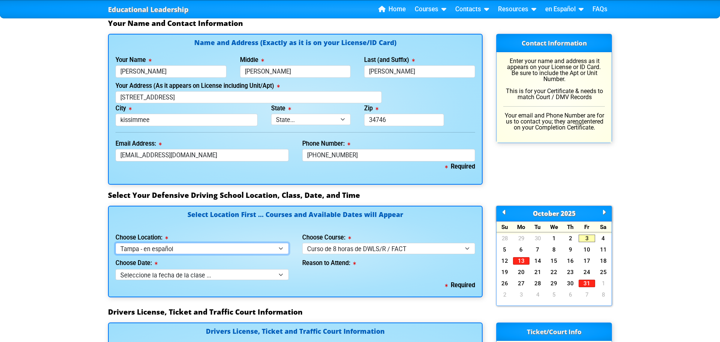
click at [282, 249] on select "Select Location ... Tampa Orlando Kissimmee [GEOGRAPHIC_DATA] - en español [GEO…" at bounding box center [202, 248] width 173 height 11
select select "2"
click at [116, 243] on select "Select Location ... Tampa Orlando Kissimmee [GEOGRAPHIC_DATA] - en español [GEO…" at bounding box center [202, 248] width 173 height 11
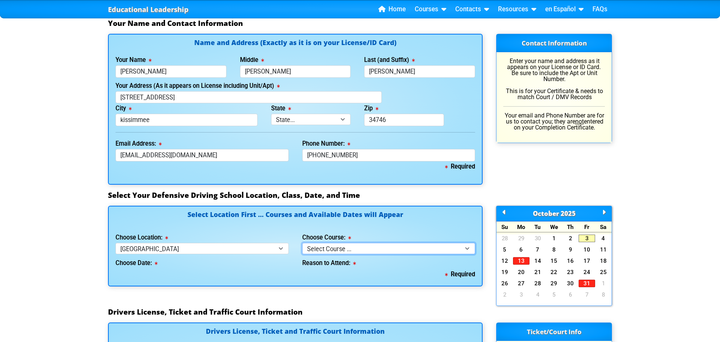
click at [330, 250] on select "Select Course ... 4 Hour BDI Class (Basic Course & TCAC) 4 Hour Under 25 Class …" at bounding box center [388, 248] width 173 height 11
select select "5"
click at [302, 243] on select "Select Course ... 4 Hour BDI Class (Basic Course & TCAC) 4 Hour Under 25 Class …" at bounding box center [388, 248] width 173 height 11
select select
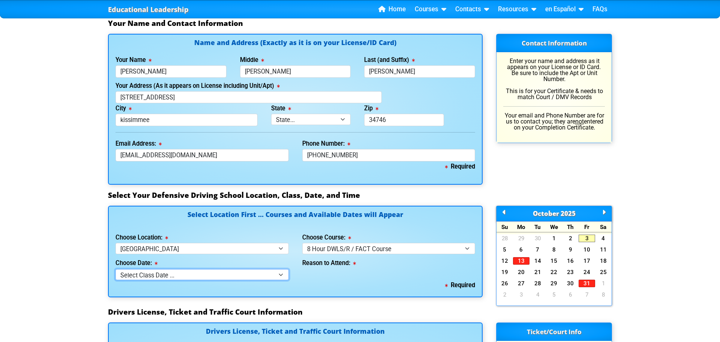
click at [257, 276] on select "Select Class Date ... [DATE] -- (Closed - Class Full) [DATE] -- ([DATE] from 9:…" at bounding box center [202, 274] width 173 height 11
click at [327, 286] on div "Required" at bounding box center [296, 285] width 360 height 11
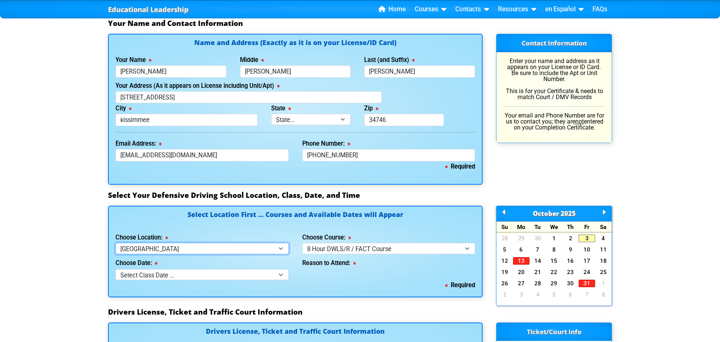
click at [224, 250] on select "Select Location ... Tampa Orlando Kissimmee [GEOGRAPHIC_DATA] - en español [GEO…" at bounding box center [202, 248] width 173 height 11
select select "3"
click at [116, 243] on select "Select Location ... Tampa Orlando Kissimmee [GEOGRAPHIC_DATA] - en español [GEO…" at bounding box center [202, 248] width 173 height 11
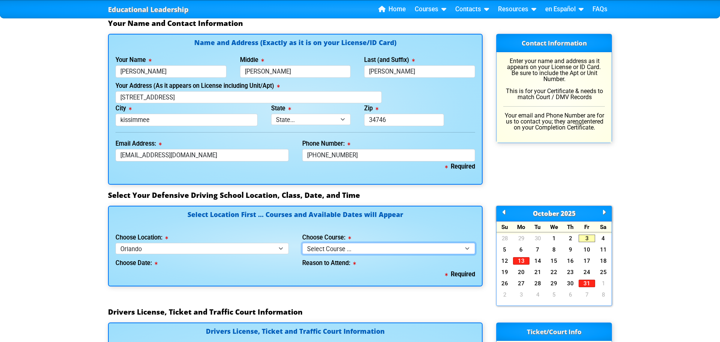
click at [310, 248] on select "Select Course ... 4 Hour Under 25 Class (STOP or Youthful Offender) 8 Hour Aggr…" at bounding box center [388, 248] width 173 height 11
select select "5"
click at [302, 243] on select "Select Course ... 4 Hour Under 25 Class (STOP or Youthful Offender) 8 Hour Aggr…" at bounding box center [388, 248] width 173 height 11
select select
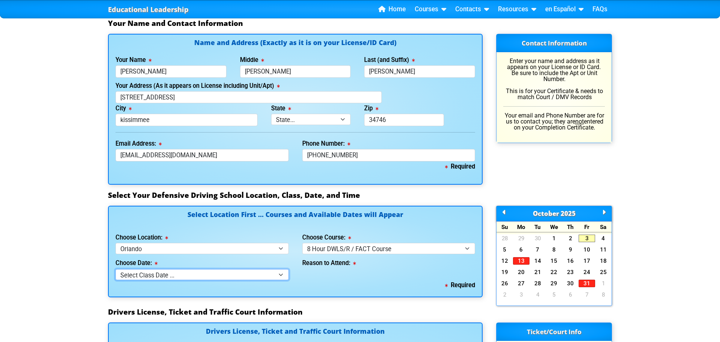
click at [208, 273] on select "Select Class Date ... [DATE] -- (Closed - Class Full)" at bounding box center [202, 274] width 173 height 11
click at [591, 238] on link "3" at bounding box center [587, 238] width 17 height 8
click at [601, 238] on link "4" at bounding box center [603, 238] width 17 height 8
click at [243, 272] on select "Select Class Date ... [DATE] -- (Closed - Class Full)" at bounding box center [202, 274] width 173 height 11
click at [505, 248] on link "5" at bounding box center [505, 250] width 17 height 8
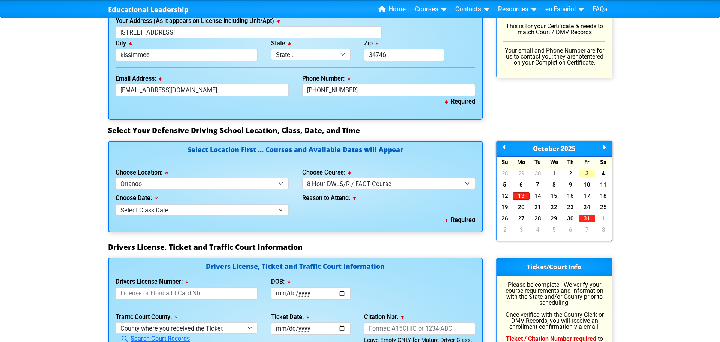
scroll to position [580, 0]
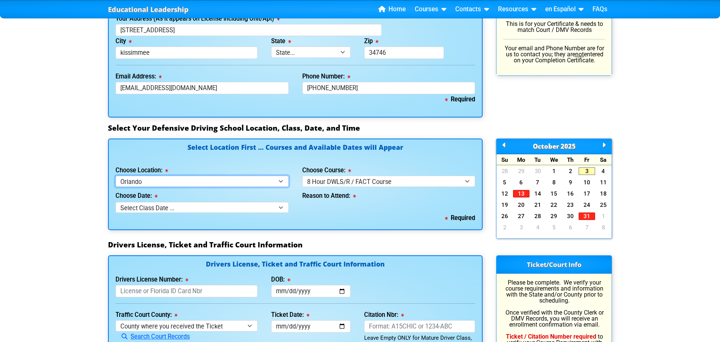
click at [156, 183] on select "Select Location ... Tampa Orlando Kissimmee [GEOGRAPHIC_DATA] - en español [GEO…" at bounding box center [202, 181] width 173 height 11
select select "6"
click at [116, 176] on select "Select Location ... Tampa Orlando Kissimmee [GEOGRAPHIC_DATA] - en español [GEO…" at bounding box center [202, 181] width 173 height 11
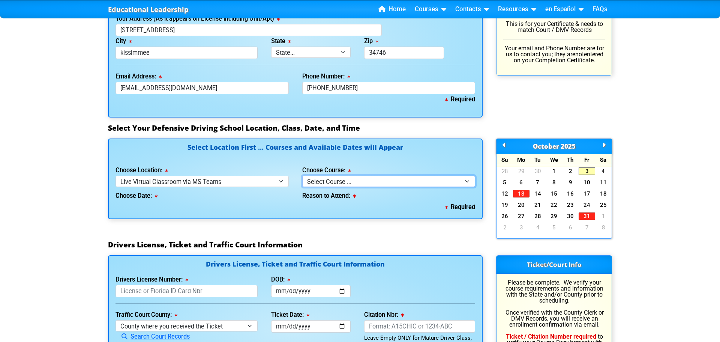
click at [347, 185] on select "Select Course ... 4 Hour Under 25 Class (STOP or Youthful Offender)" at bounding box center [388, 181] width 173 height 11
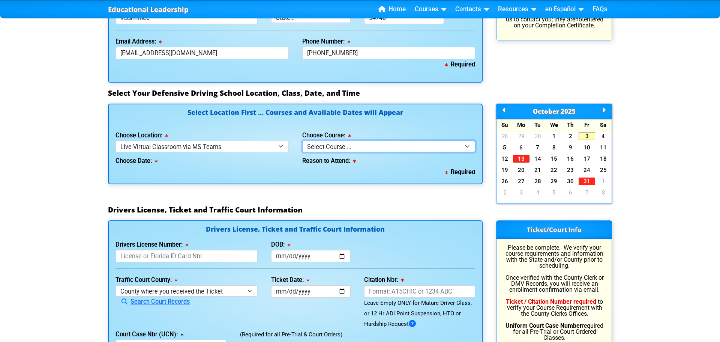
scroll to position [615, 0]
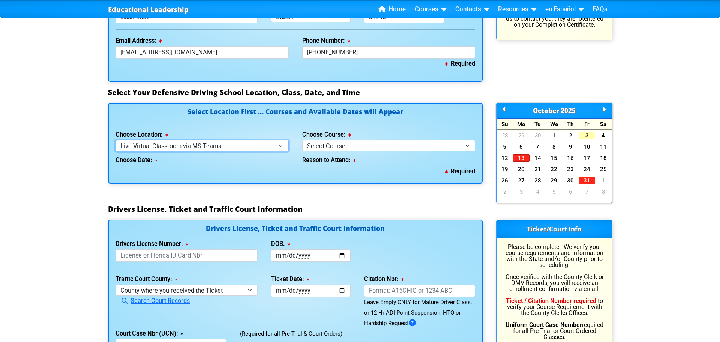
click at [283, 146] on select "Select Location ... Tampa Orlando Kissimmee [GEOGRAPHIC_DATA] - en español [GEO…" at bounding box center [202, 145] width 173 height 11
click at [116, 140] on select "Select Location ... Tampa Orlando Kissimmee [GEOGRAPHIC_DATA] - en español [GEO…" at bounding box center [202, 145] width 173 height 11
click at [375, 146] on select "Select Course ... 4 Hour Under 25 Class (STOP or Youthful Offender)" at bounding box center [388, 145] width 173 height 11
select select "2"
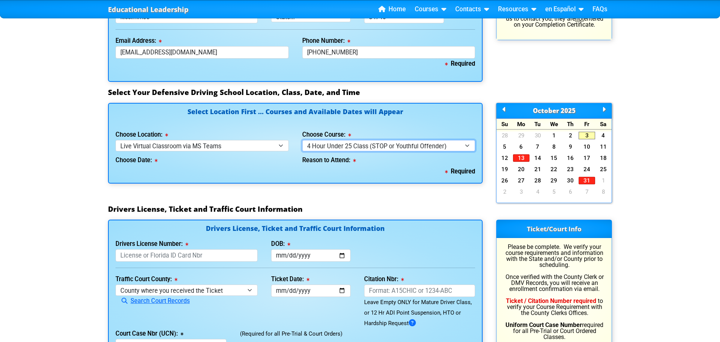
click at [302, 140] on select "Select Course ... 4 Hour Under 25 Class (STOP or Youthful Offender)" at bounding box center [388, 145] width 173 height 11
select select
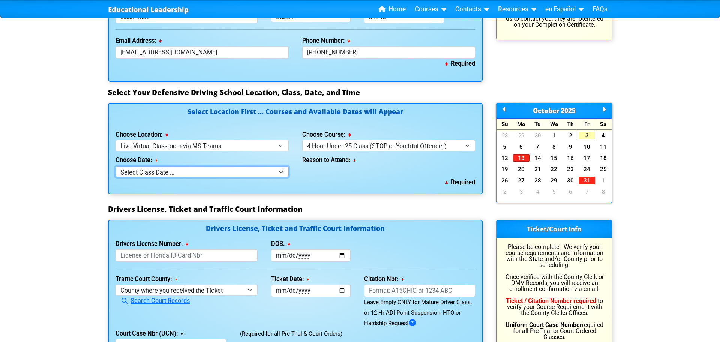
click at [213, 170] on select "Select Class Date ... [DATE] -- ([DATE] from 1:00pm-5:00pm)" at bounding box center [202, 171] width 173 height 11
